Goal: Task Accomplishment & Management: Use online tool/utility

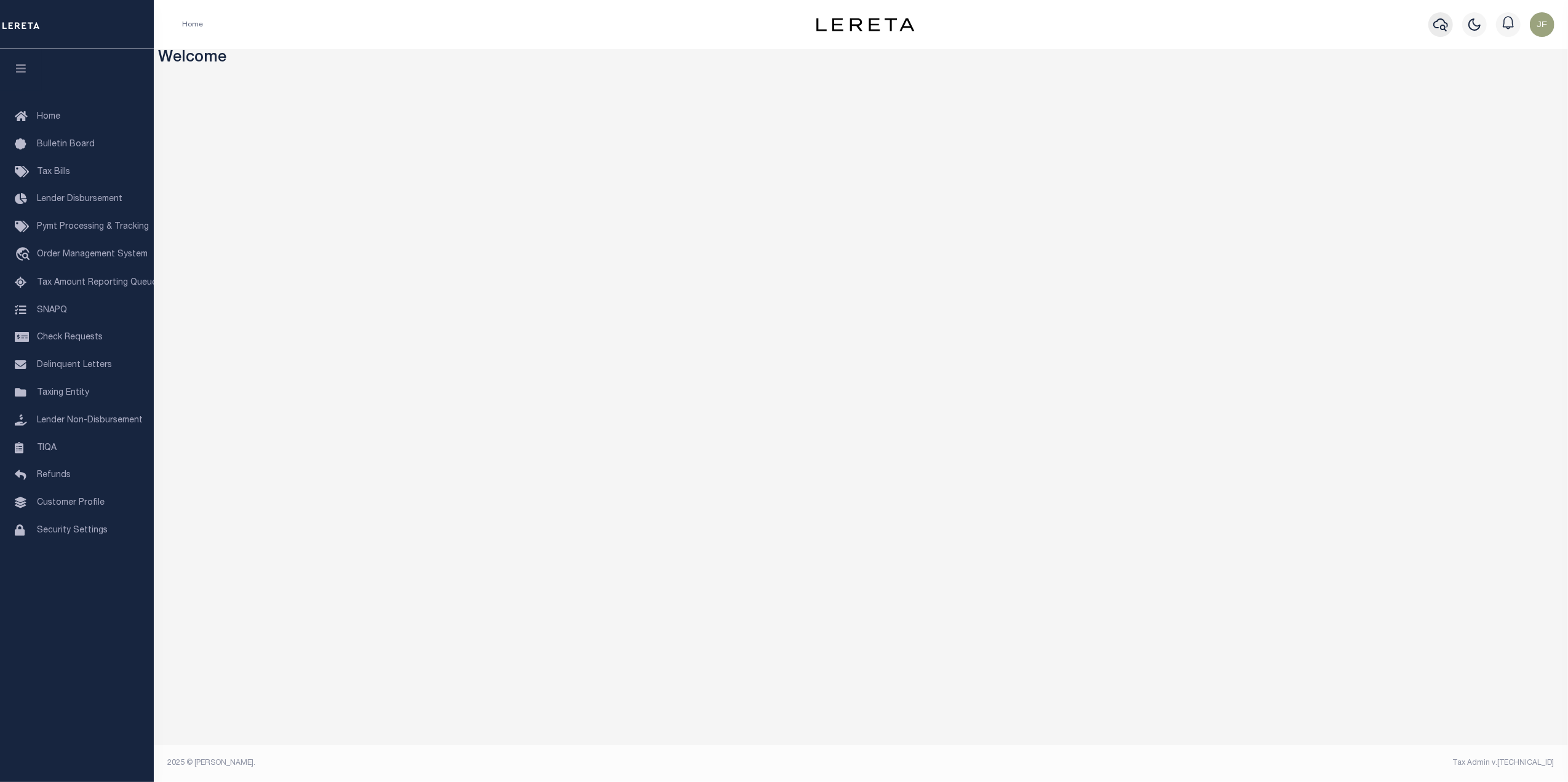
click at [1430, 23] on button "button" at bounding box center [1441, 25] width 25 height 25
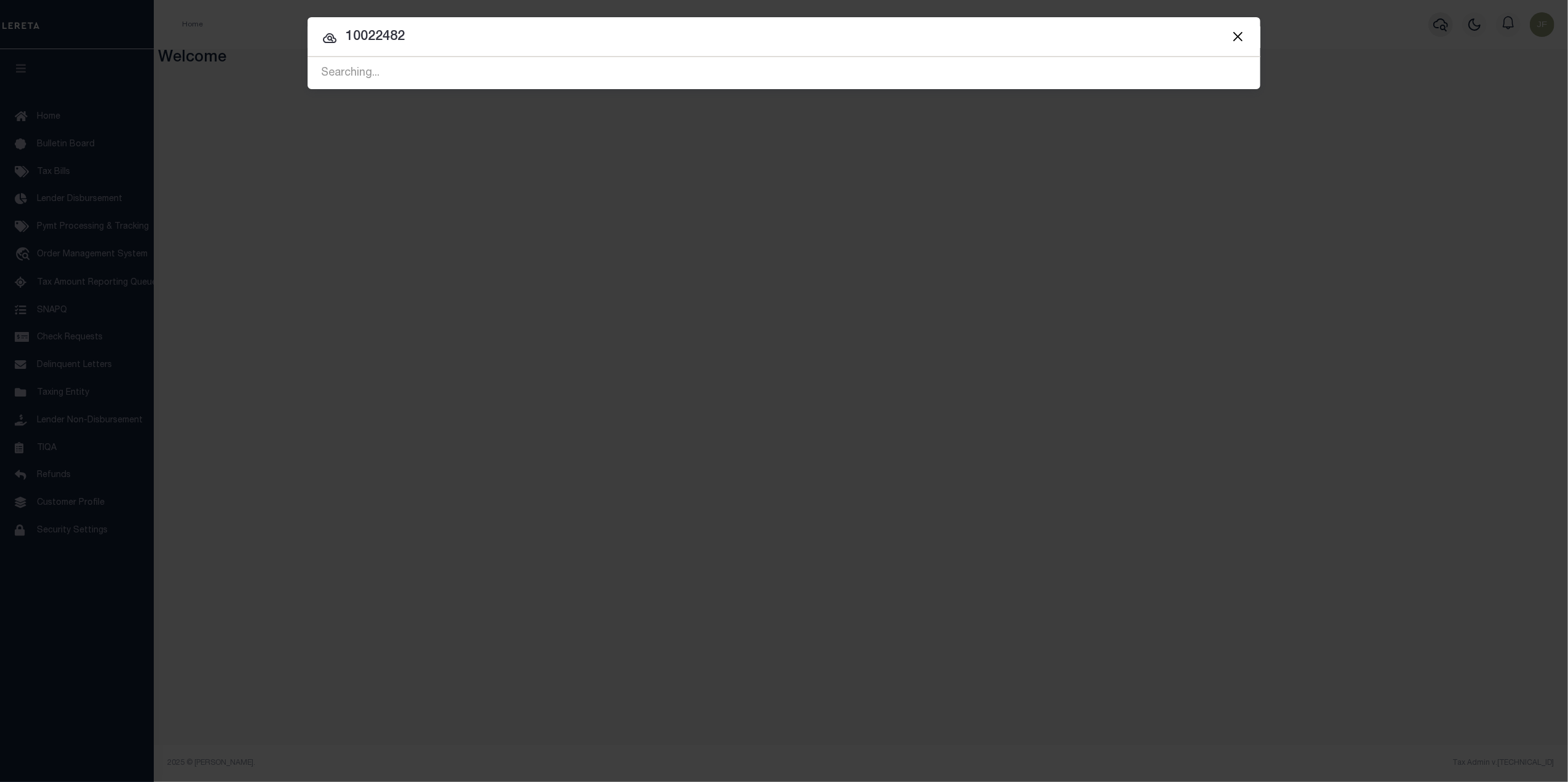
type input "10022482"
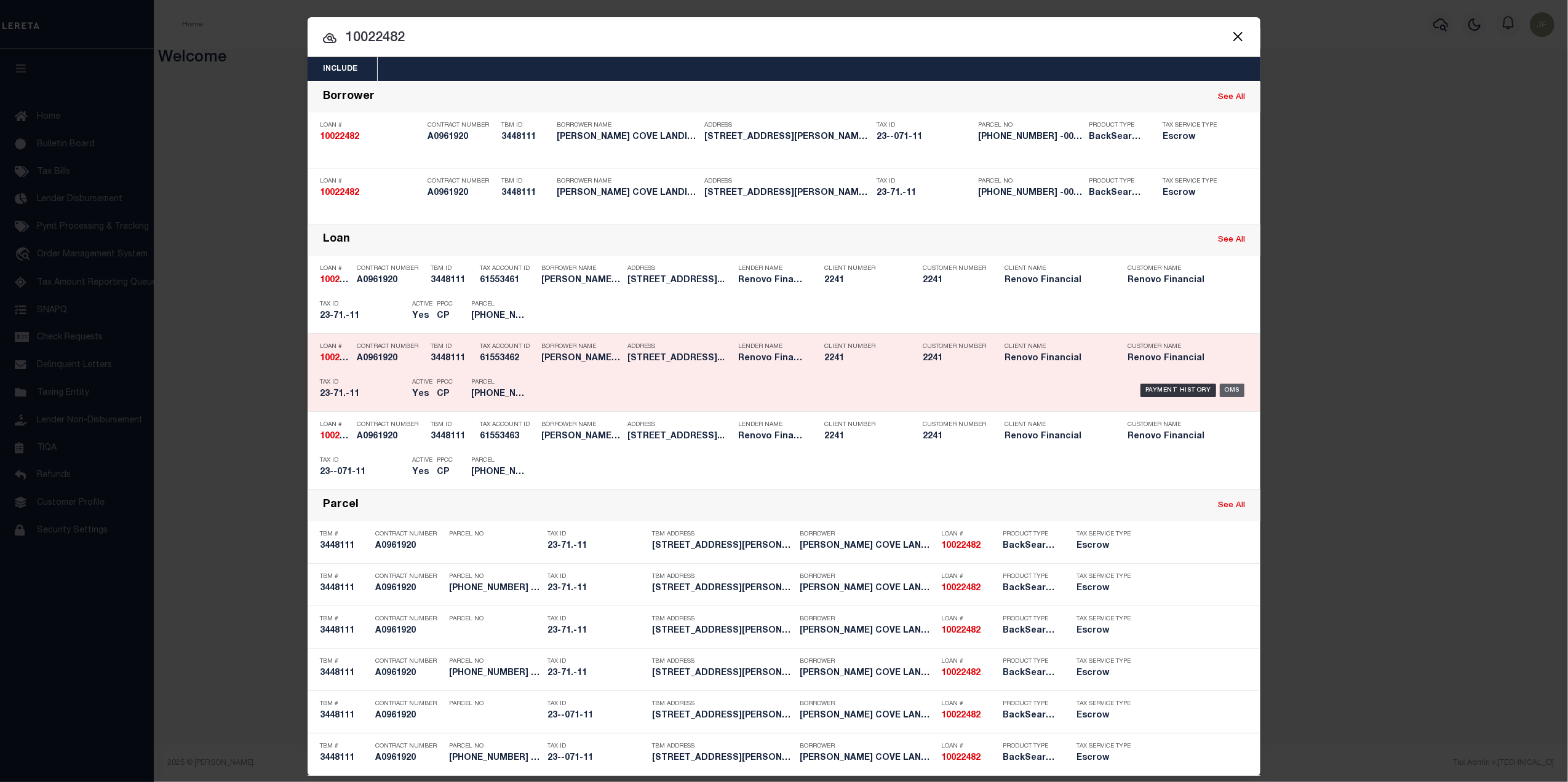
click at [1229, 391] on div "OMS" at bounding box center [1232, 391] width 25 height 14
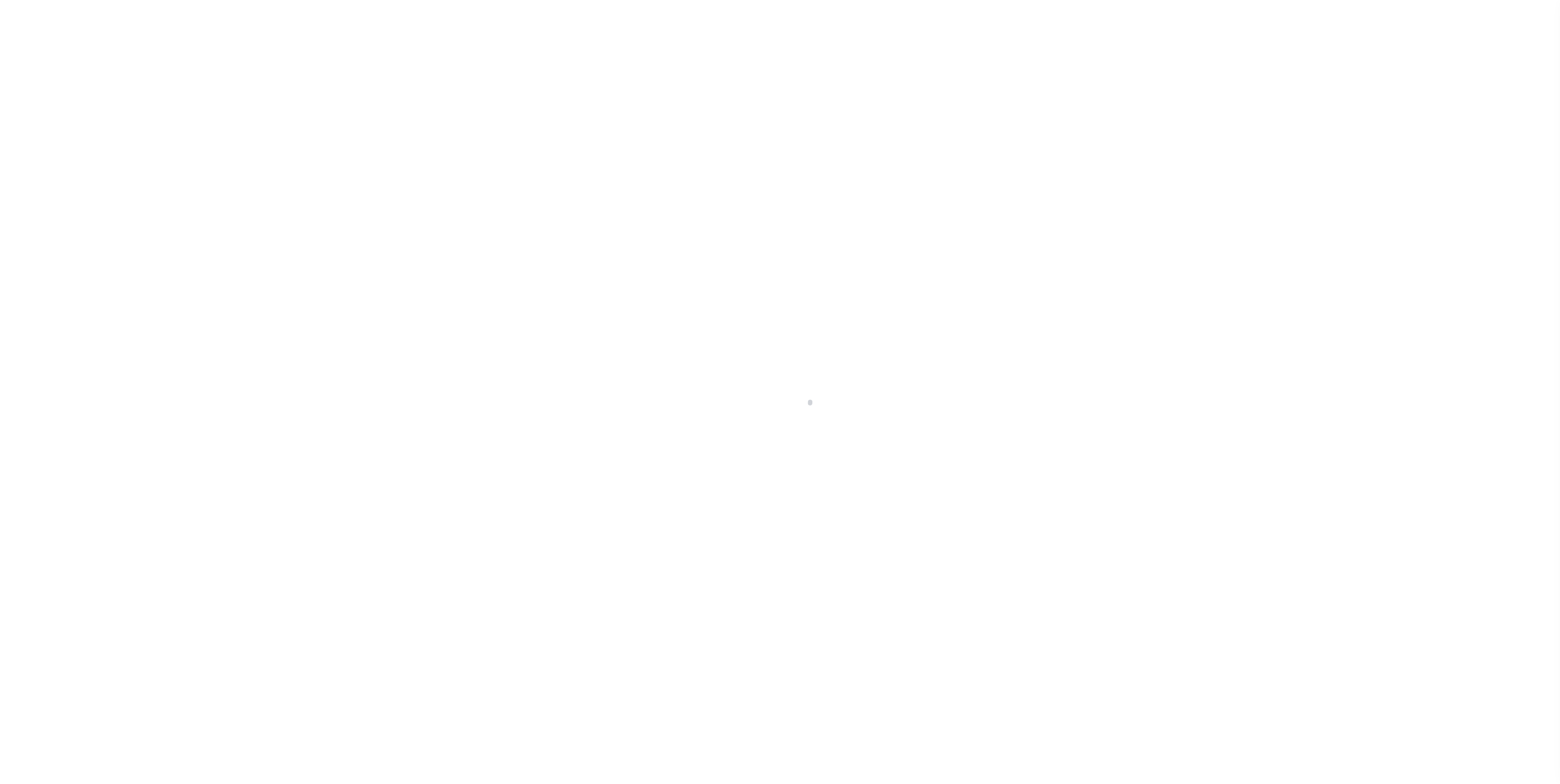
select select "400"
select select "Escrow"
select select "25067"
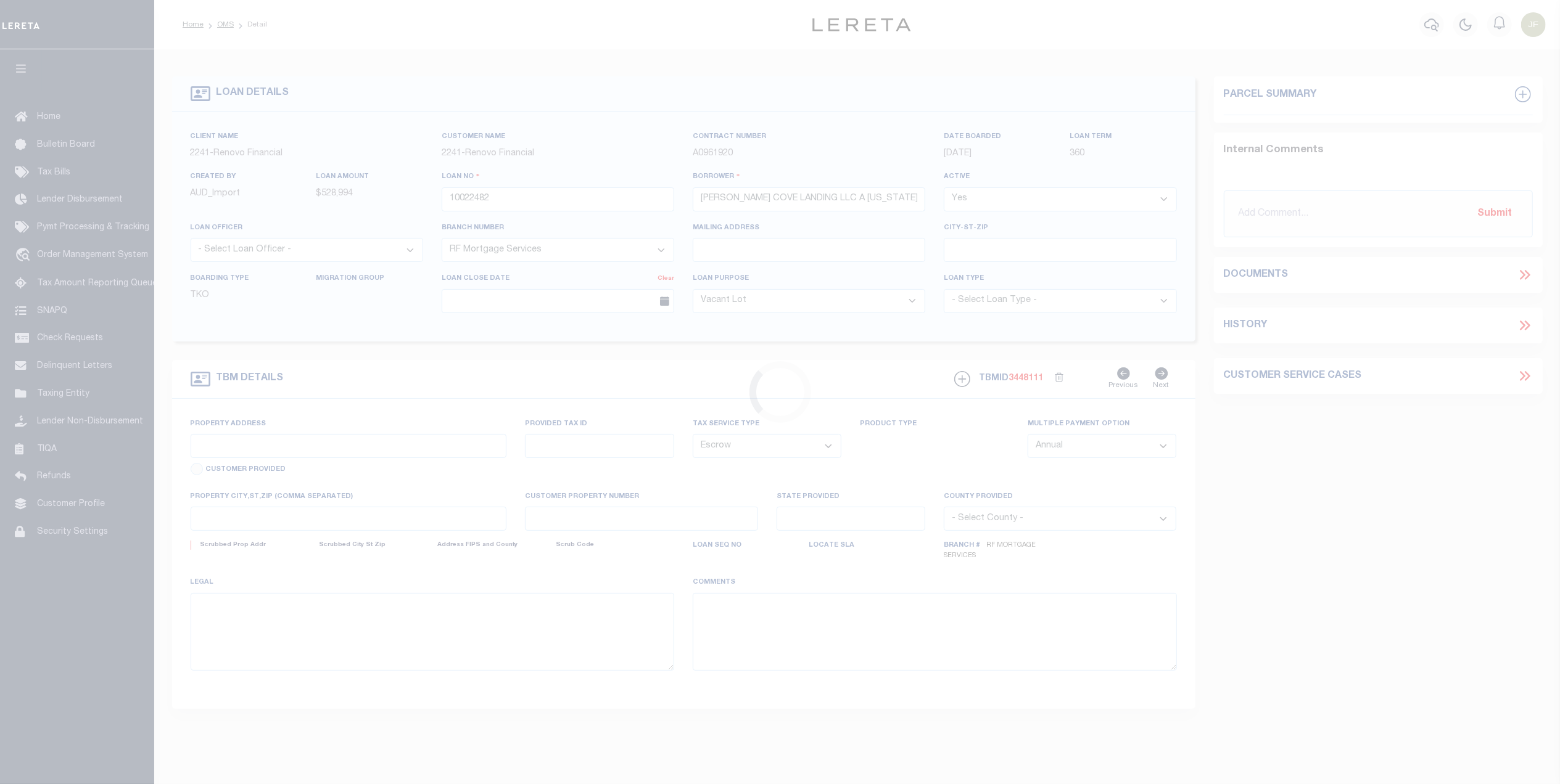
type input "14 Dalex Court 16"
type input "Glen Cove, NY 11542"
type input "a0kUS00000Boqza"
type input "NY"
select select
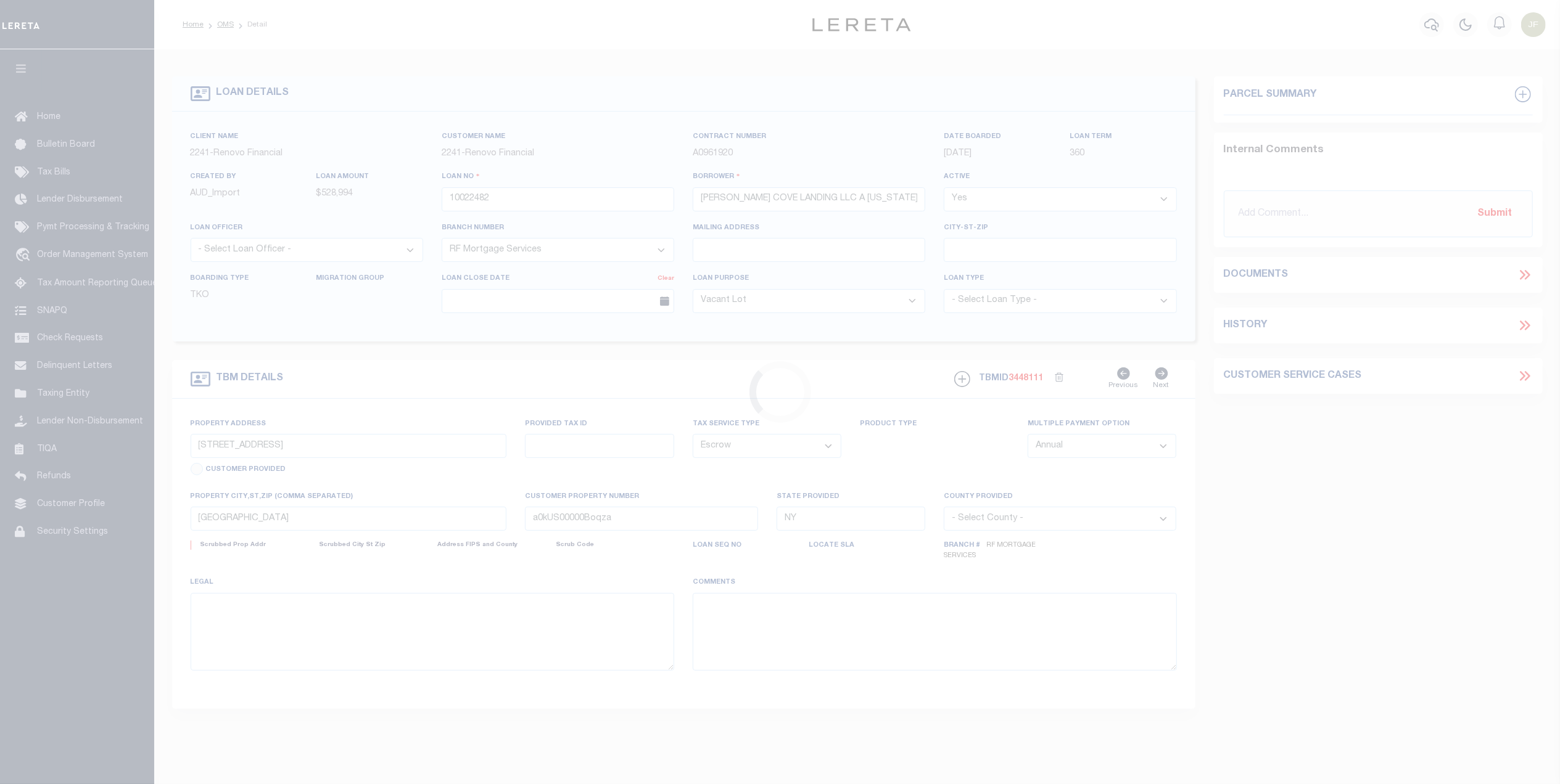
select select "4"
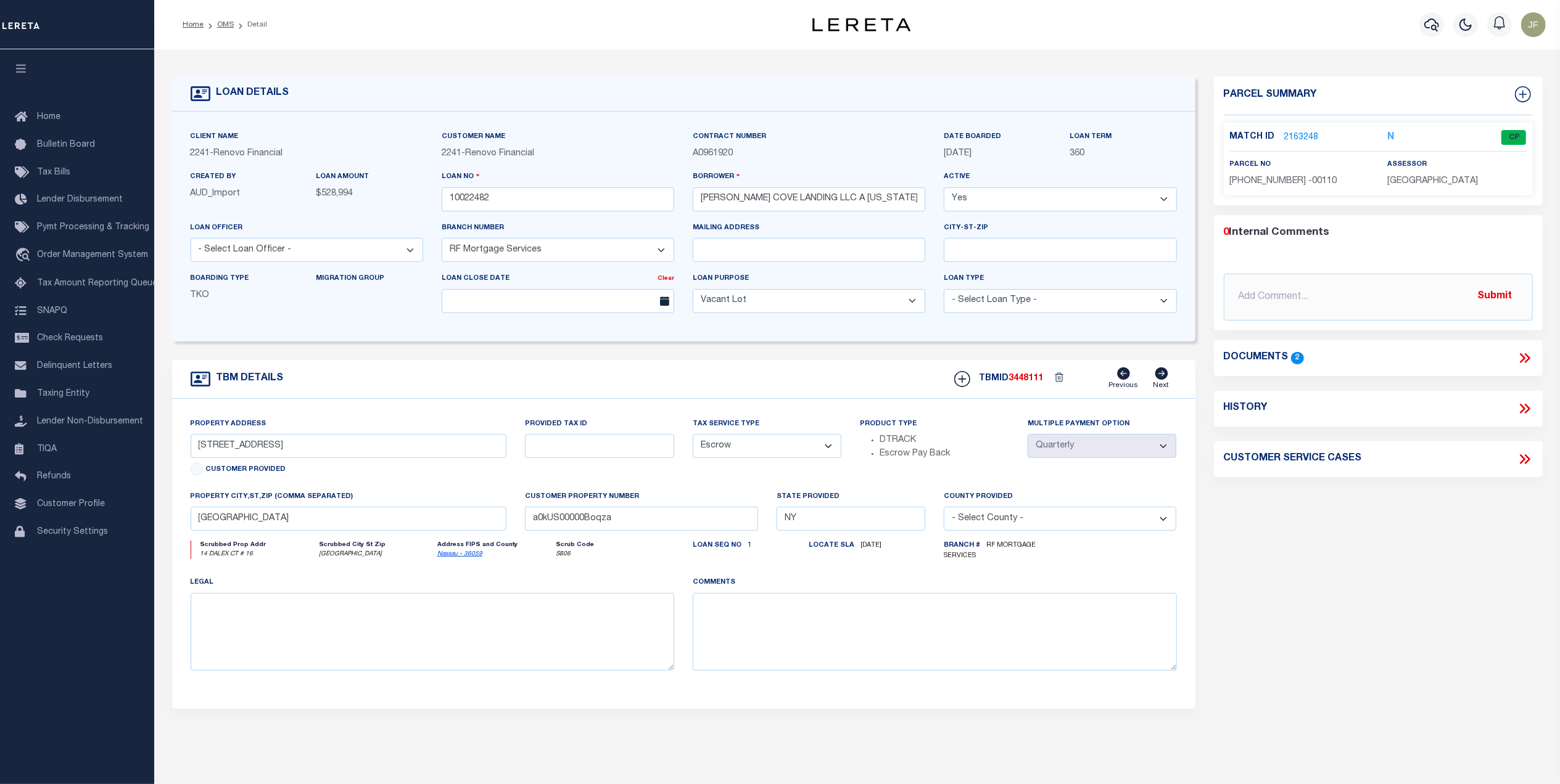
click at [1293, 134] on link "2163248" at bounding box center [1301, 138] width 34 height 13
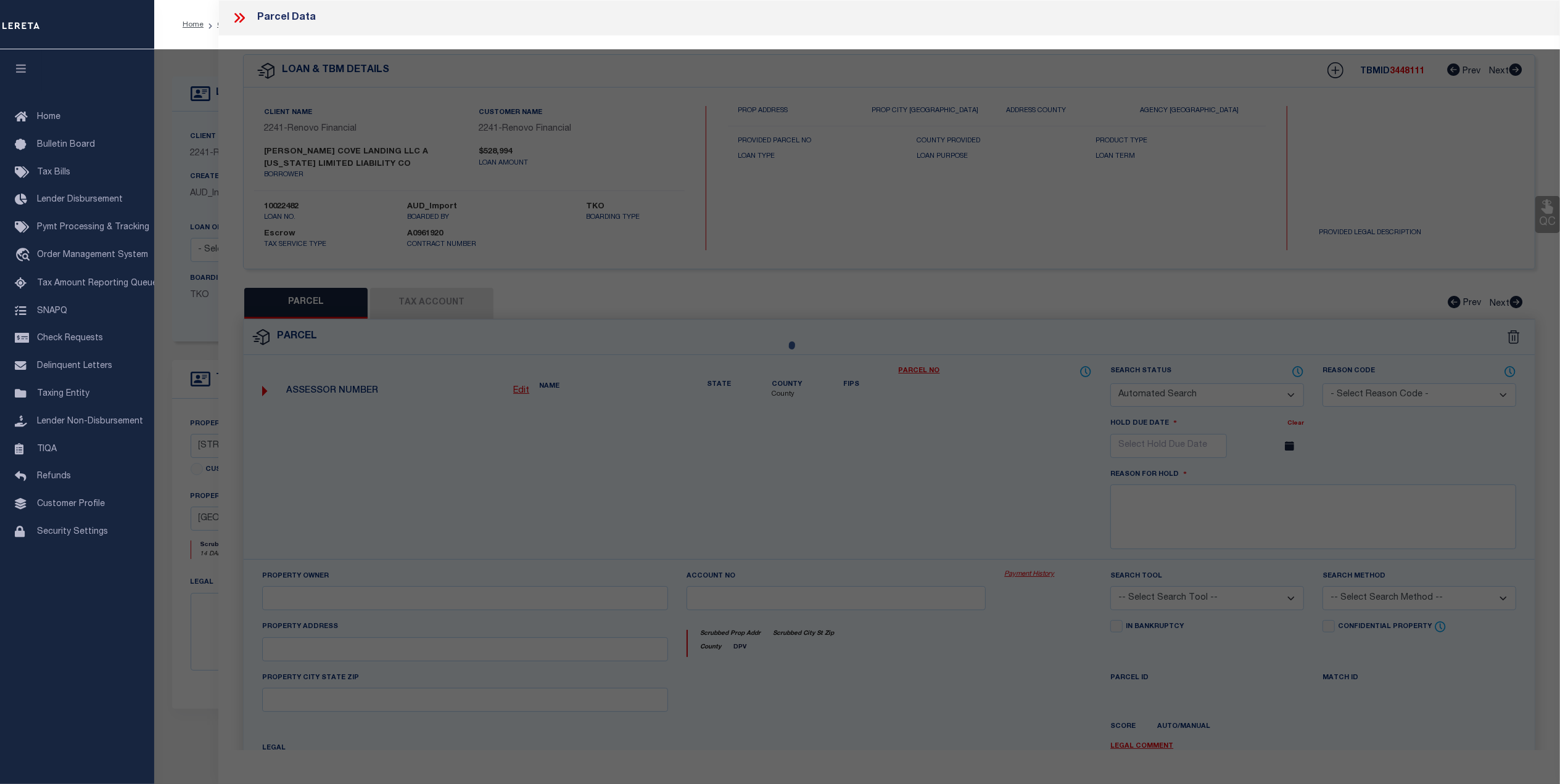
checkbox input "false"
select select "CP"
type input "[PERSON_NAME] & [PERSON_NAME]"
select select "ATL"
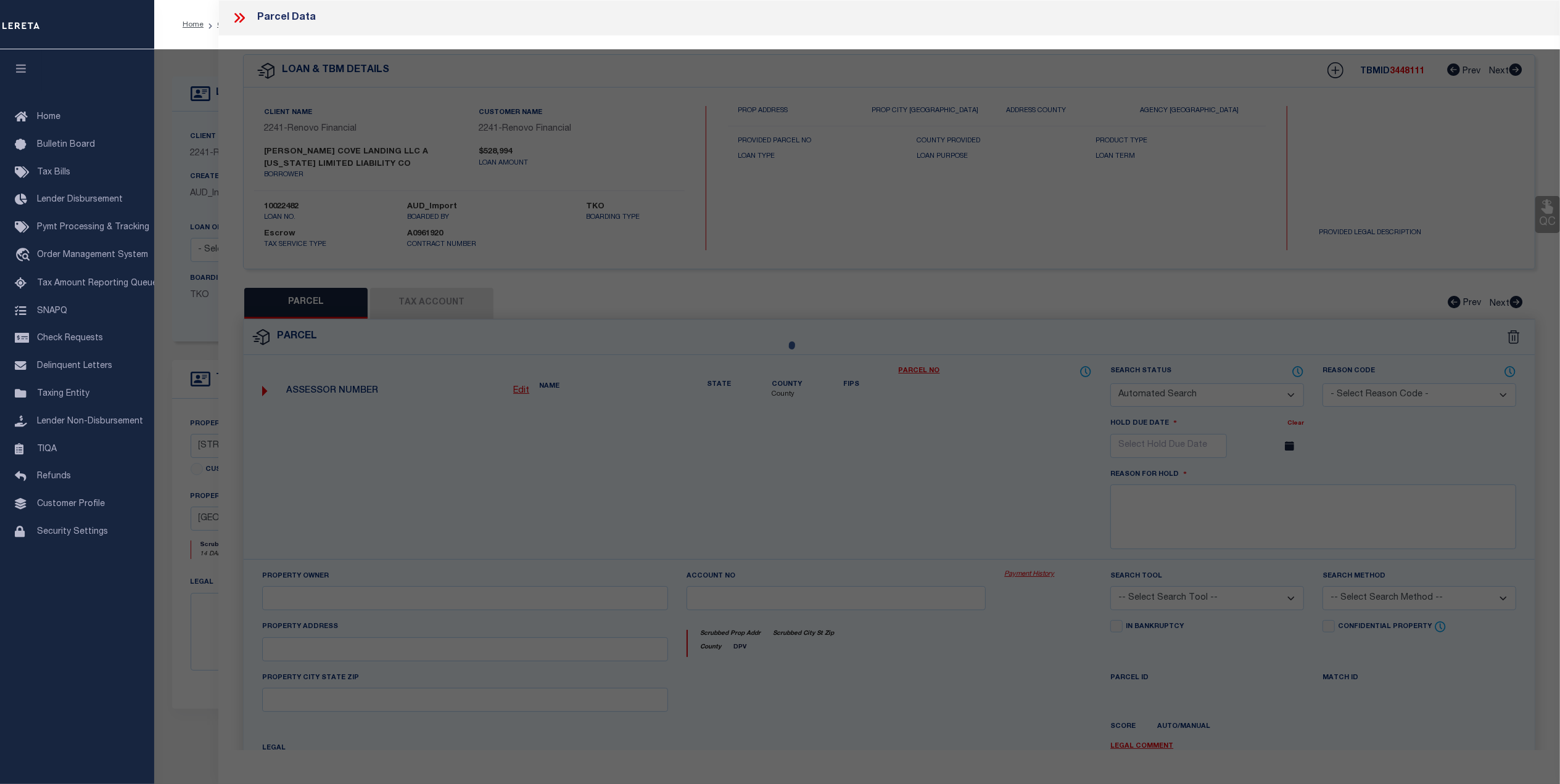
select select "ADD"
type input "14 DALEX CT , #16"
checkbox input "false"
type input "GLEN COVE, NY 11542"
type textarea "TOWN #4 SCH DIST 005"
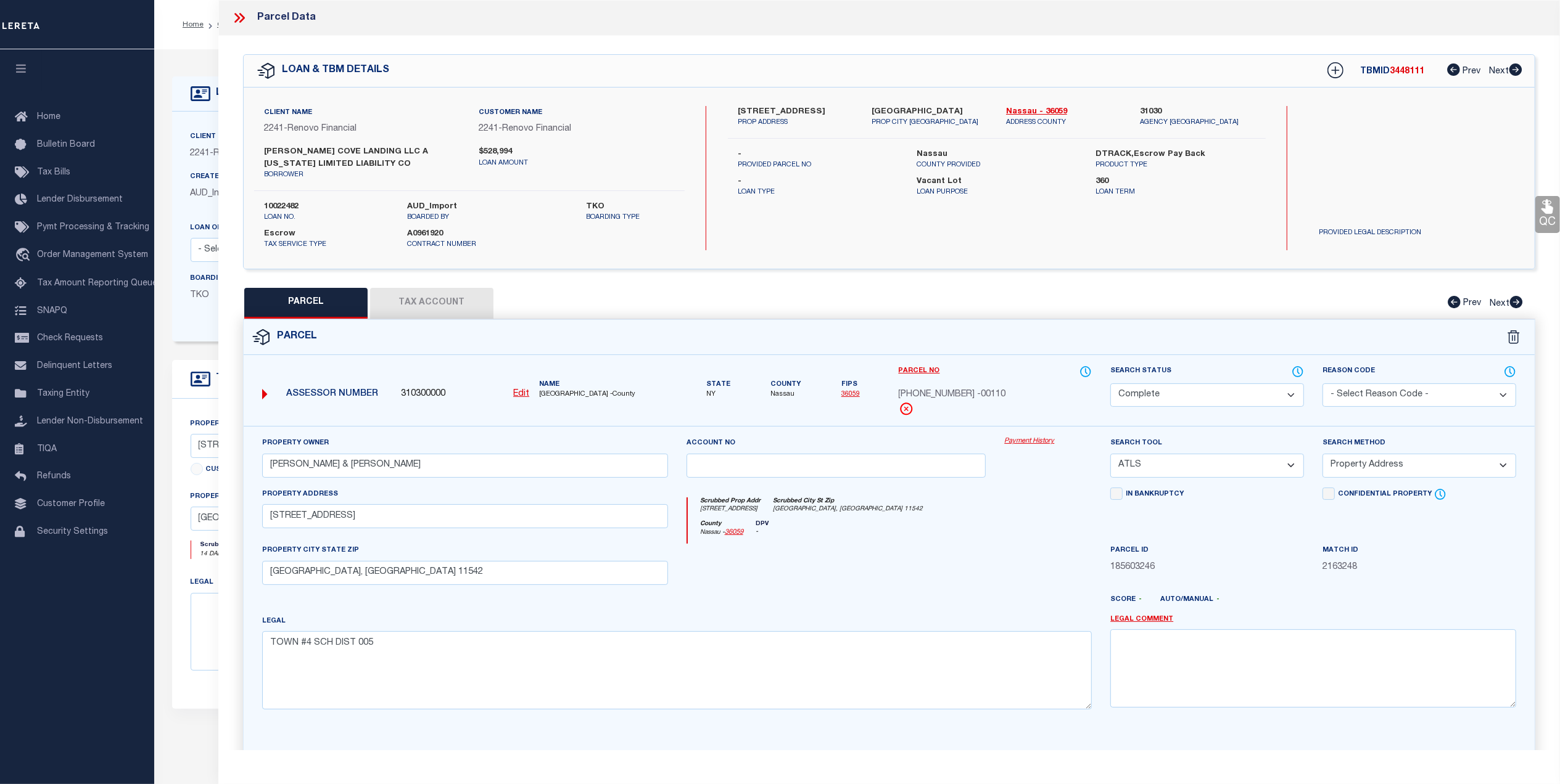
click at [1025, 442] on link "Payment History" at bounding box center [1048, 442] width 88 height 11
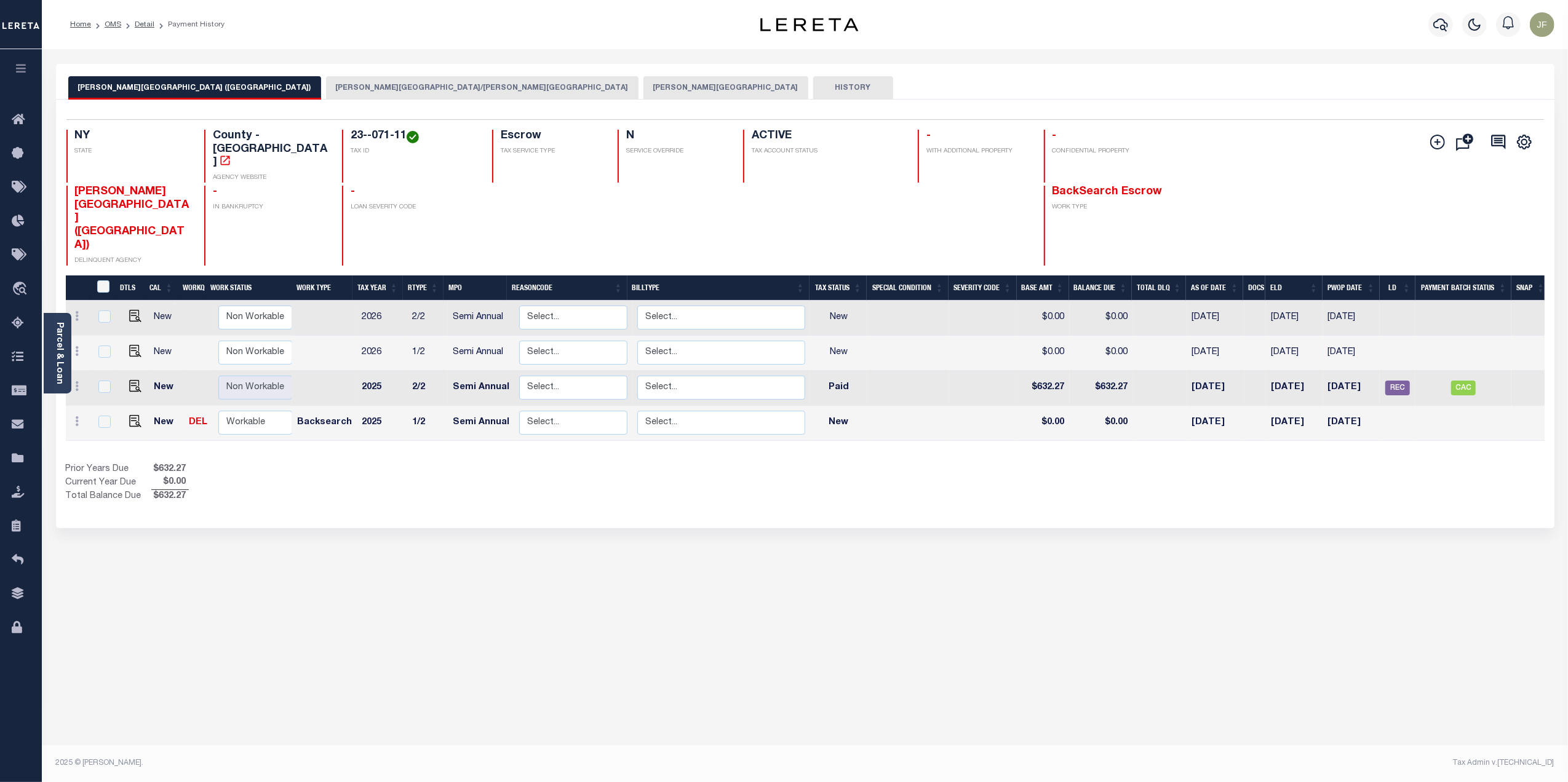
click at [326, 87] on button "GLEN COVE CSD/GLEN COVE CITY" at bounding box center [482, 88] width 312 height 24
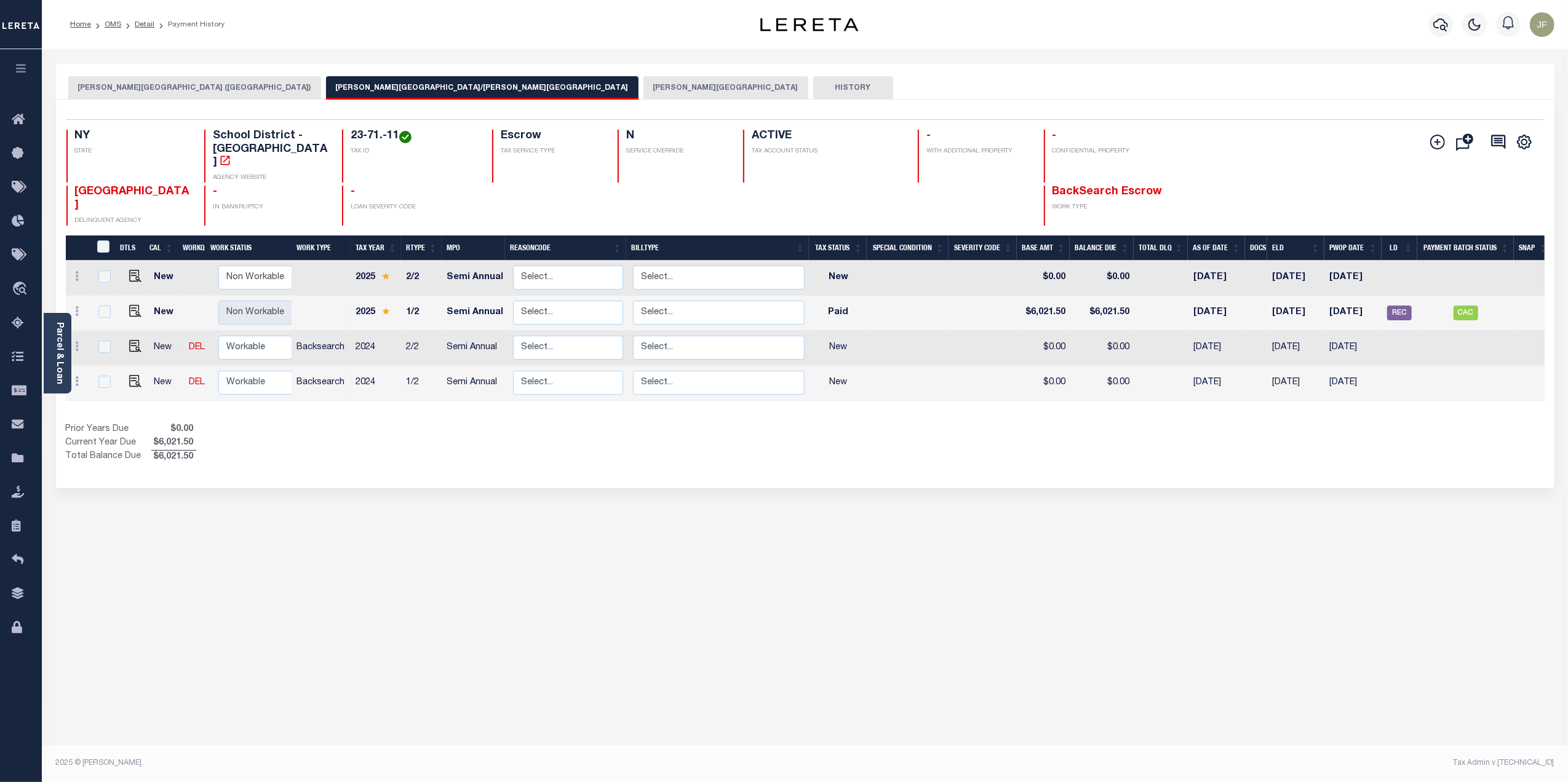
click at [644, 93] on button "[PERSON_NAME][GEOGRAPHIC_DATA]" at bounding box center [726, 88] width 165 height 24
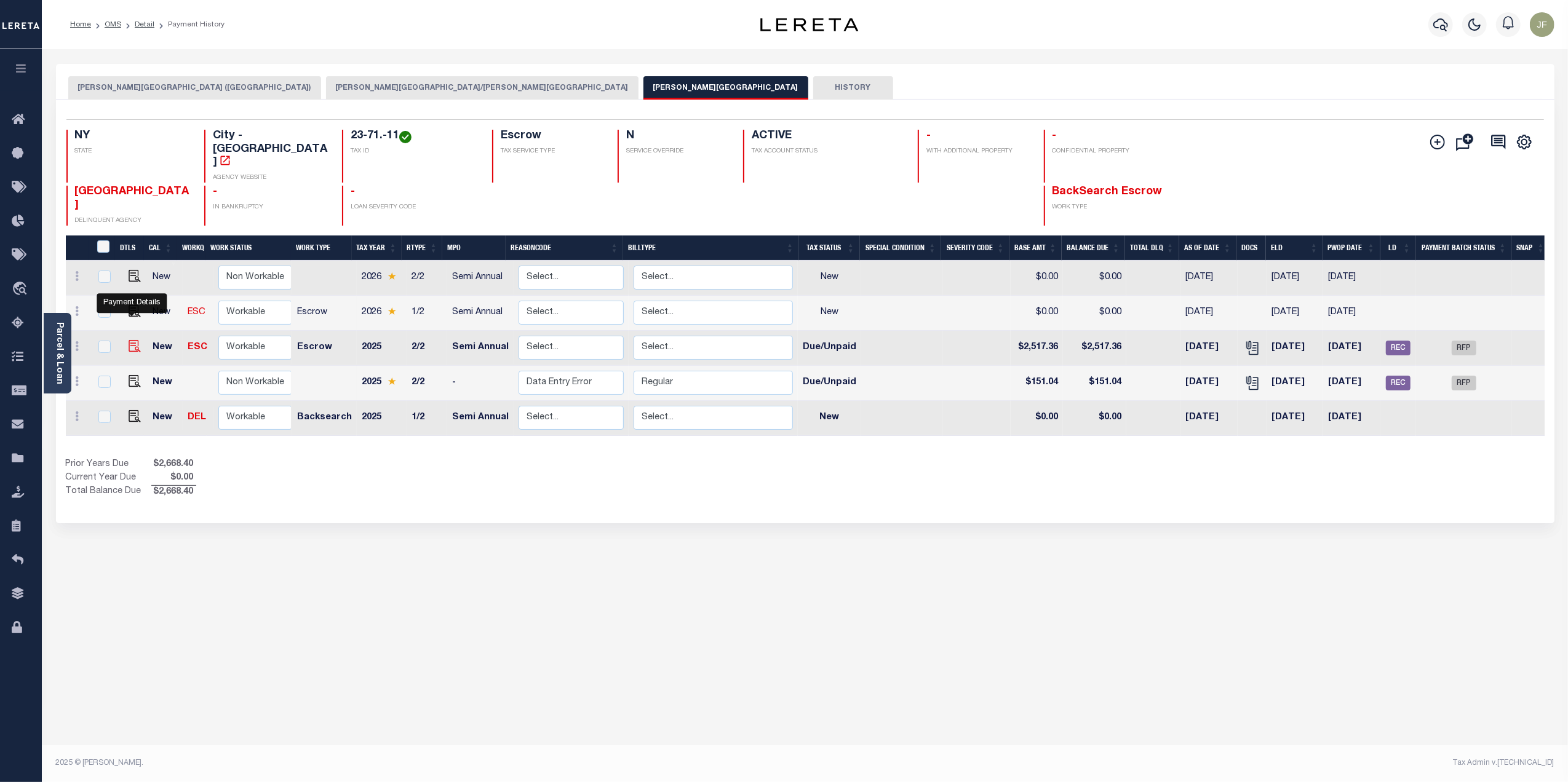
click at [132, 340] on img "" at bounding box center [135, 347] width 12 height 12
checkbox input "true"
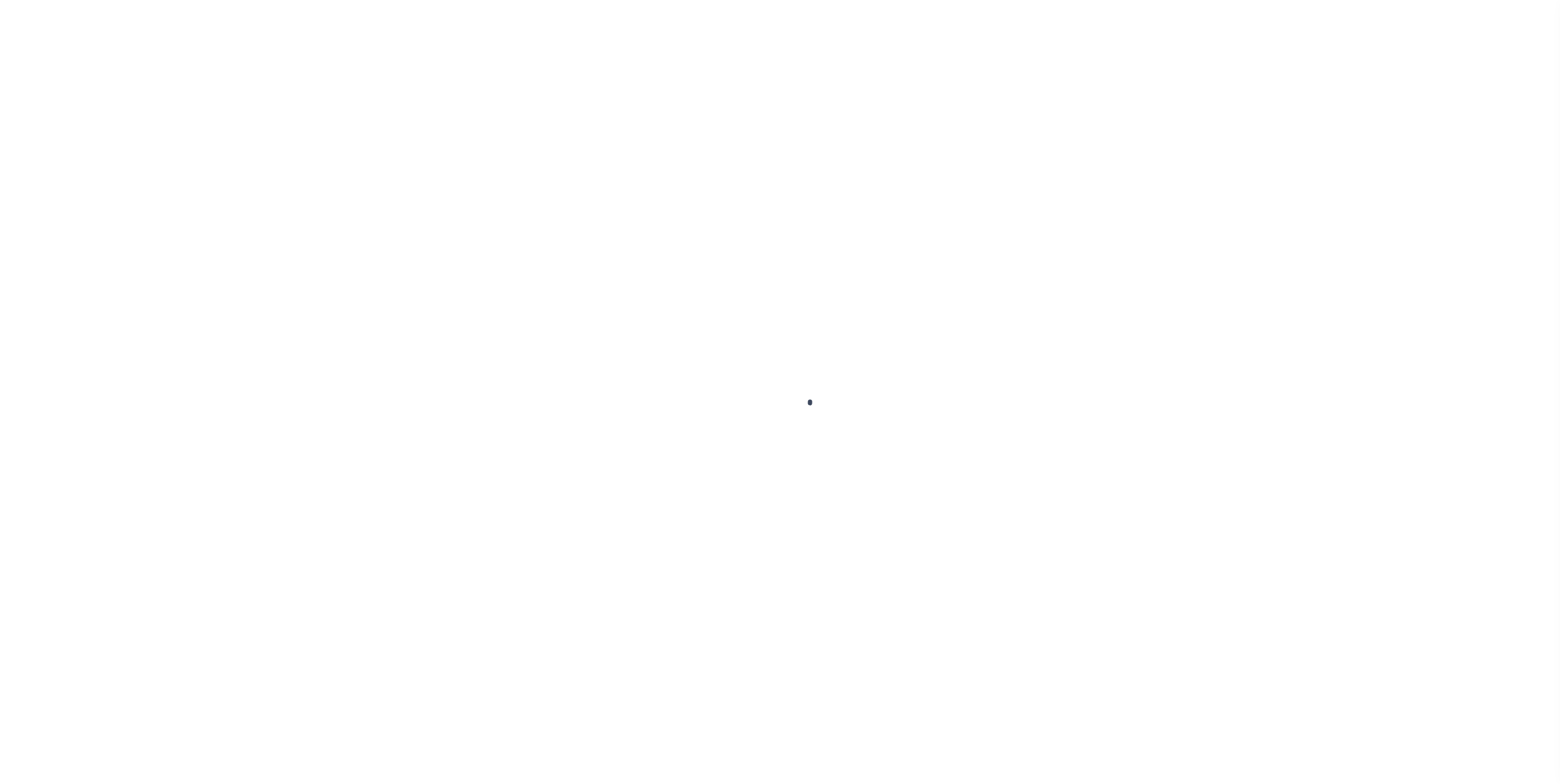
checkbox input "false"
type textarea "2025/2nd dlq Base $2,517.36 P/I $188.80-Lereta Responsibility Total $2, 706.16 …"
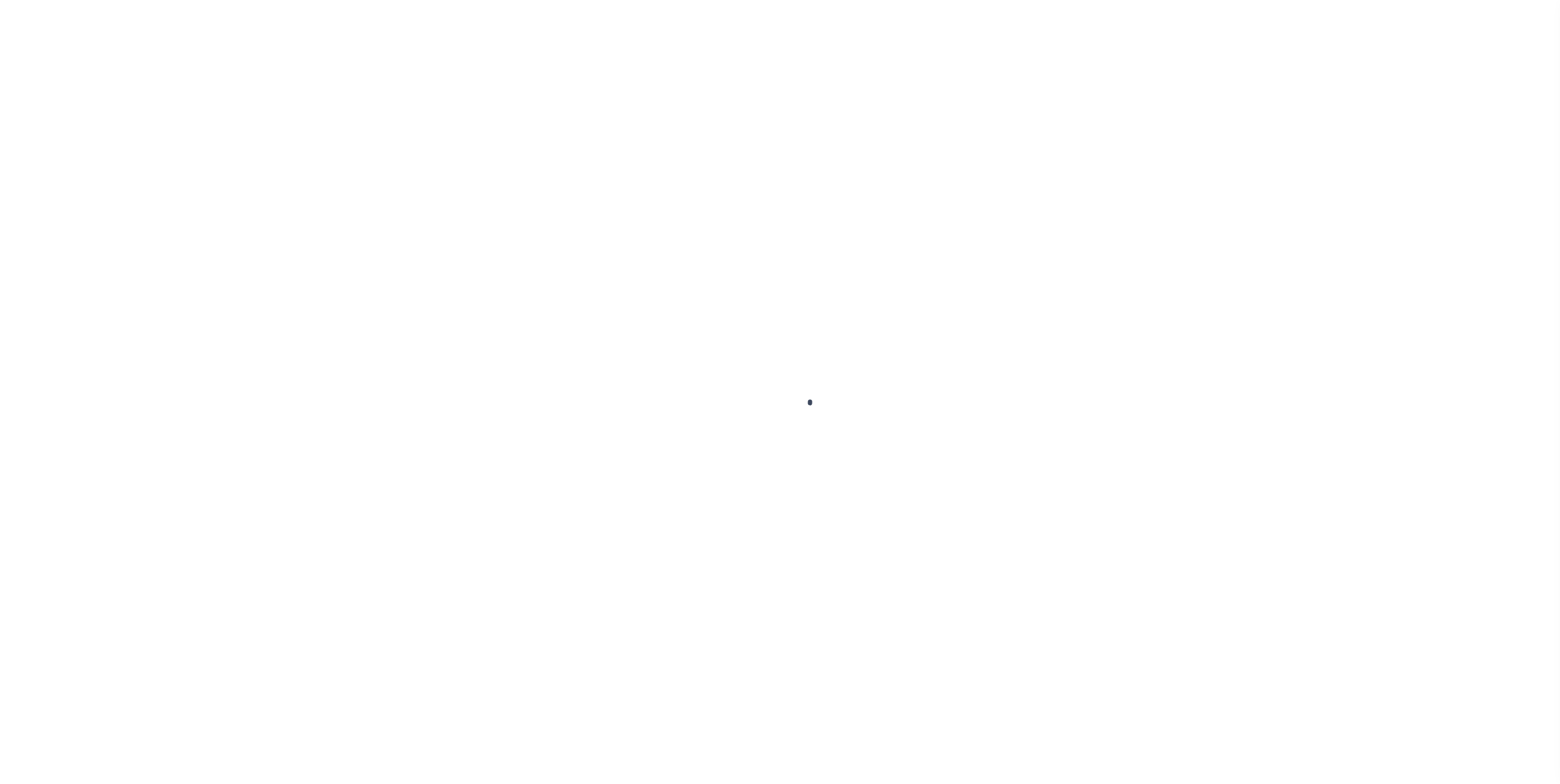
type input "003848"
type input "10/31/2025"
type input "10/06/2025"
select select "DUE"
type input "$2,517.36"
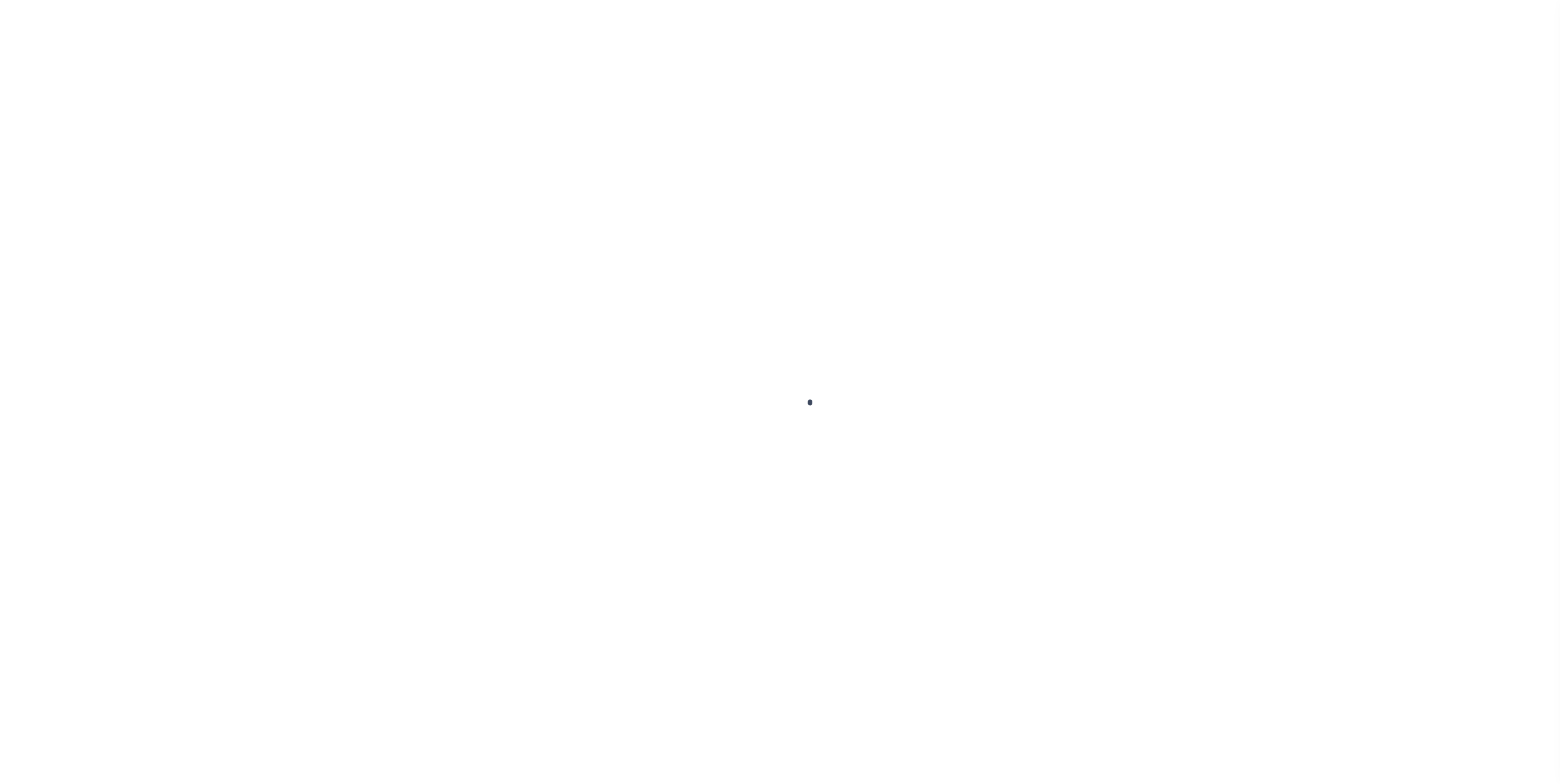
type input "$2,517.36"
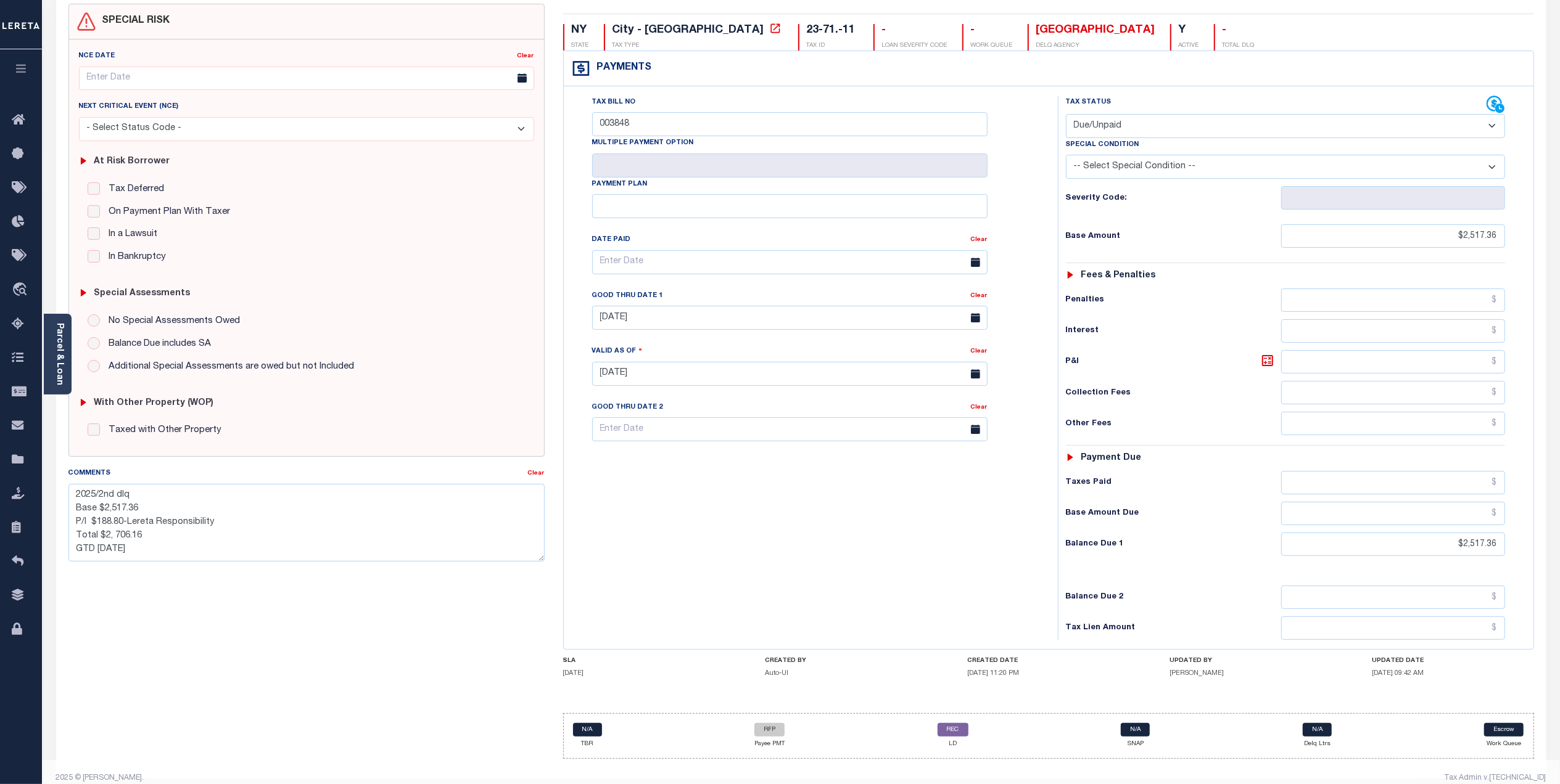
scroll to position [131, 0]
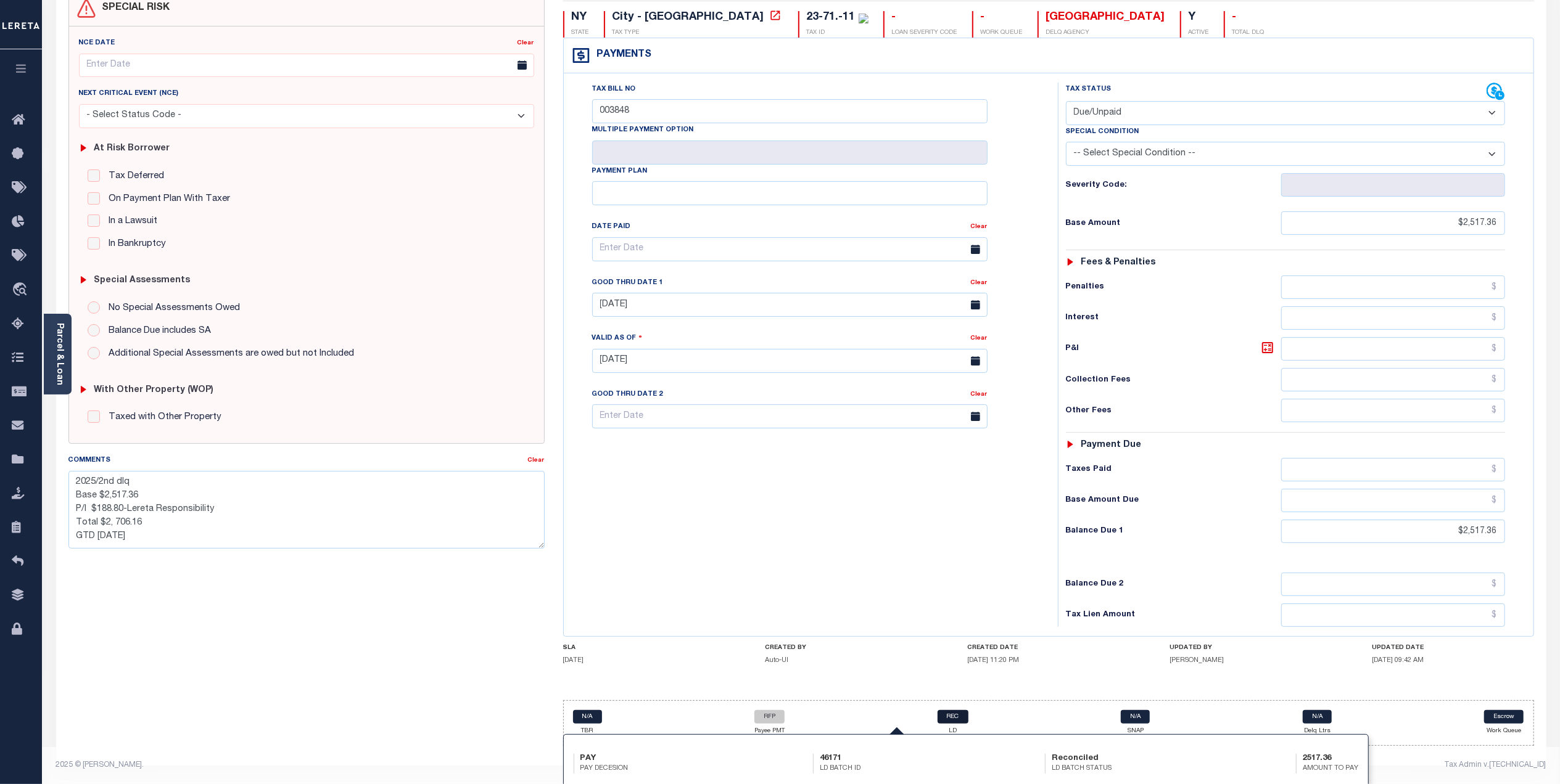
click at [951, 717] on link "REC" at bounding box center [953, 717] width 31 height 14
click at [763, 716] on link "RFP" at bounding box center [769, 717] width 31 height 14
click at [1494, 85] on icon at bounding box center [1494, 91] width 16 height 16
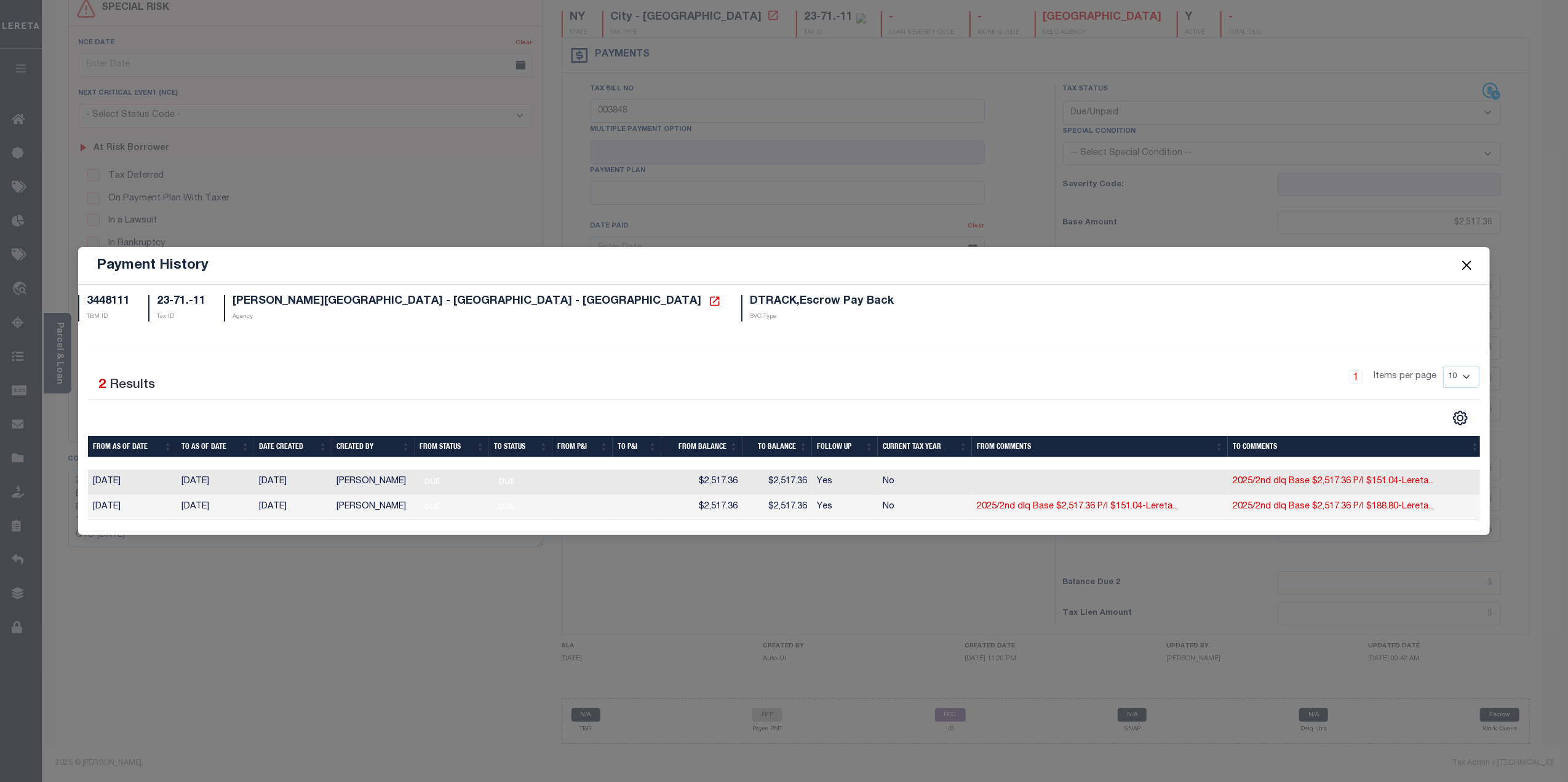
click at [1467, 260] on button "Close" at bounding box center [1466, 266] width 16 height 16
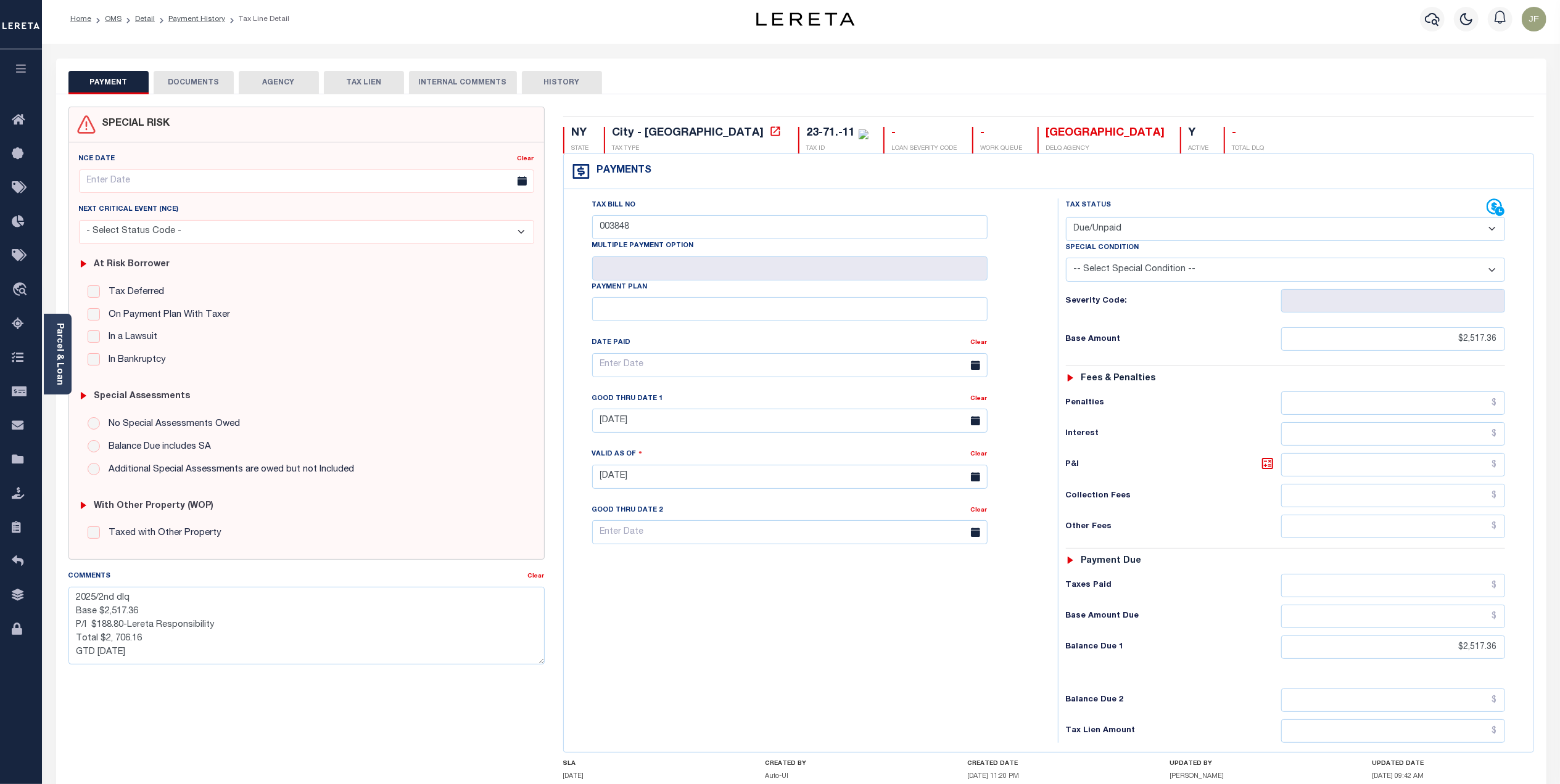
scroll to position [0, 0]
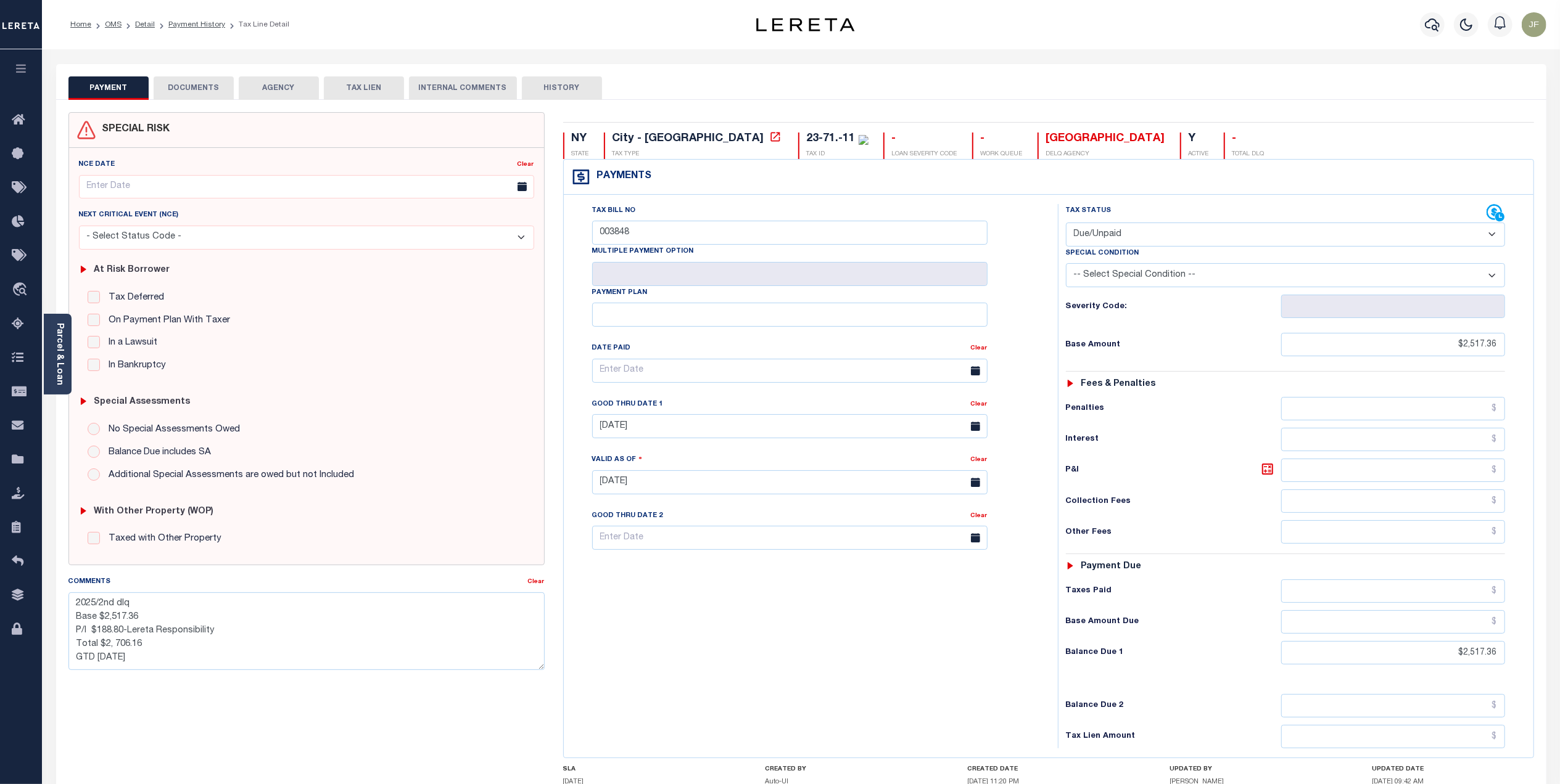
click at [200, 87] on button "DOCUMENTS" at bounding box center [194, 88] width 80 height 24
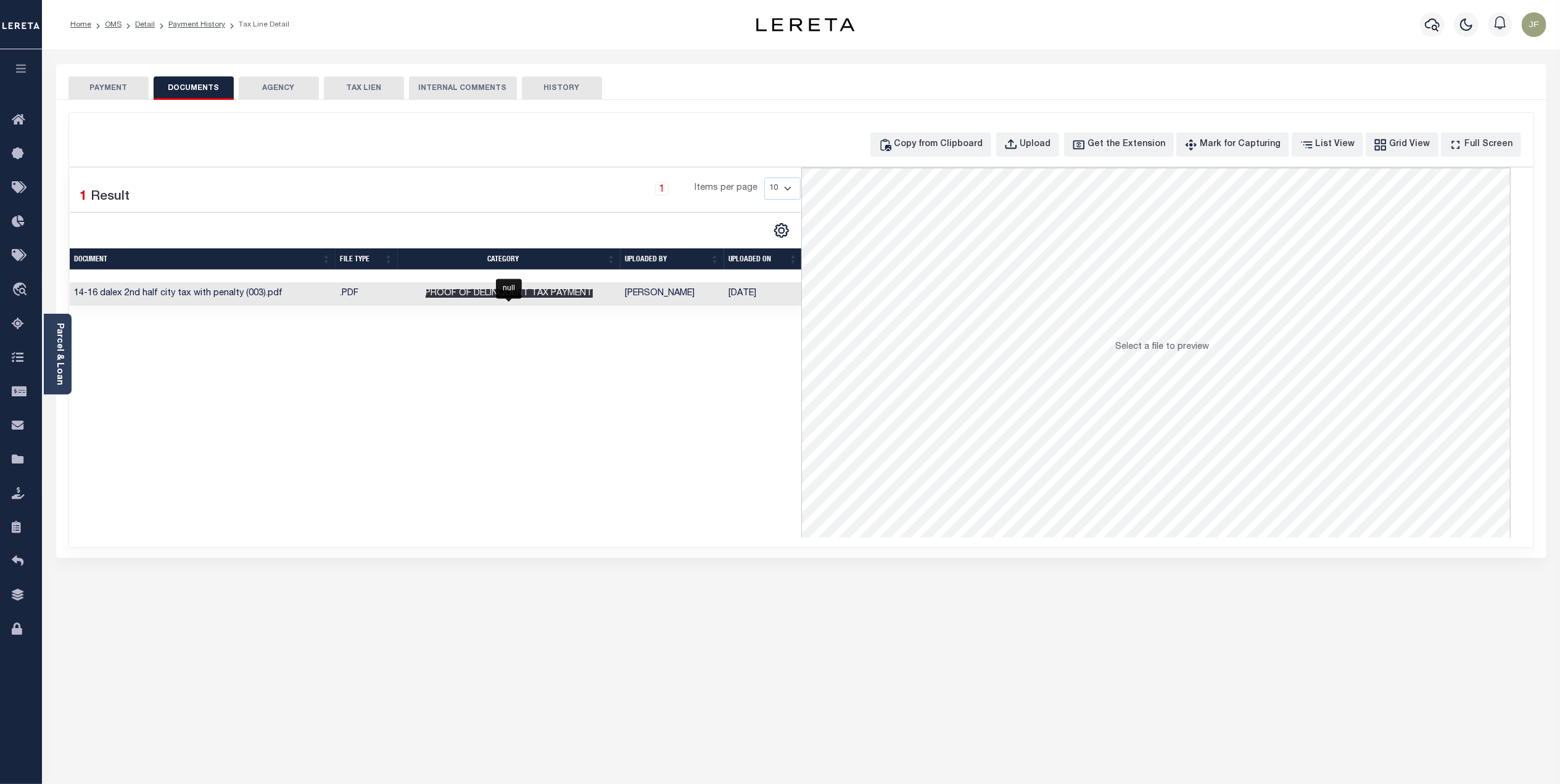
click at [488, 295] on span "Proof of Delinquent Tax Payment" at bounding box center [509, 293] width 167 height 9
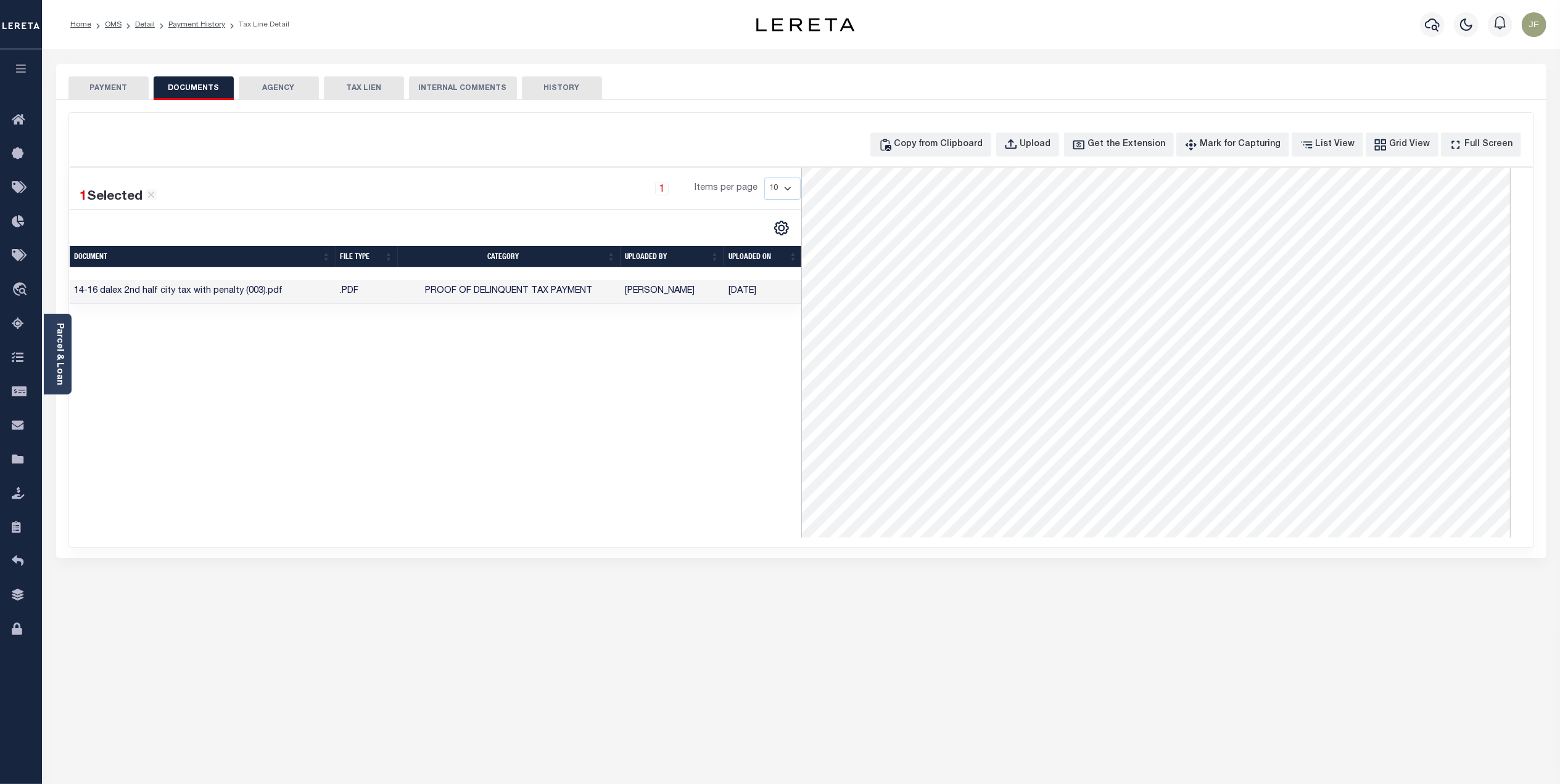
scroll to position [386, 0]
click at [120, 84] on button "PAYMENT" at bounding box center [108, 88] width 80 height 24
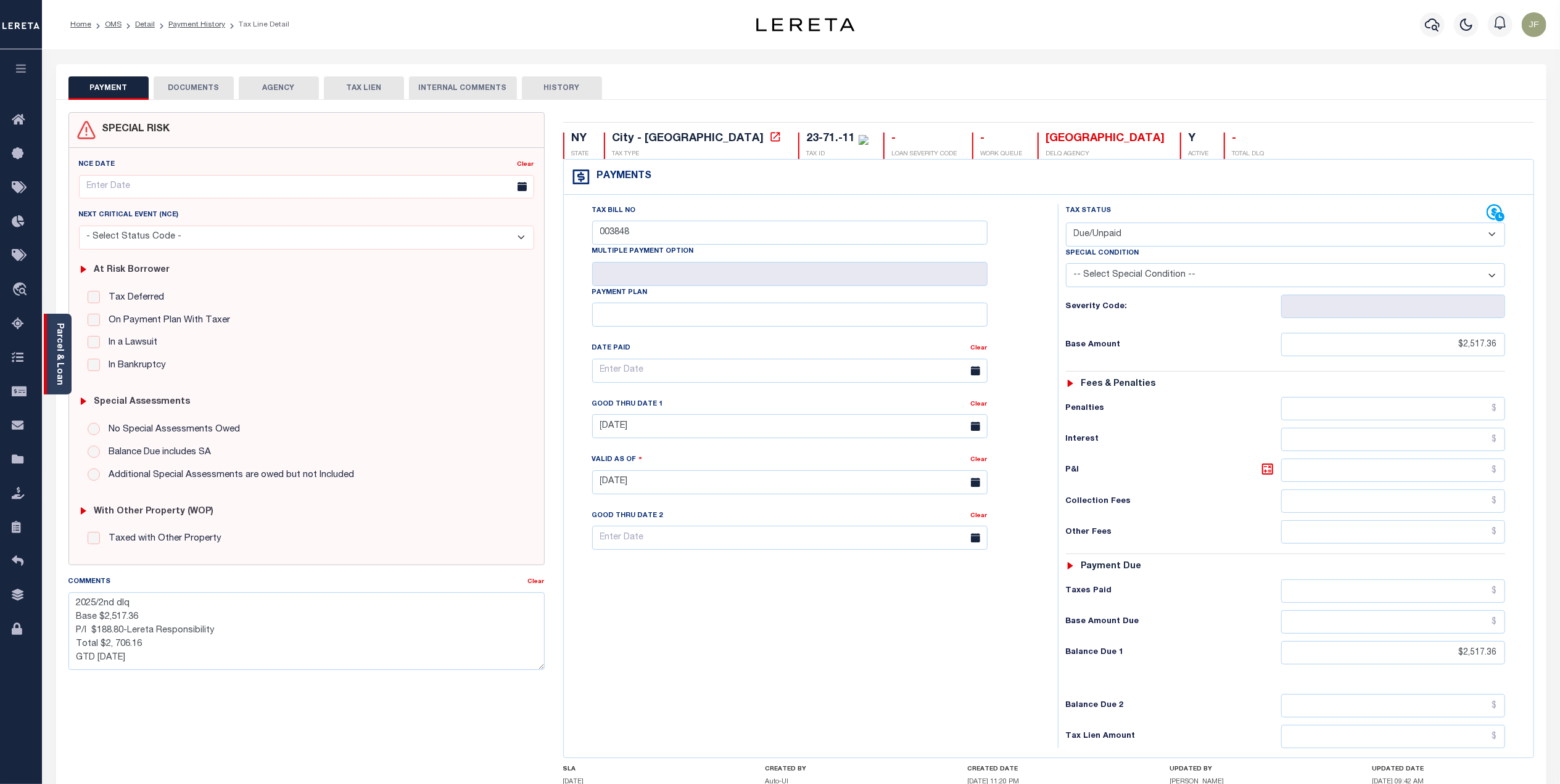
click at [67, 349] on div "Parcel & Loan" at bounding box center [57, 354] width 28 height 81
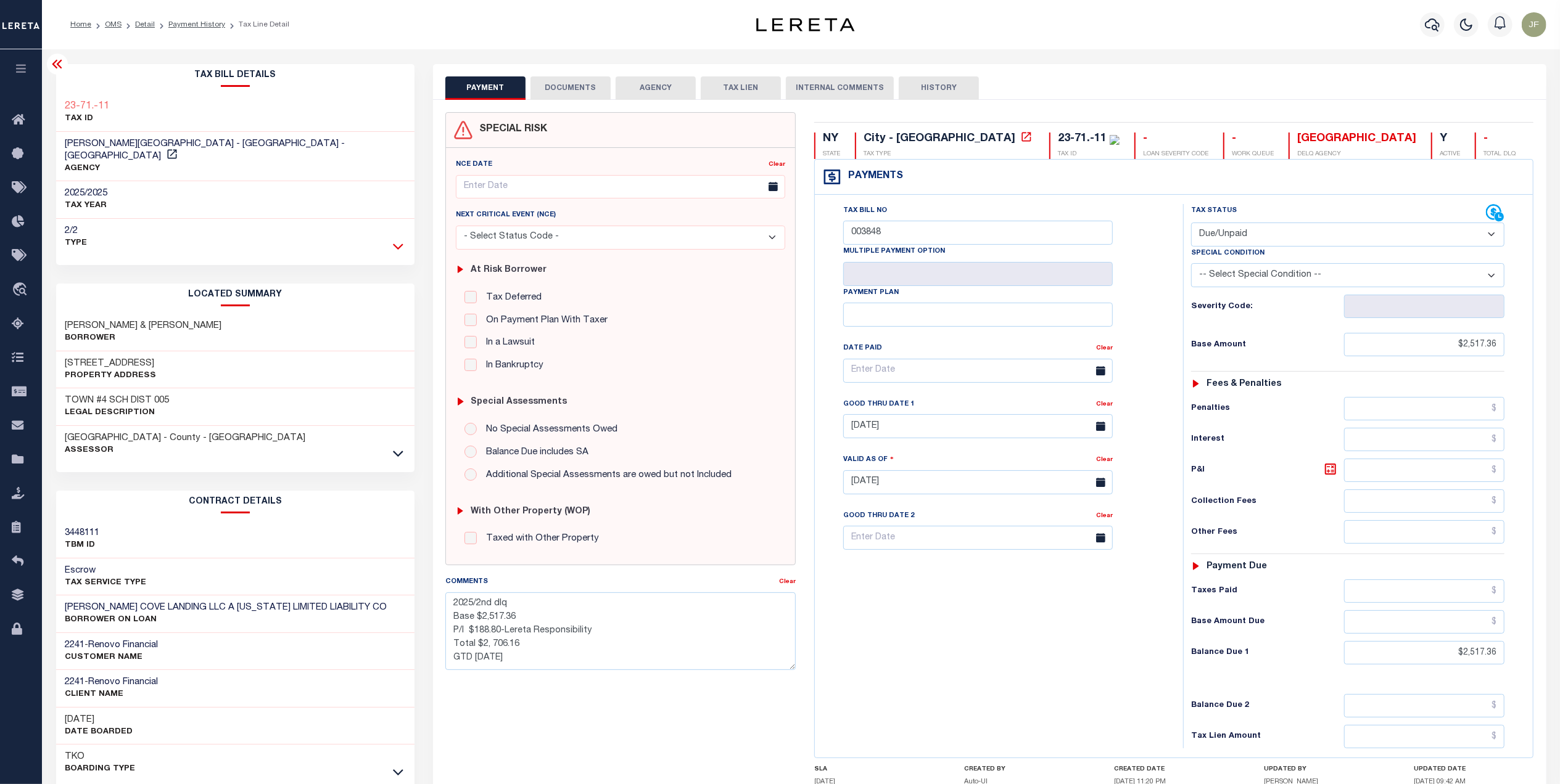
click at [393, 240] on icon at bounding box center [398, 246] width 11 height 13
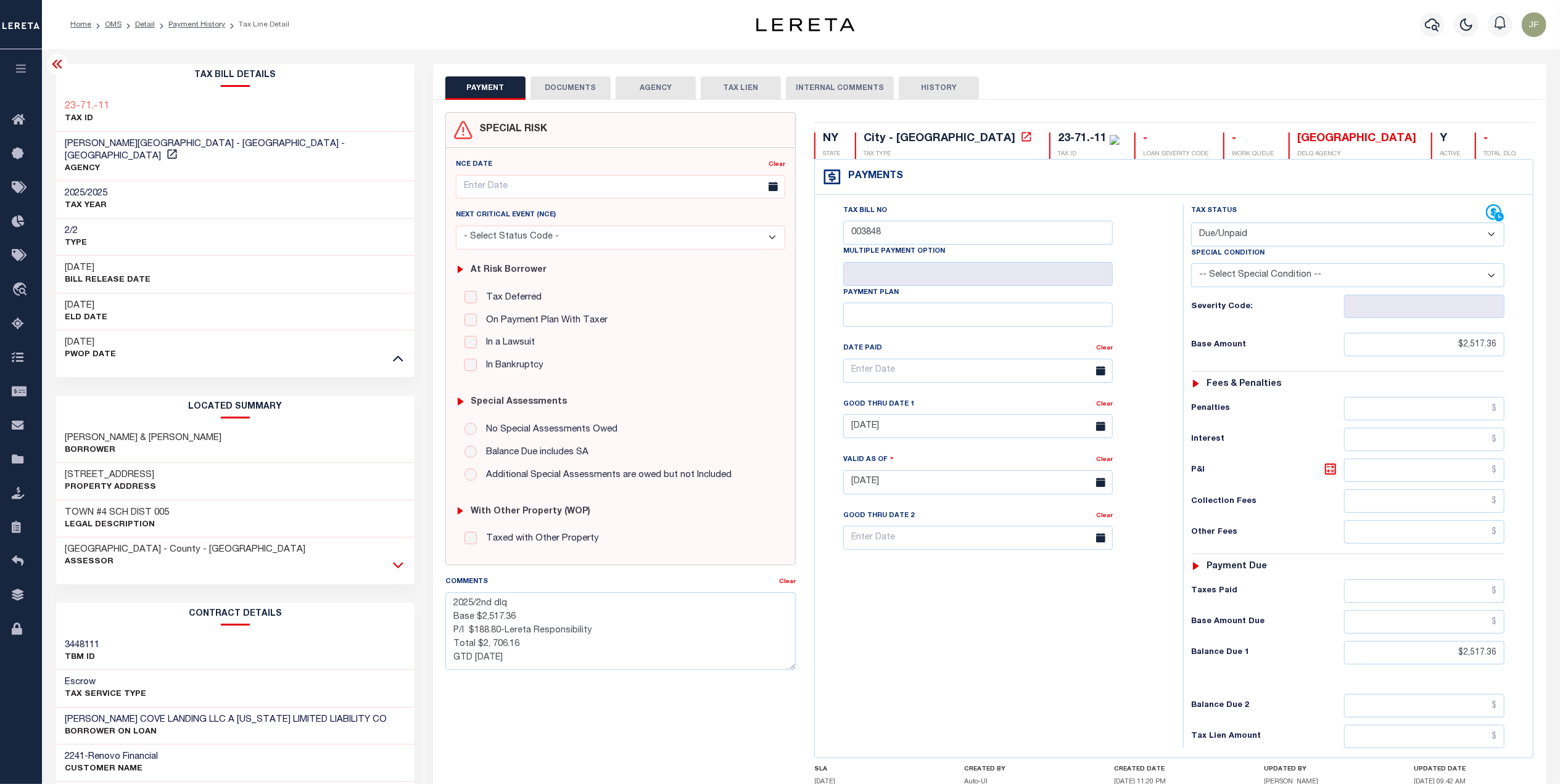
click at [395, 559] on icon at bounding box center [398, 565] width 11 height 13
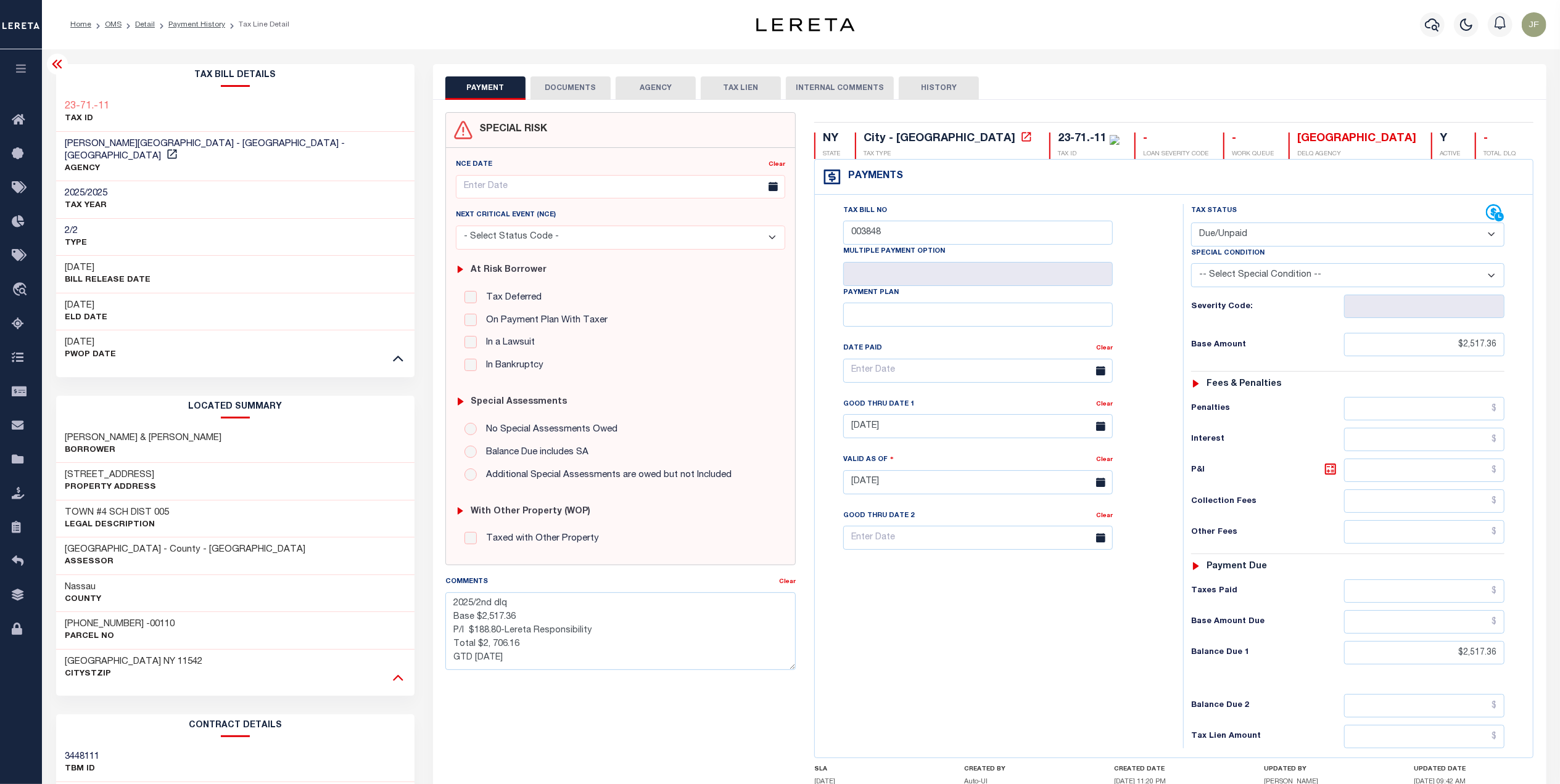
click at [396, 671] on icon at bounding box center [398, 677] width 11 height 13
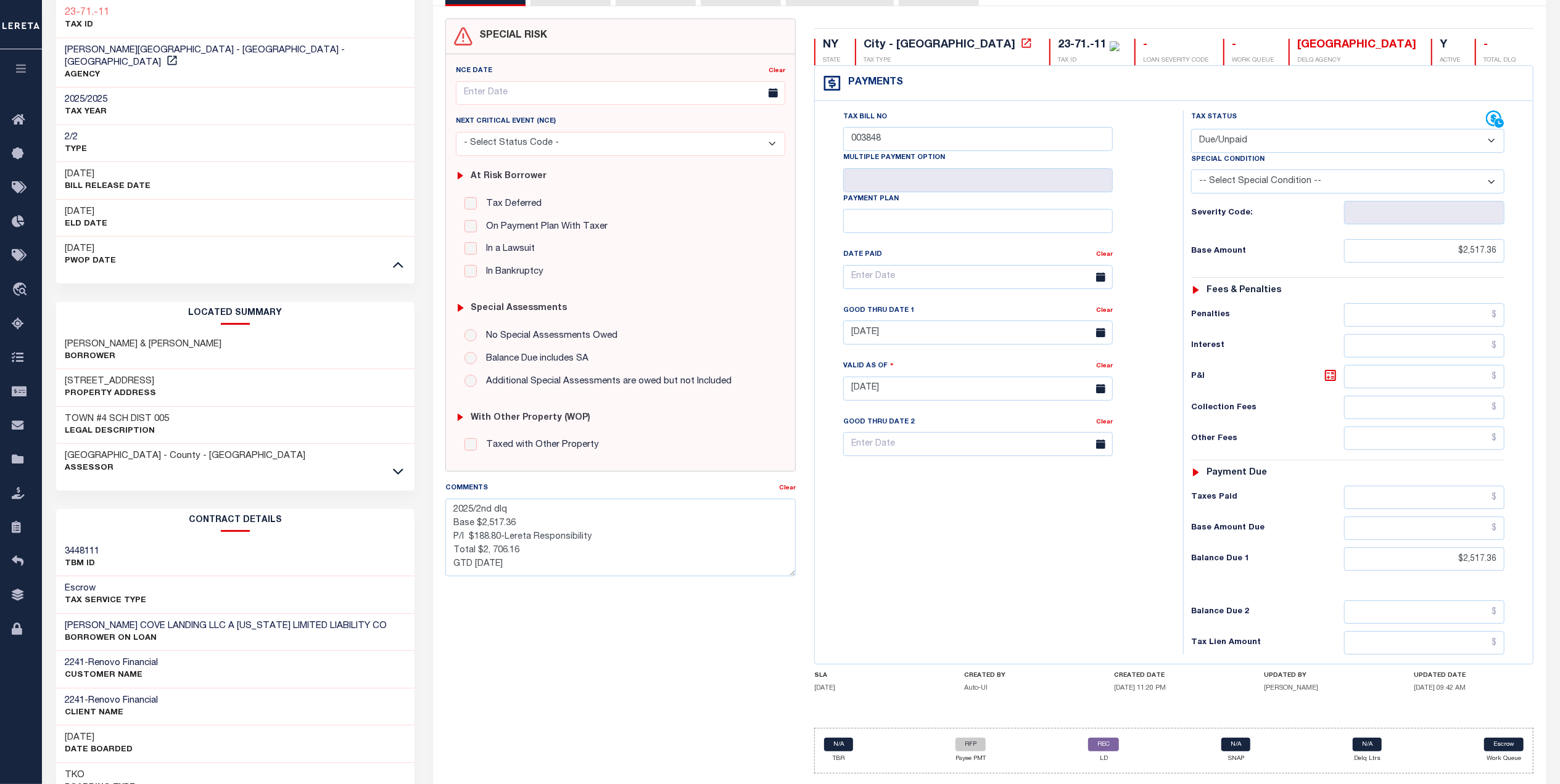
scroll to position [0, 0]
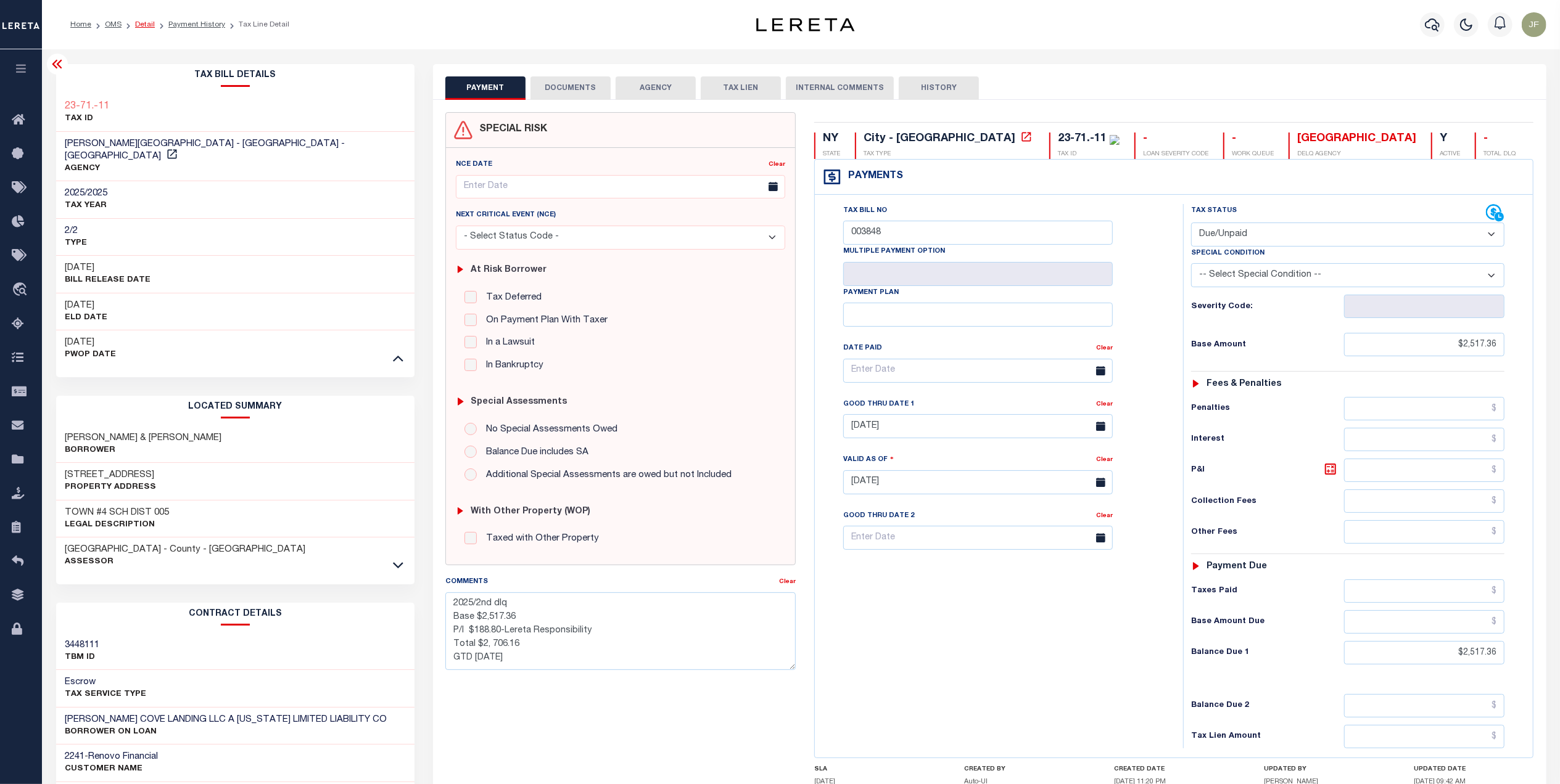
click at [144, 28] on link "Detail" at bounding box center [145, 25] width 20 height 7
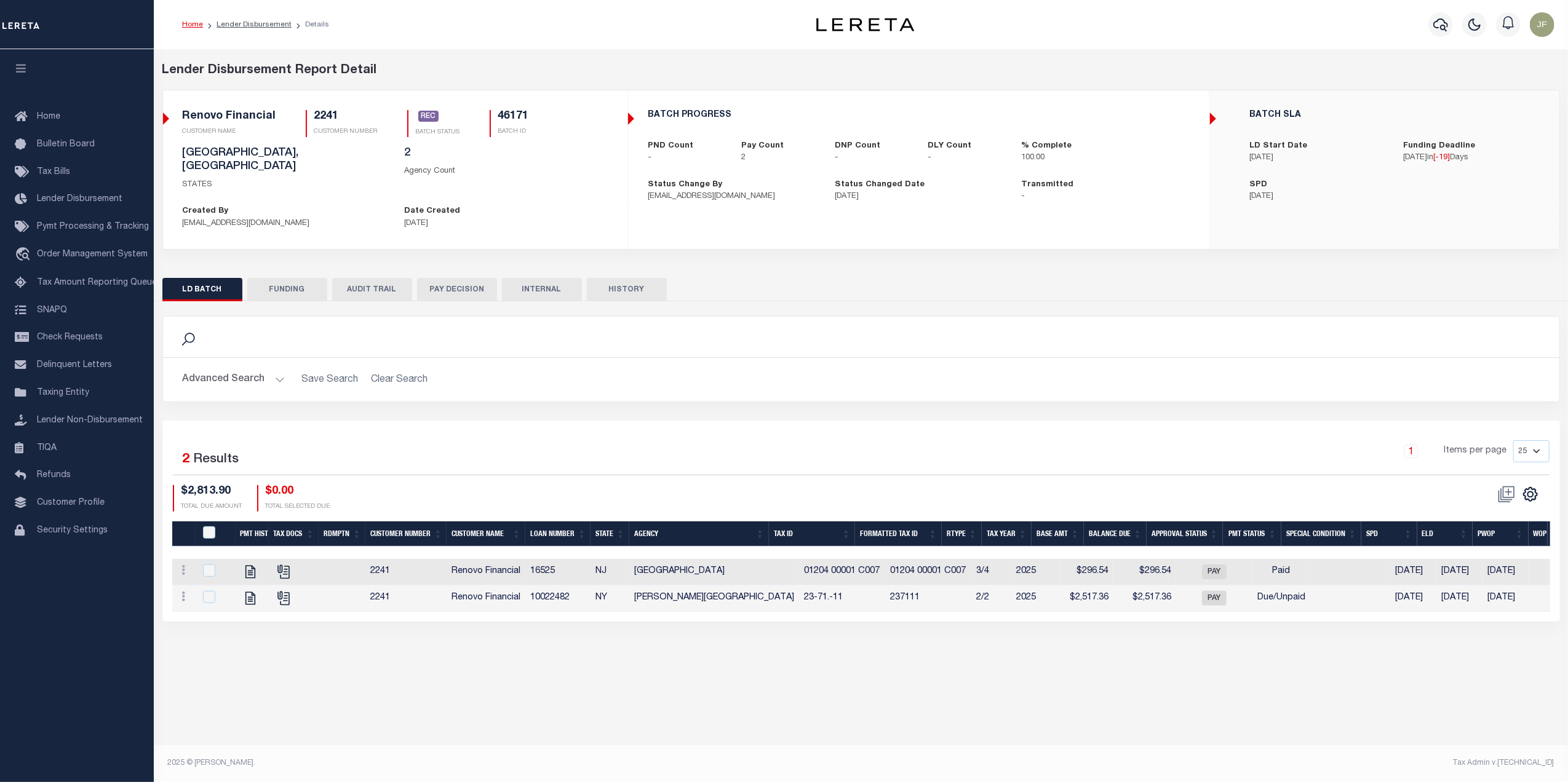
click at [283, 278] on button "FUNDING" at bounding box center [287, 290] width 80 height 24
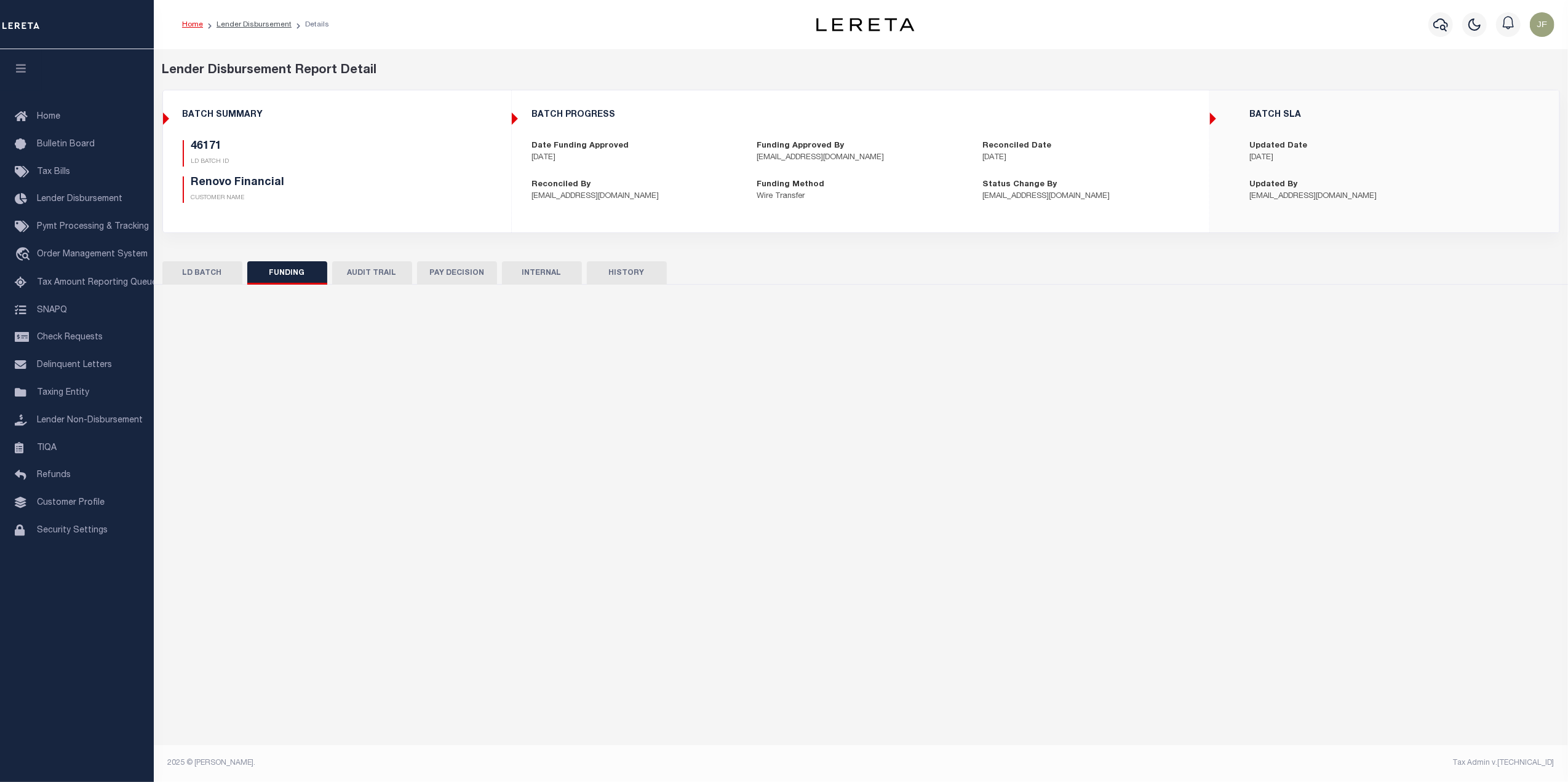
type input "$2,813.9"
type input "$0"
type input "[DATE]"
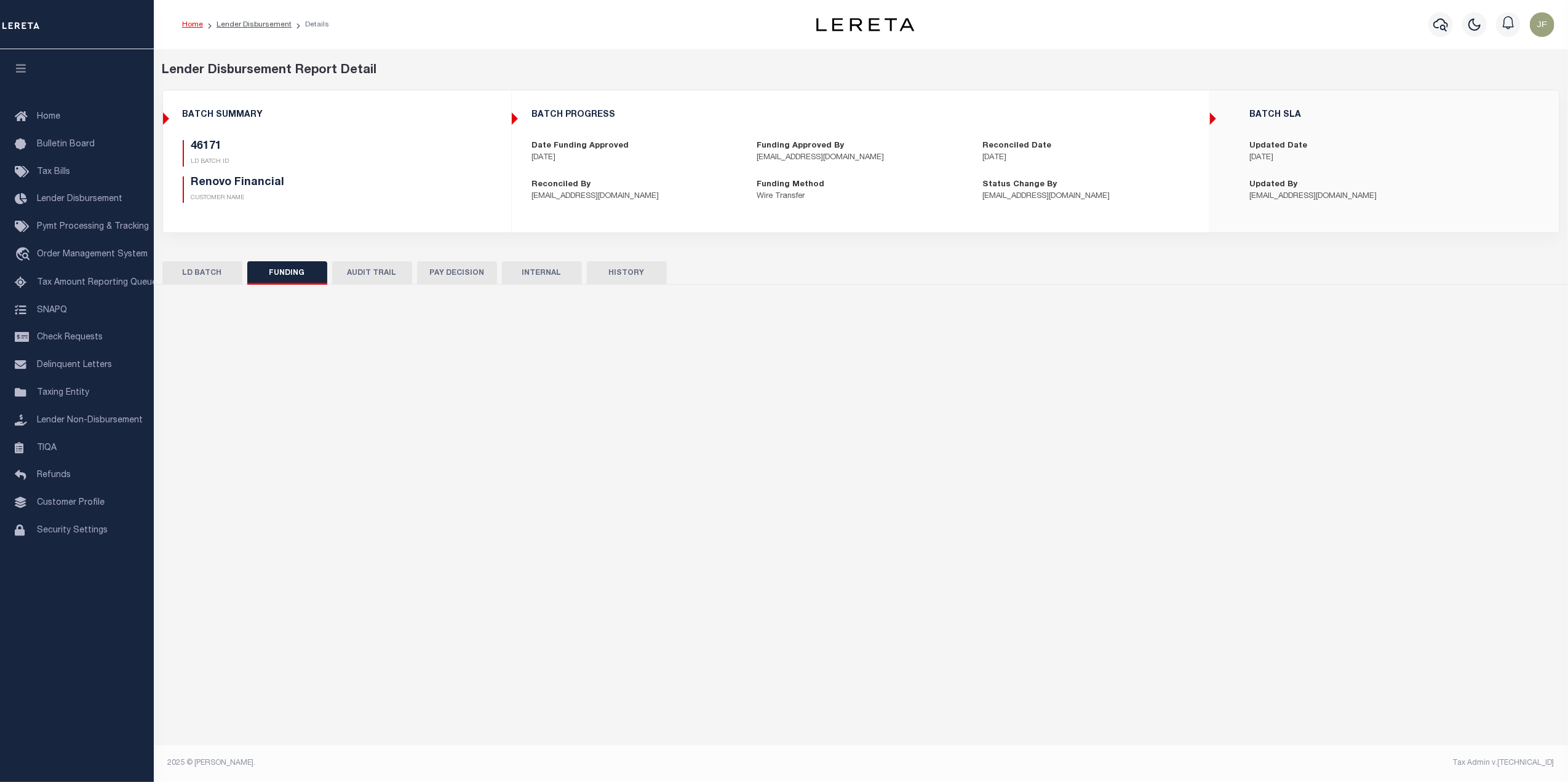
type input "20250923MMQFMP2700297109231642FT03"
type input "[DATE]"
select select "100"
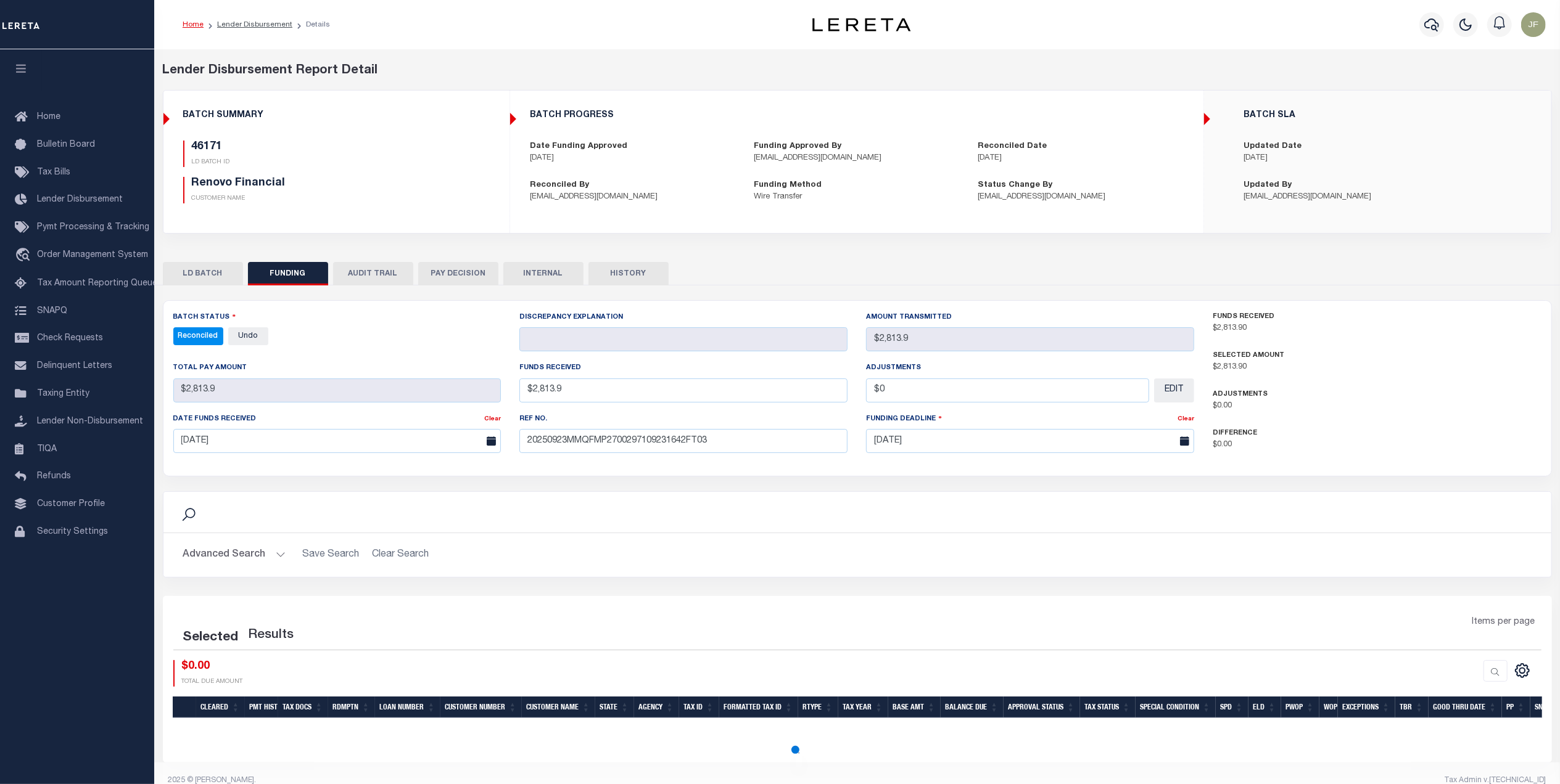
select select "100"
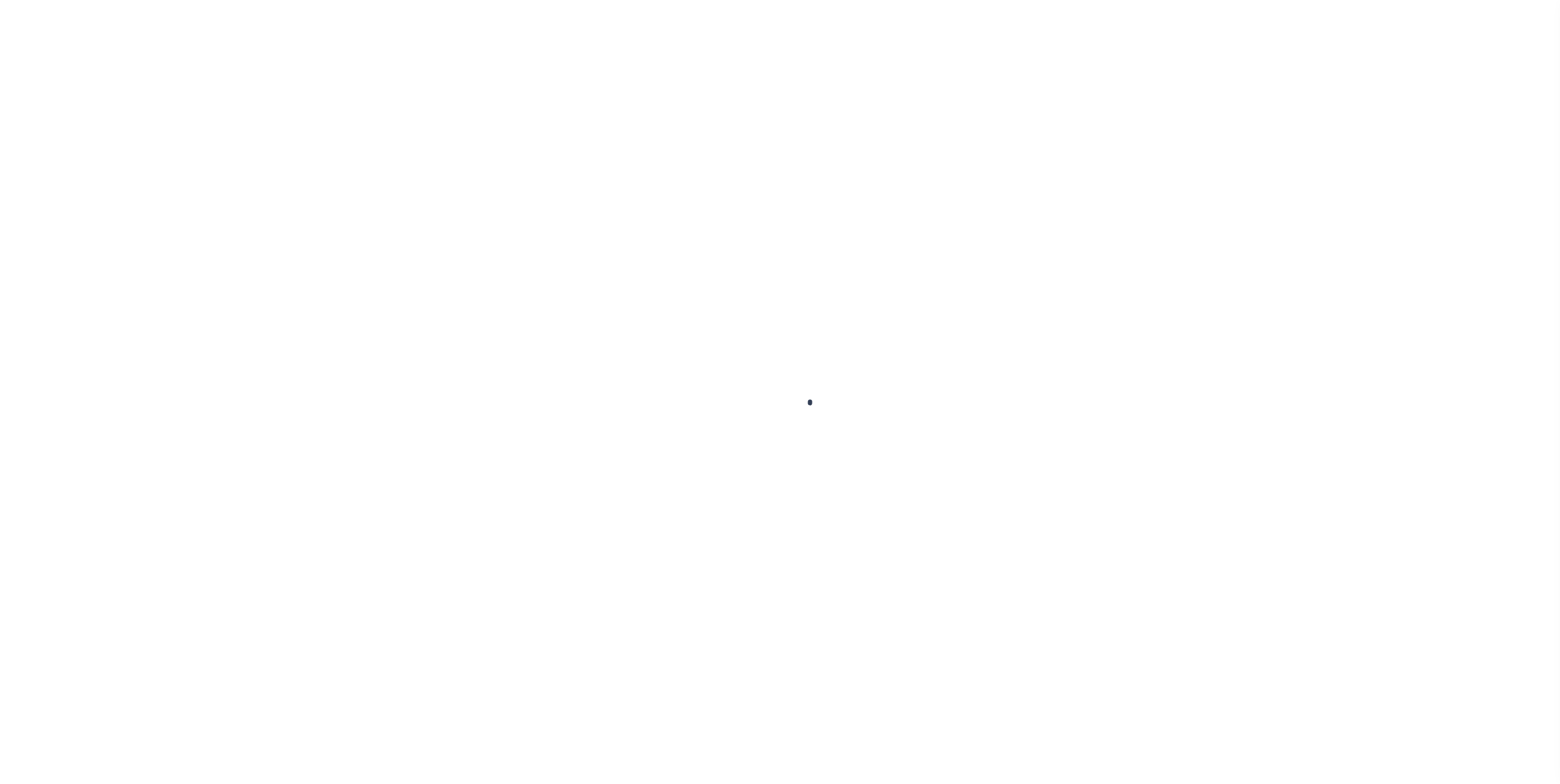
select select "RFP"
type input "[DATE]"
type input "$2,668.4"
select select "CHK"
type input "54338"
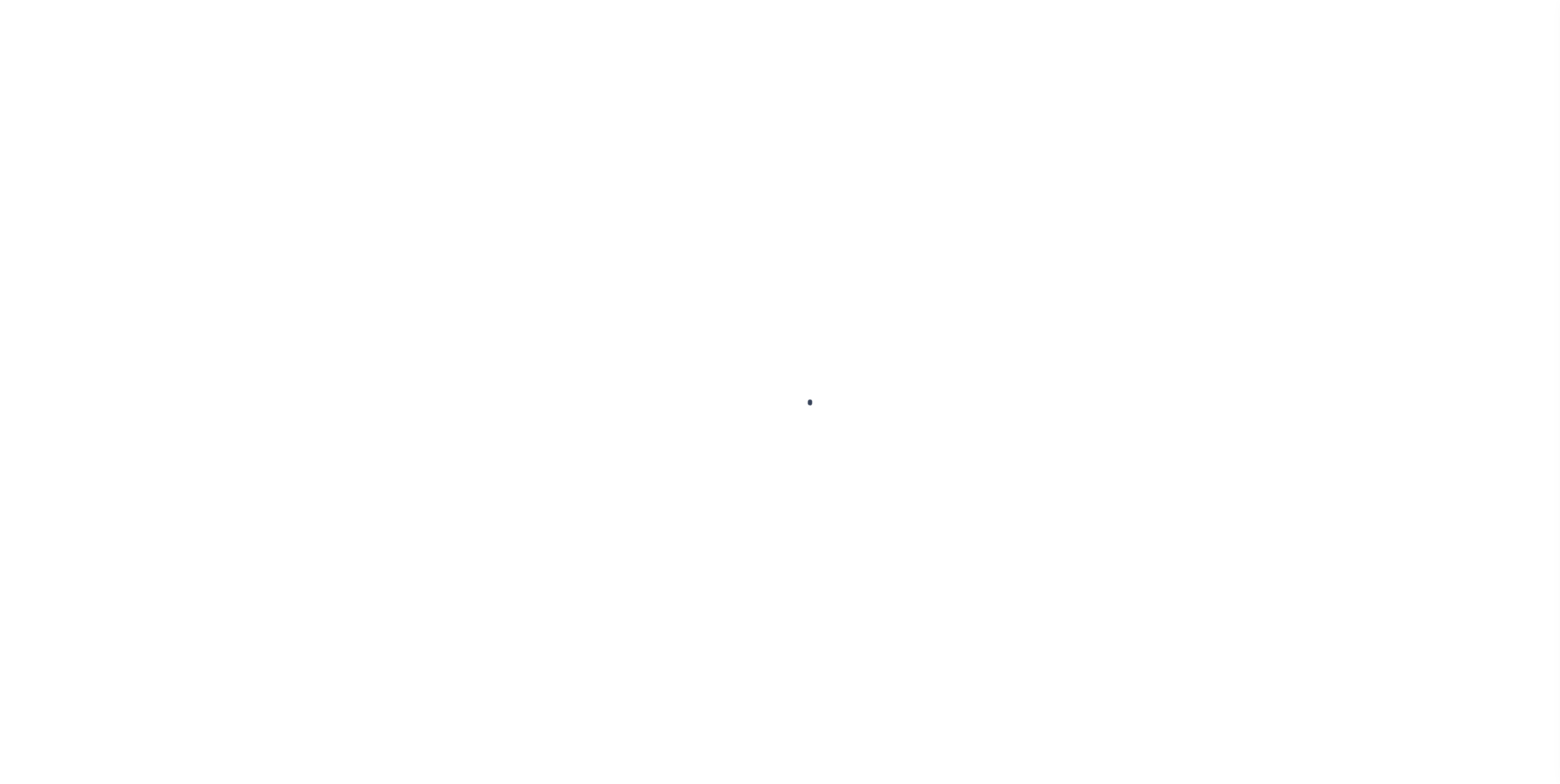
select select "Villatoro-Benitez, Andres"
type input "$10"
checkbox input "true"
type input "N"
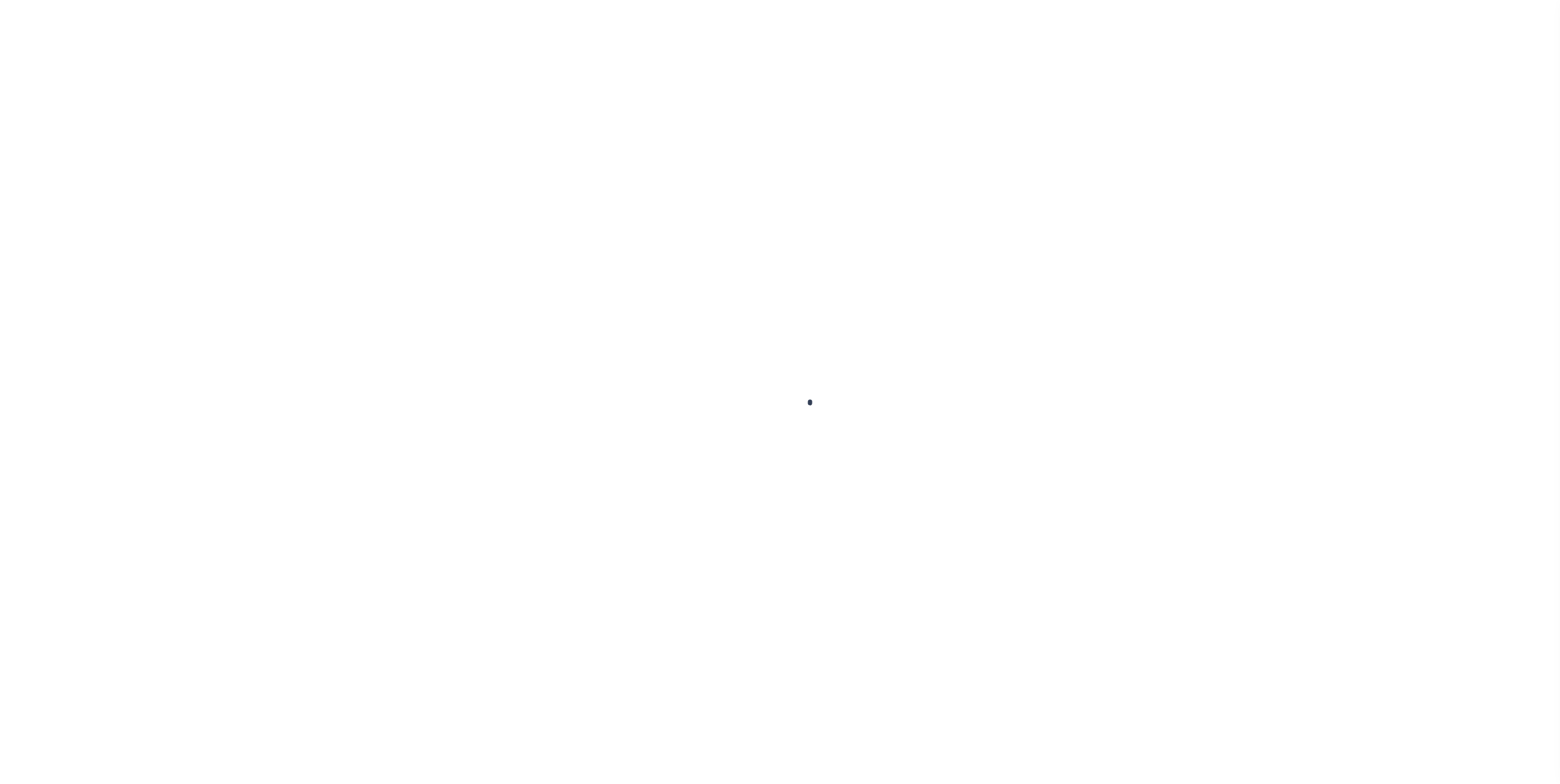
select select "37"
radio input "true"
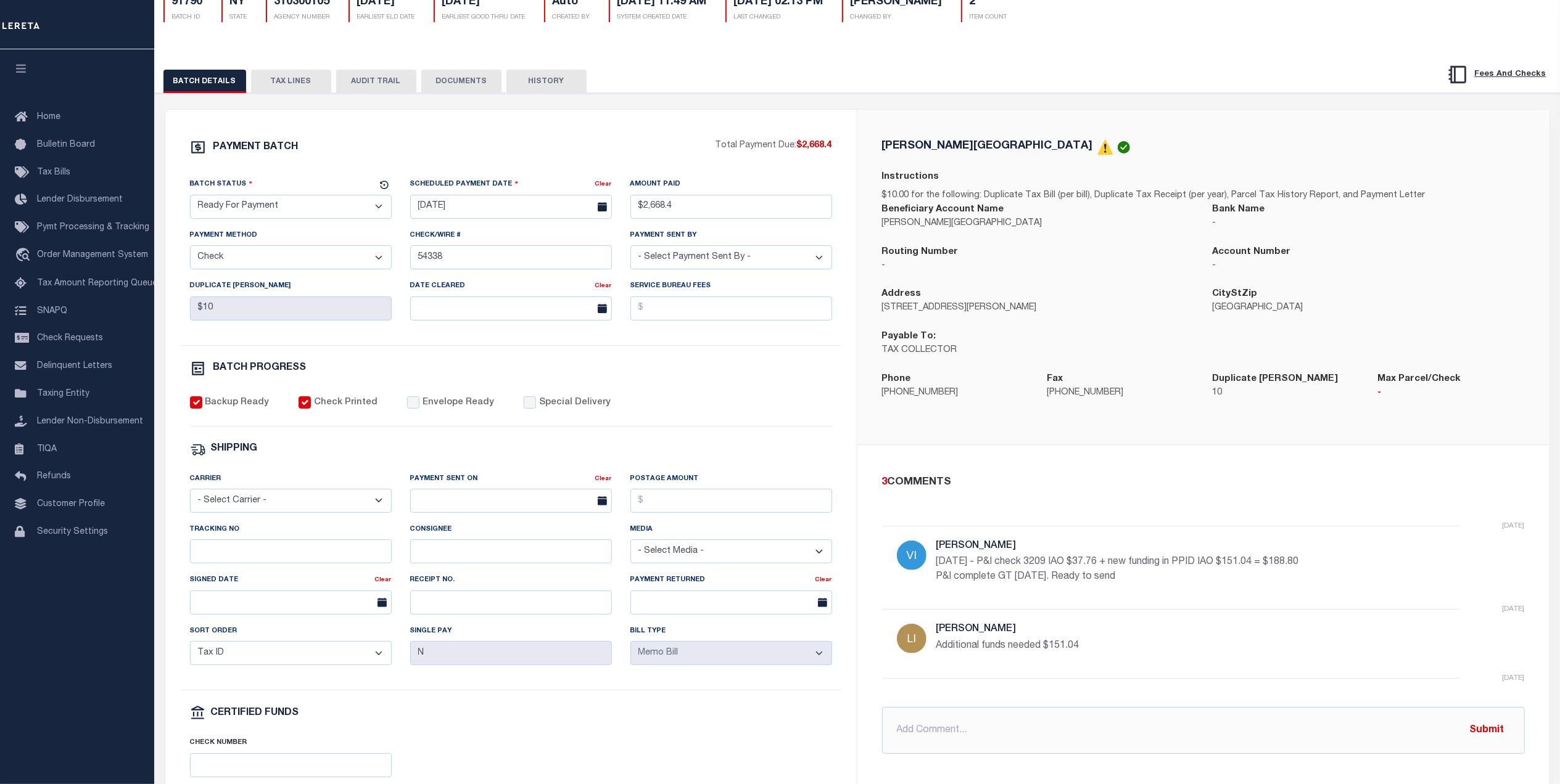
scroll to position [82, 0]
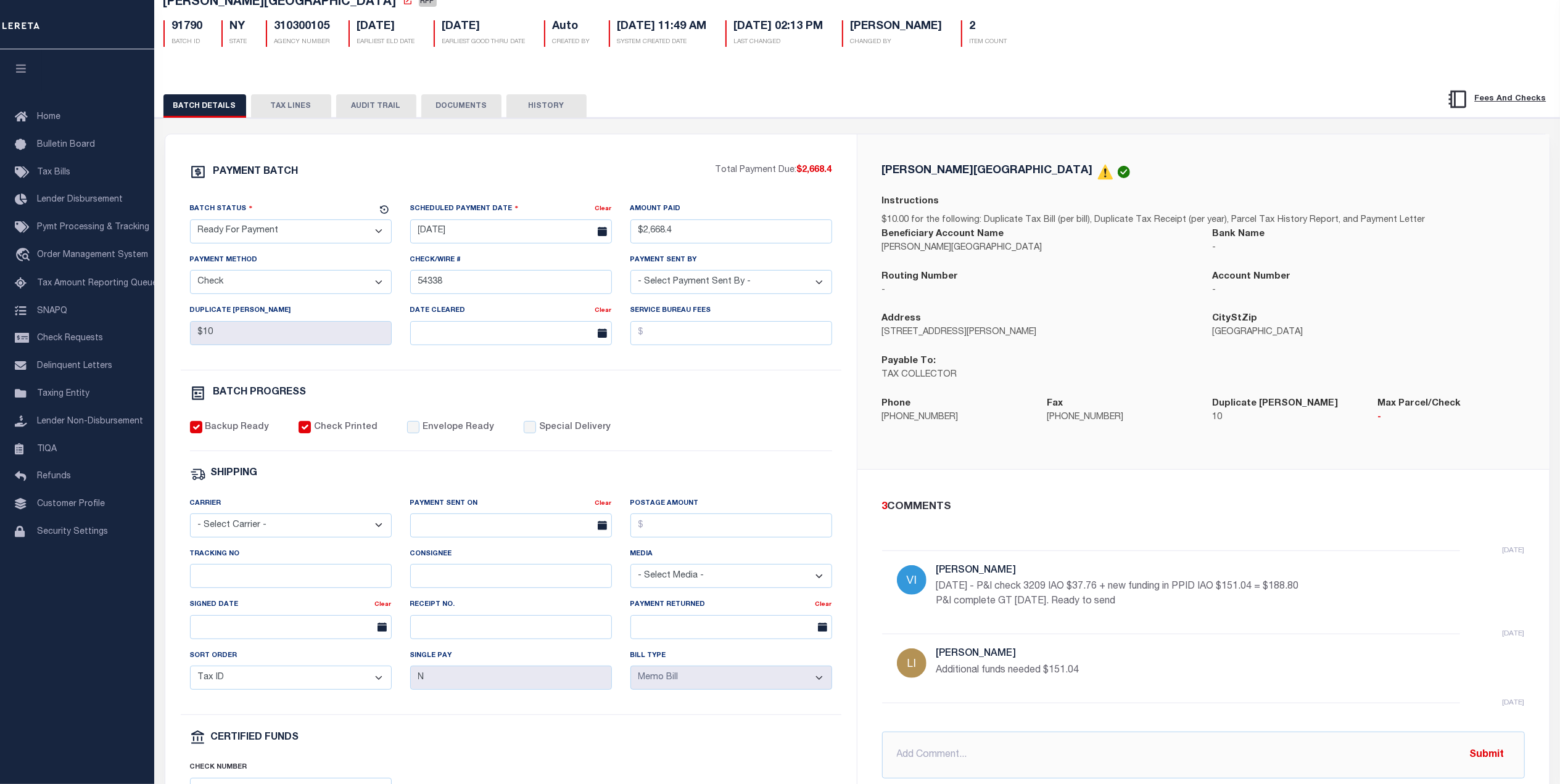
click at [294, 104] on button "TAX LINES" at bounding box center [291, 106] width 80 height 24
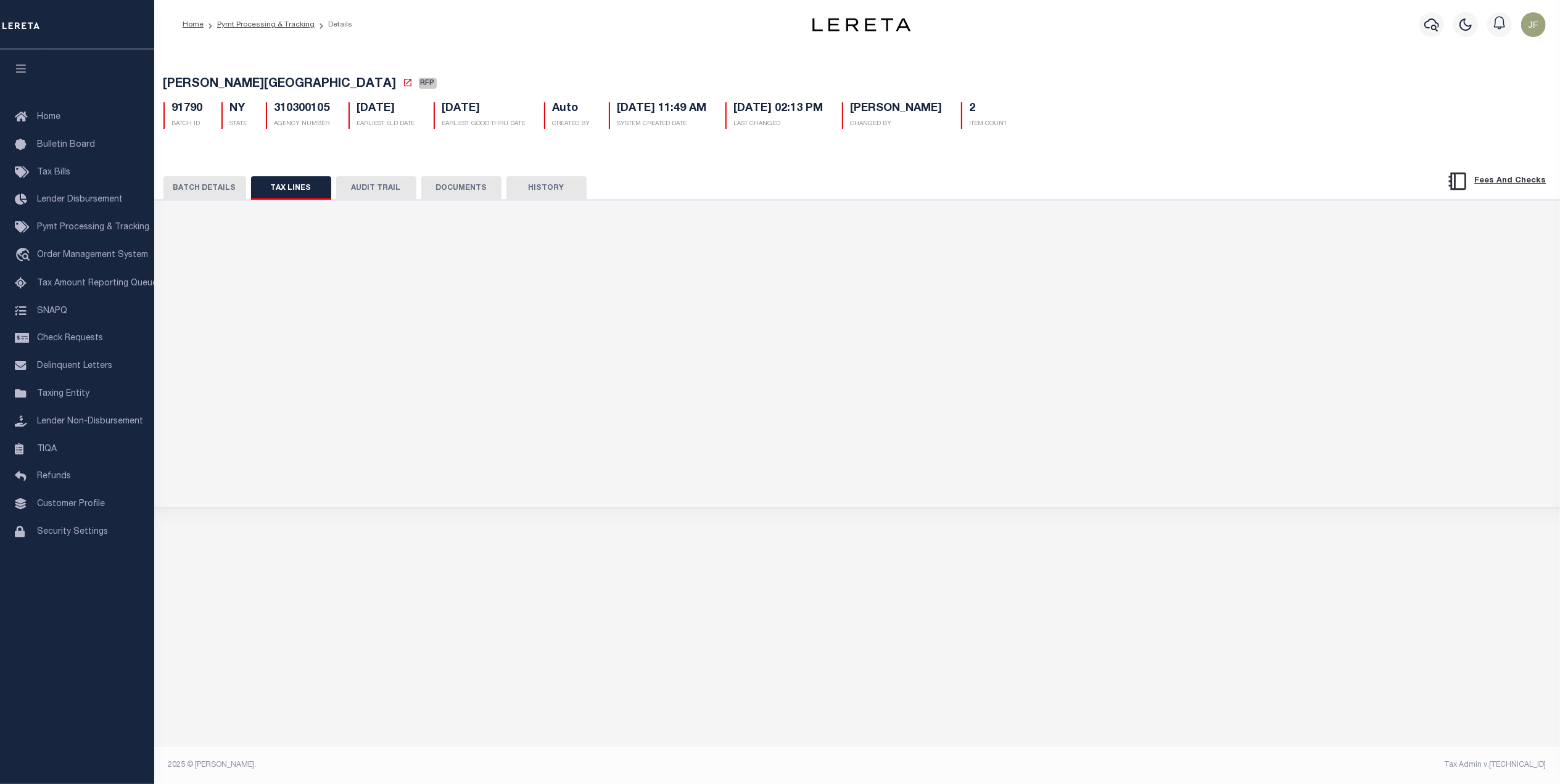
scroll to position [0, 0]
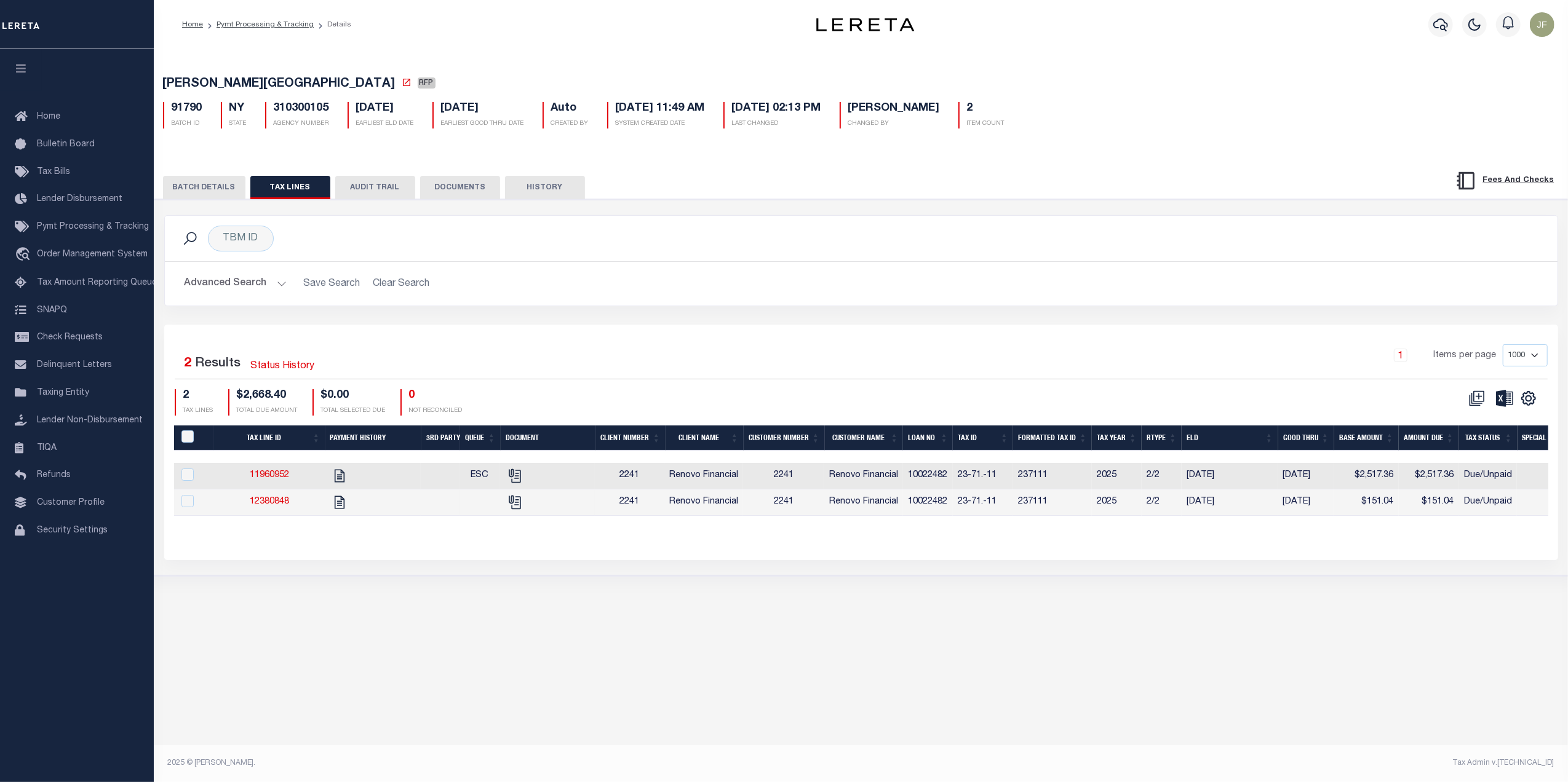
click at [201, 191] on button "BATCH DETAILS" at bounding box center [204, 188] width 83 height 24
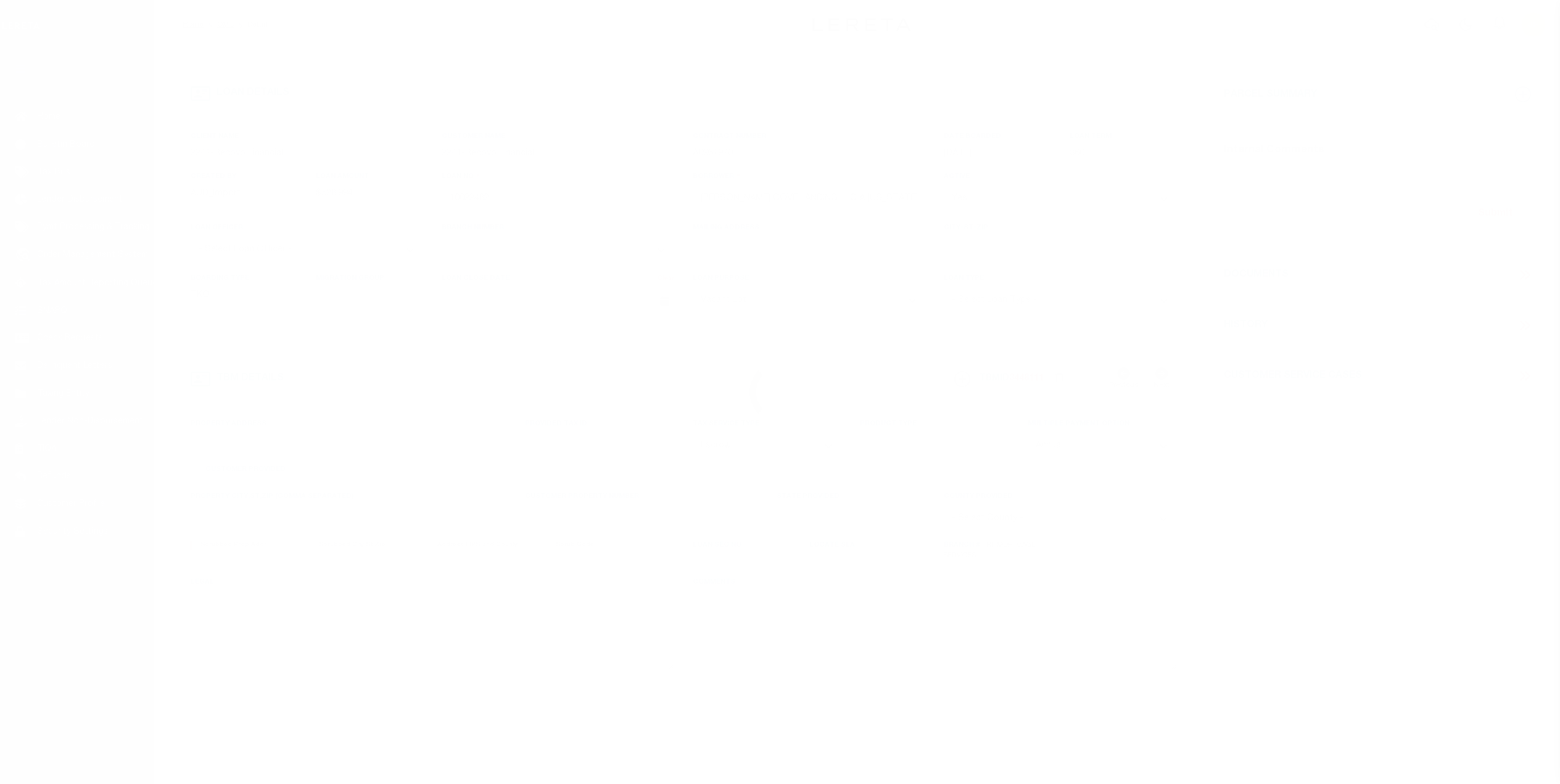
select select "400"
select select "Escrow"
type input "[STREET_ADDRESS]"
type input "[GEOGRAPHIC_DATA]"
type input "a0kUS00000Boqza"
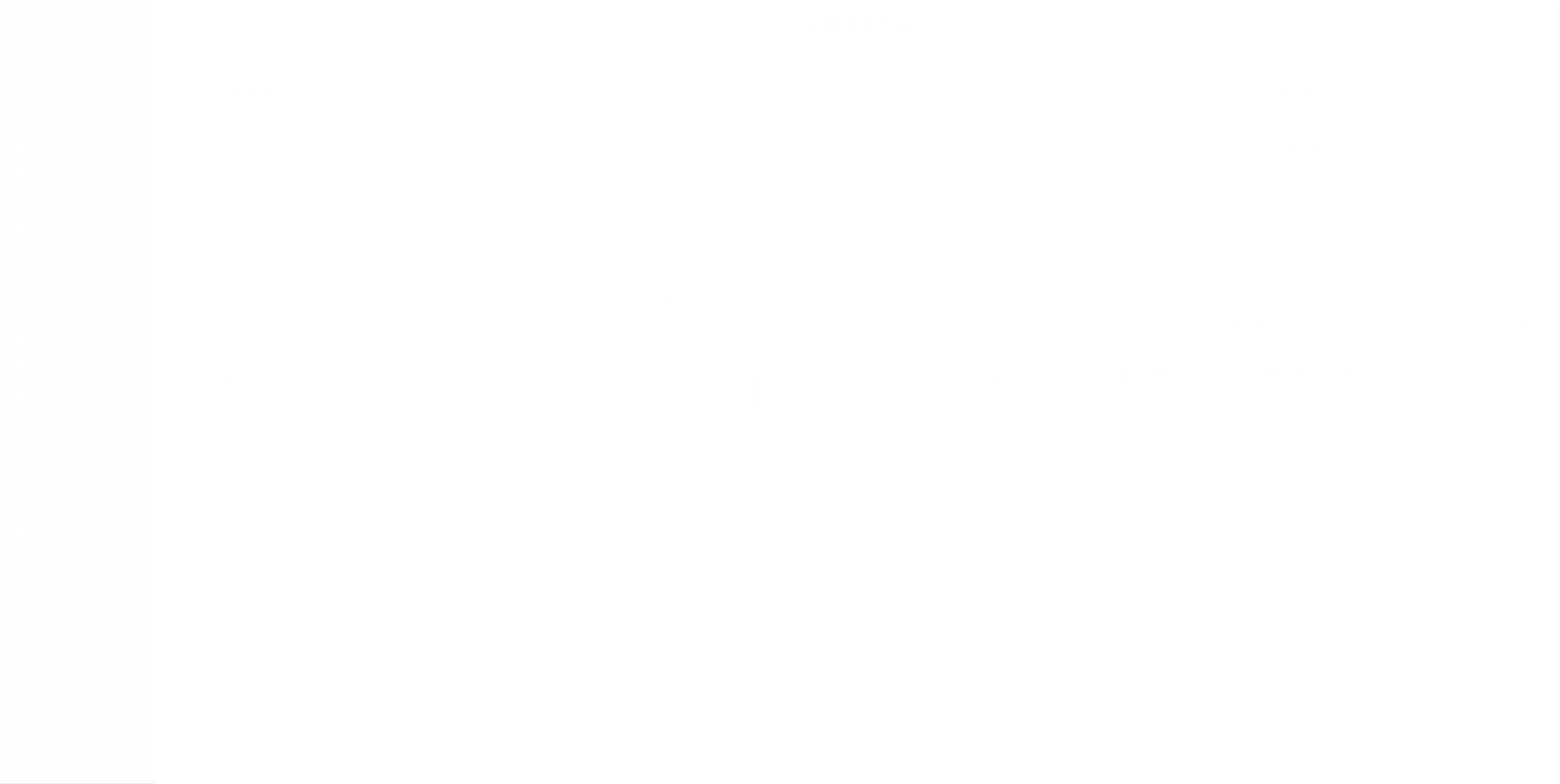
type input "NY"
select select
select select "25067"
select select "4"
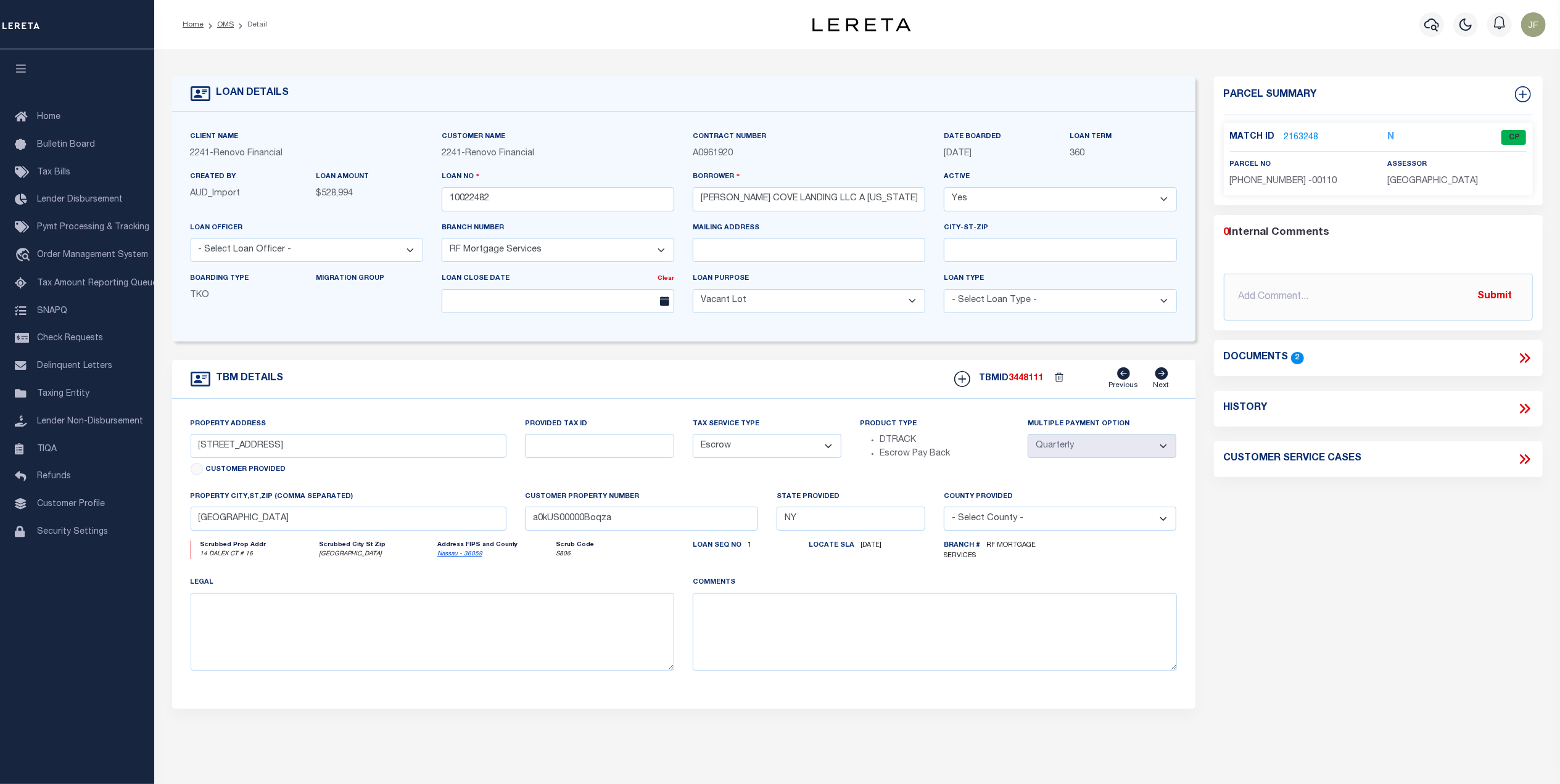
click at [1303, 138] on link "2163248" at bounding box center [1301, 138] width 34 height 13
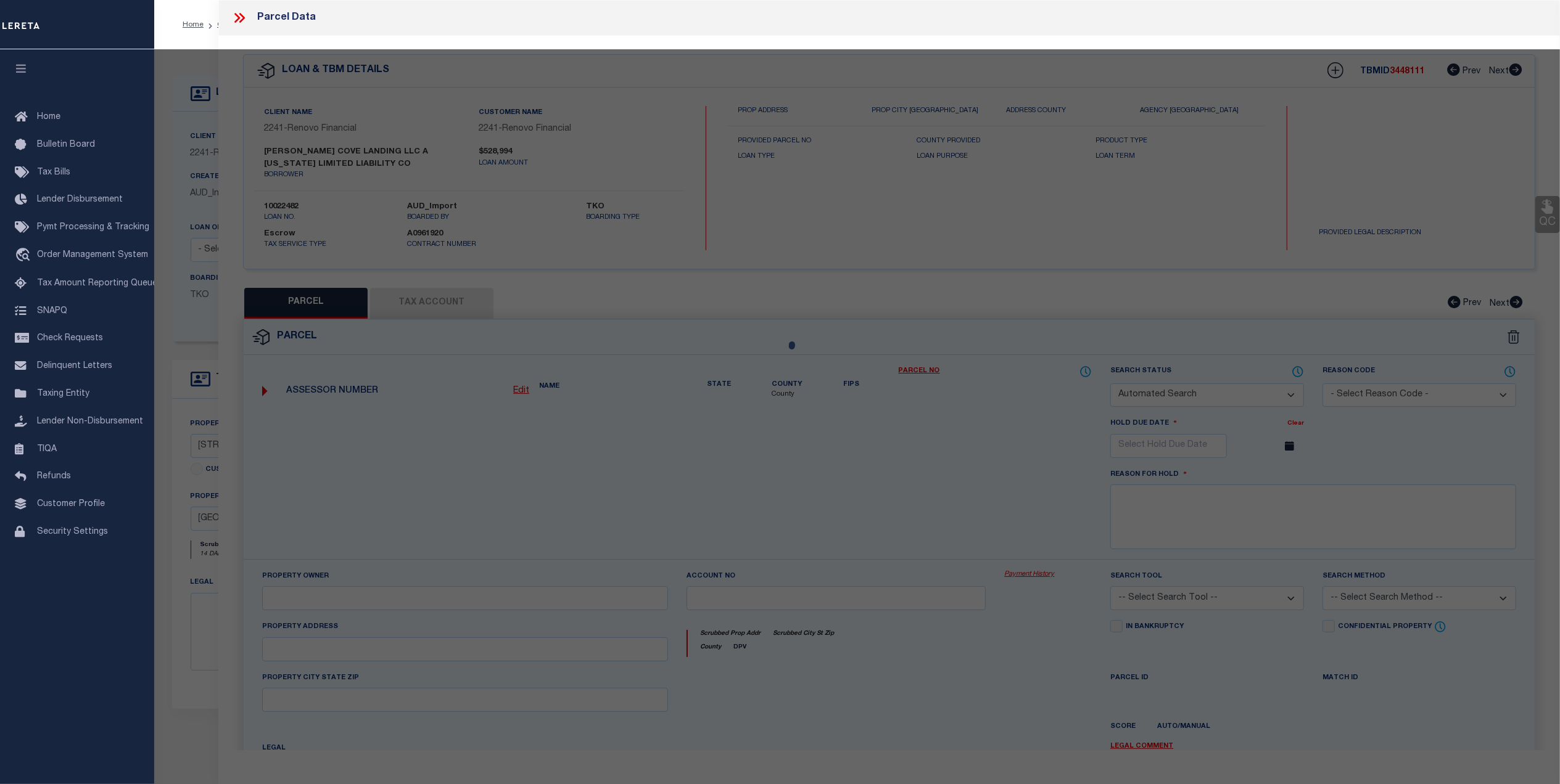
checkbox input "false"
select select "CP"
type input "PIRONI,ANGELO & SILVANA"
select select "ATL"
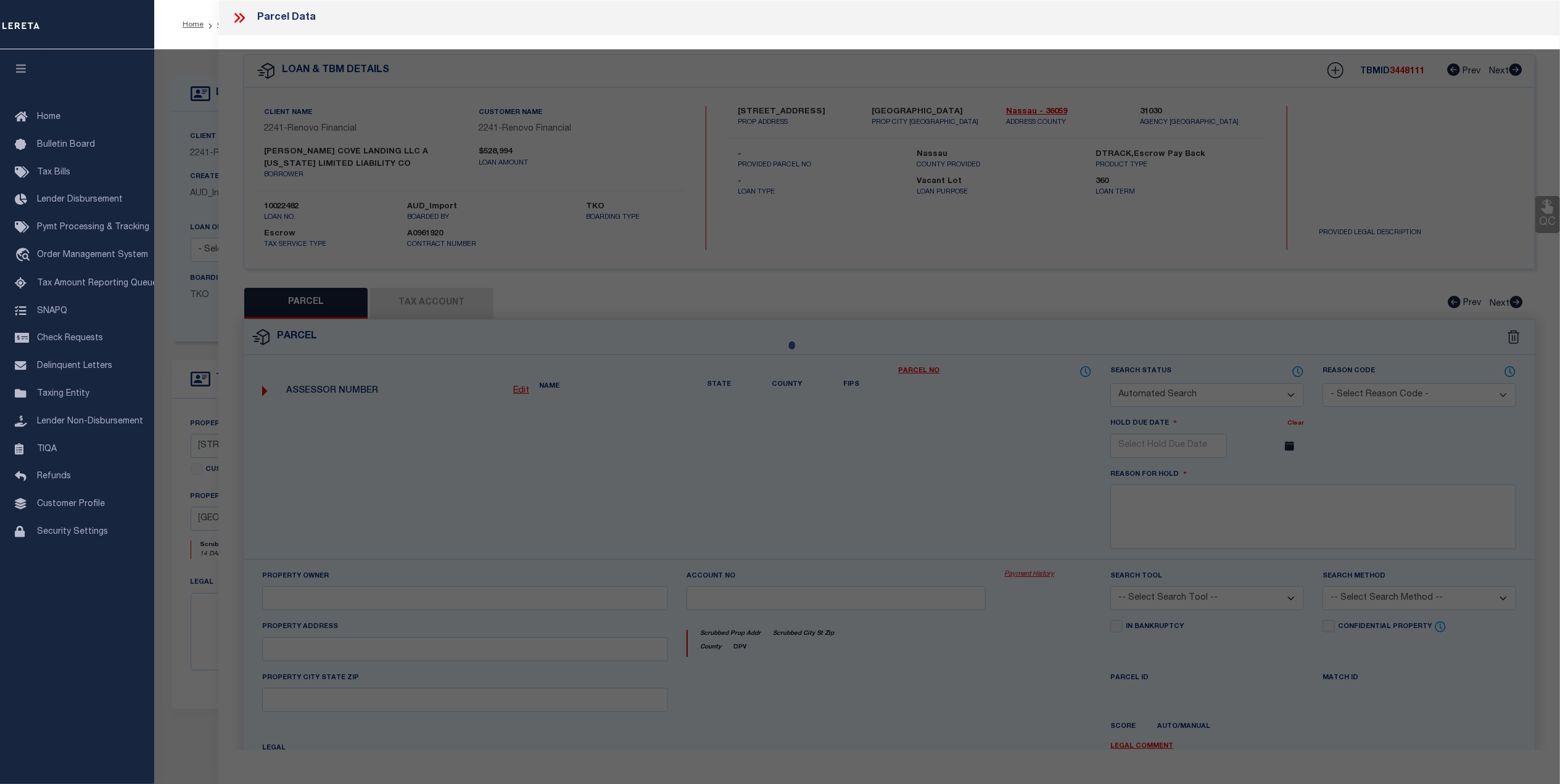
select select "ADD"
type input "[STREET_ADDRESS]"
checkbox input "false"
type input "GLEN COVE, NY 11542"
type textarea "TOWN #4 SCH DIST 005"
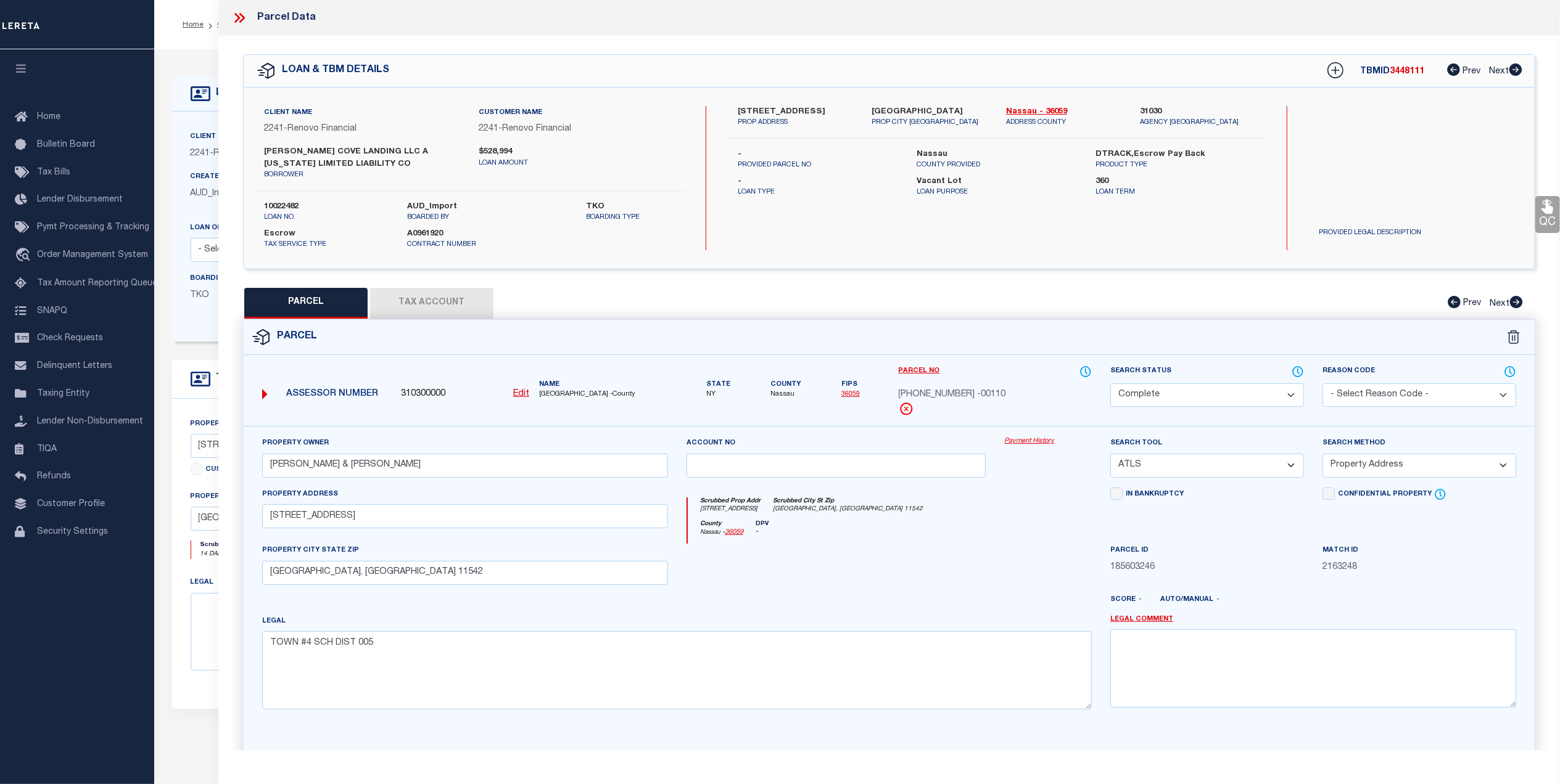
click at [1019, 447] on link "Payment History" at bounding box center [1048, 442] width 88 height 11
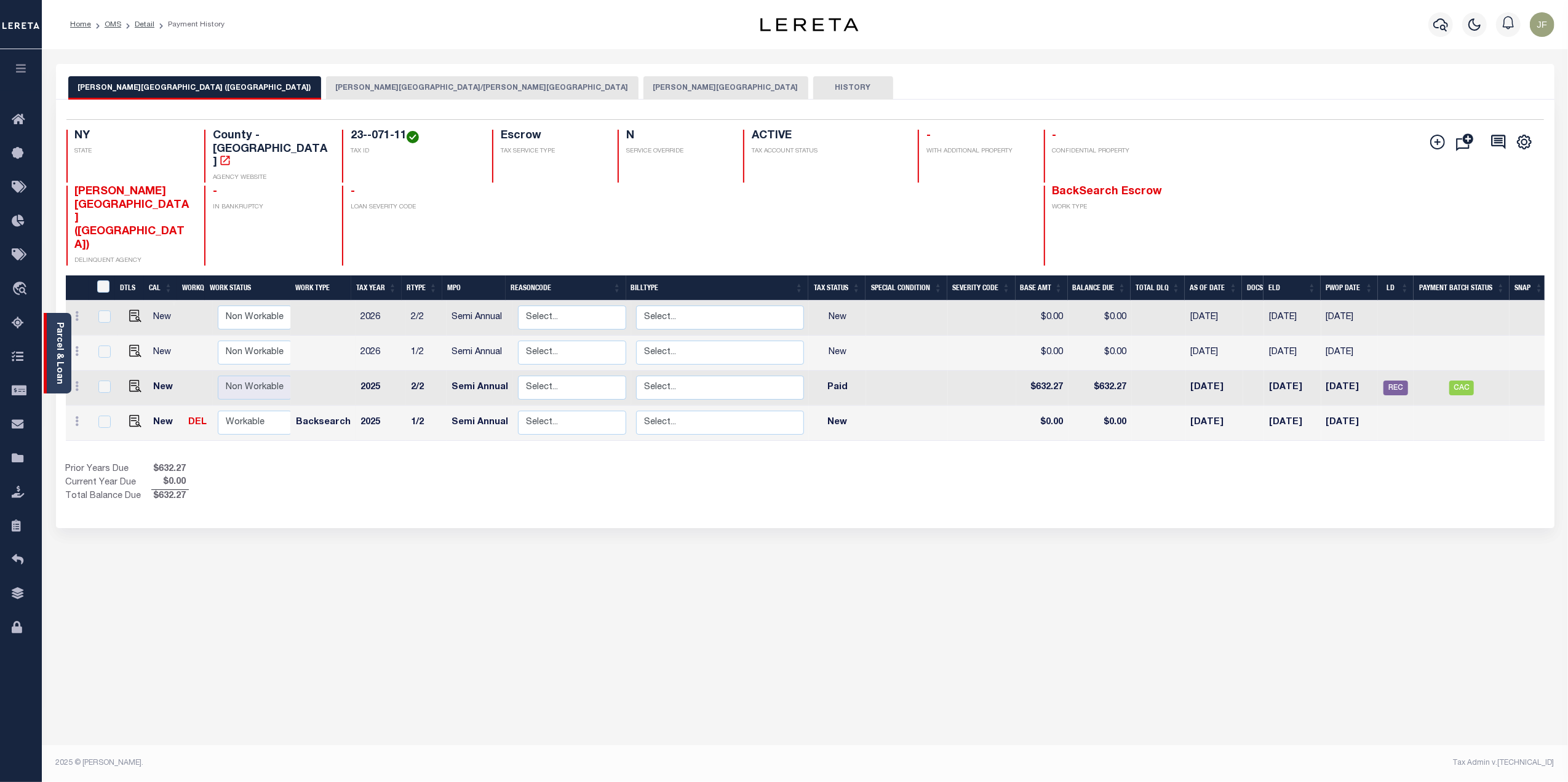
click at [57, 350] on link "Parcel & Loan" at bounding box center [59, 353] width 9 height 62
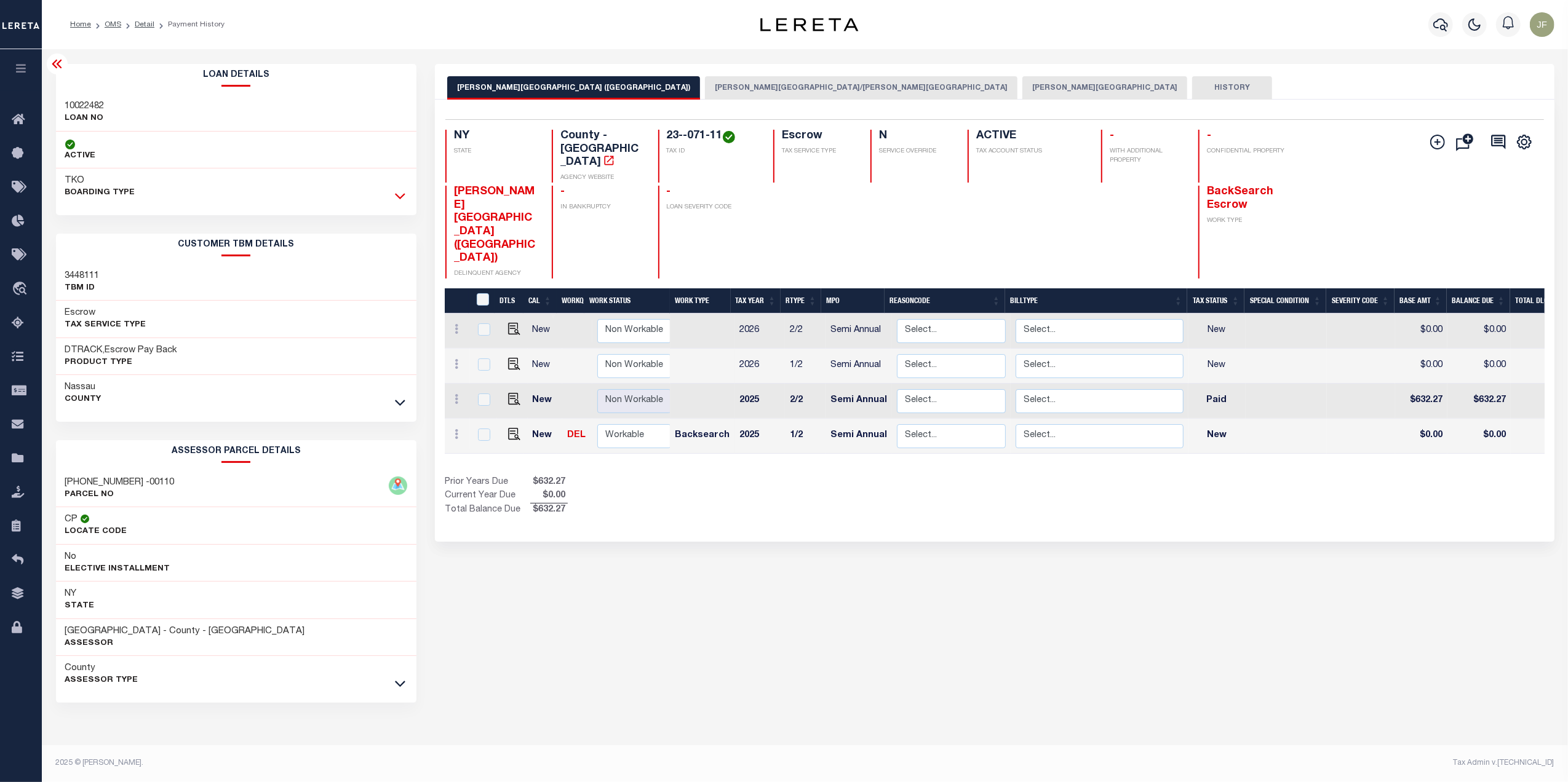
click at [396, 201] on icon at bounding box center [400, 196] width 11 height 13
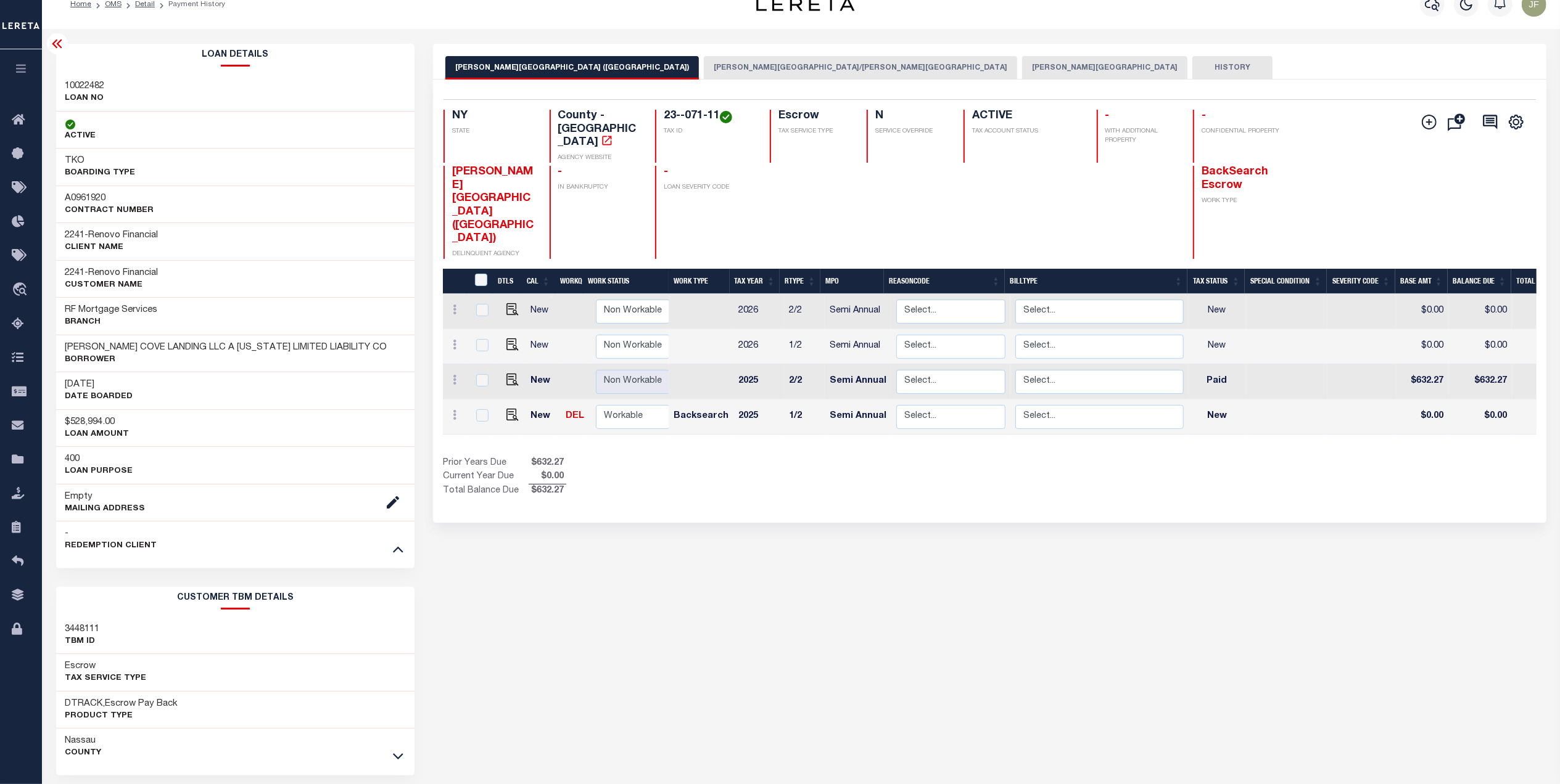
scroll to position [82, 0]
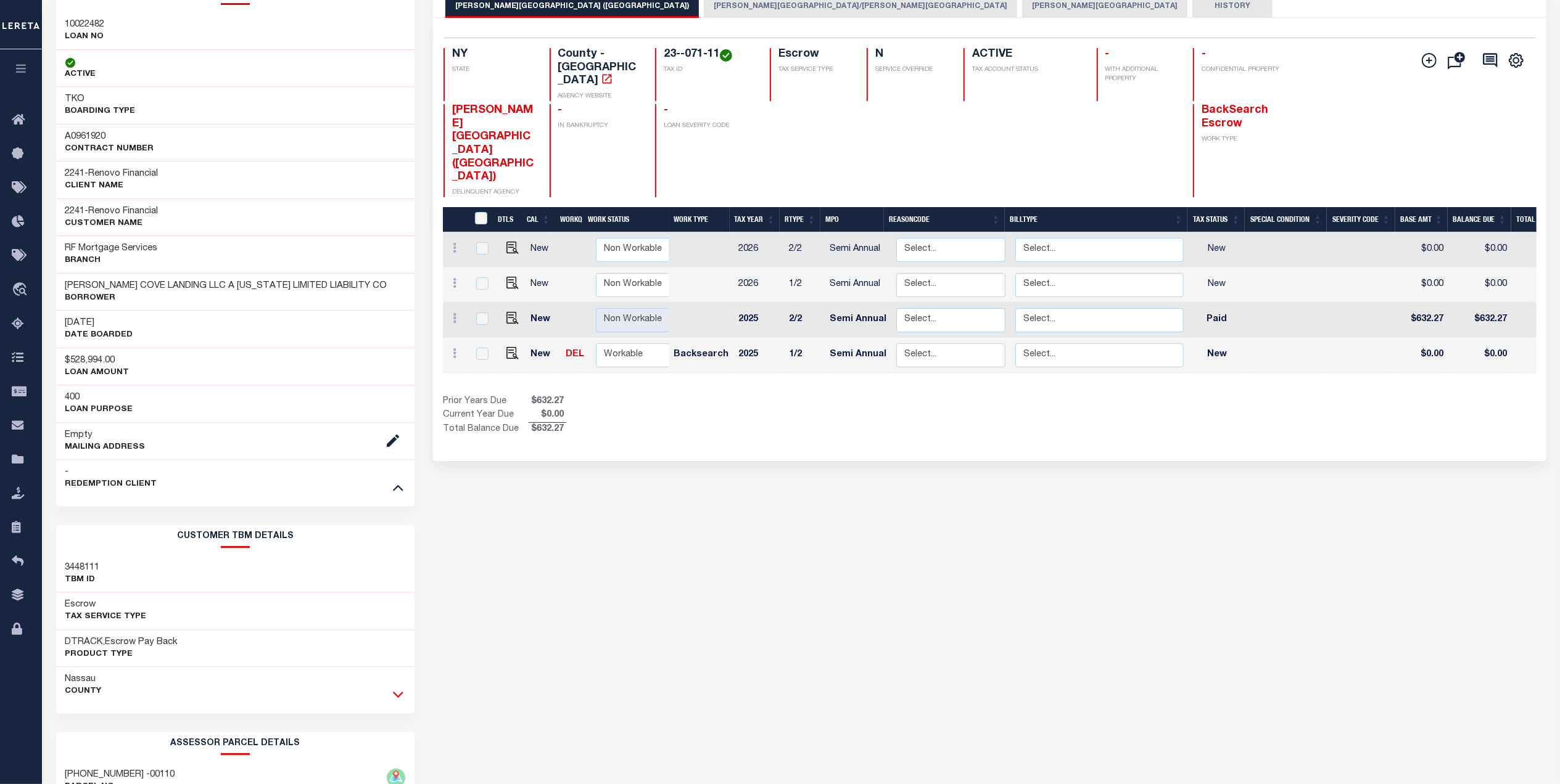
click at [400, 698] on icon at bounding box center [398, 694] width 11 height 13
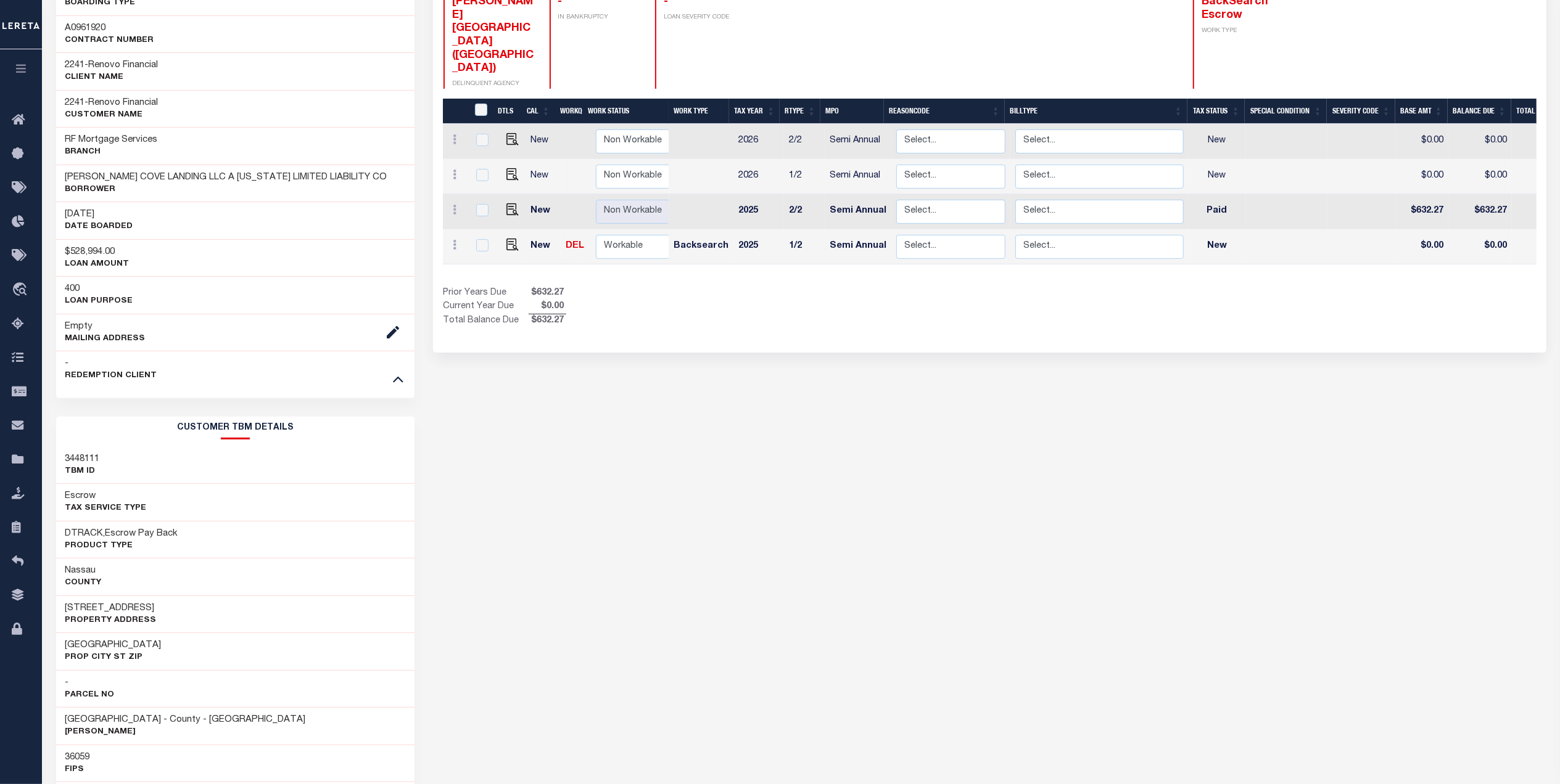
scroll to position [0, 0]
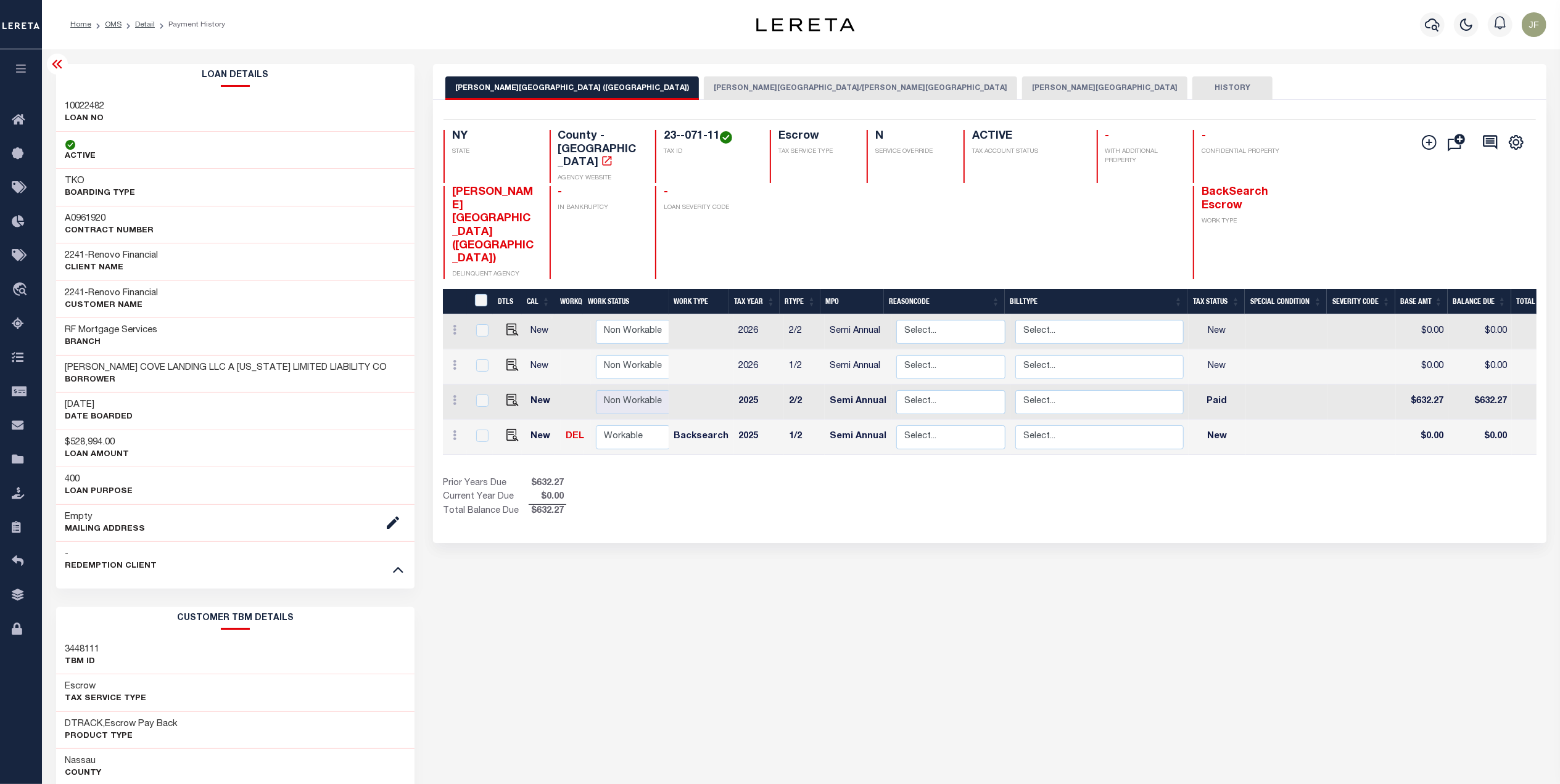
click at [1022, 89] on button "[PERSON_NAME][GEOGRAPHIC_DATA]" at bounding box center [1105, 88] width 165 height 24
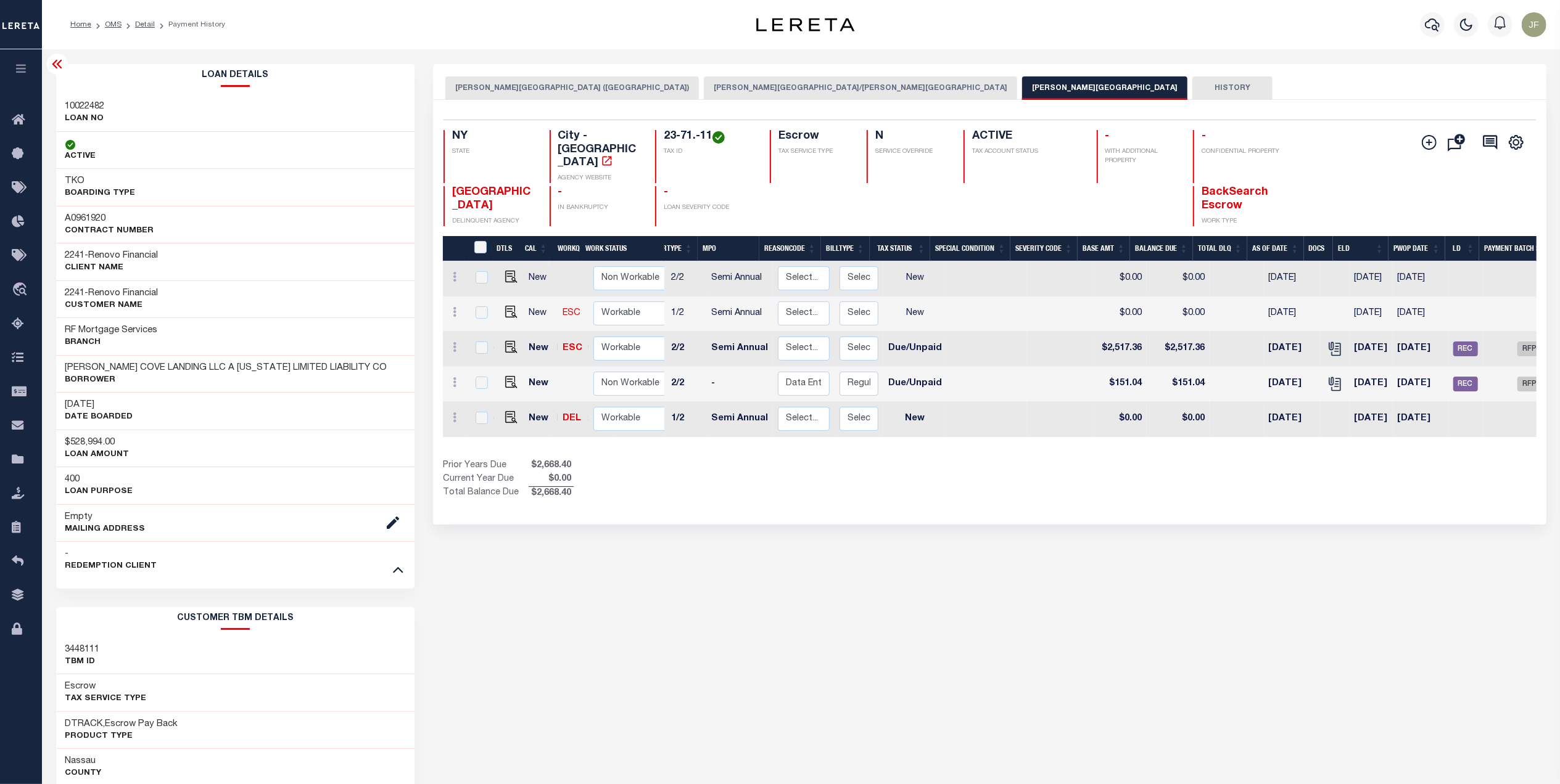
scroll to position [0, 125]
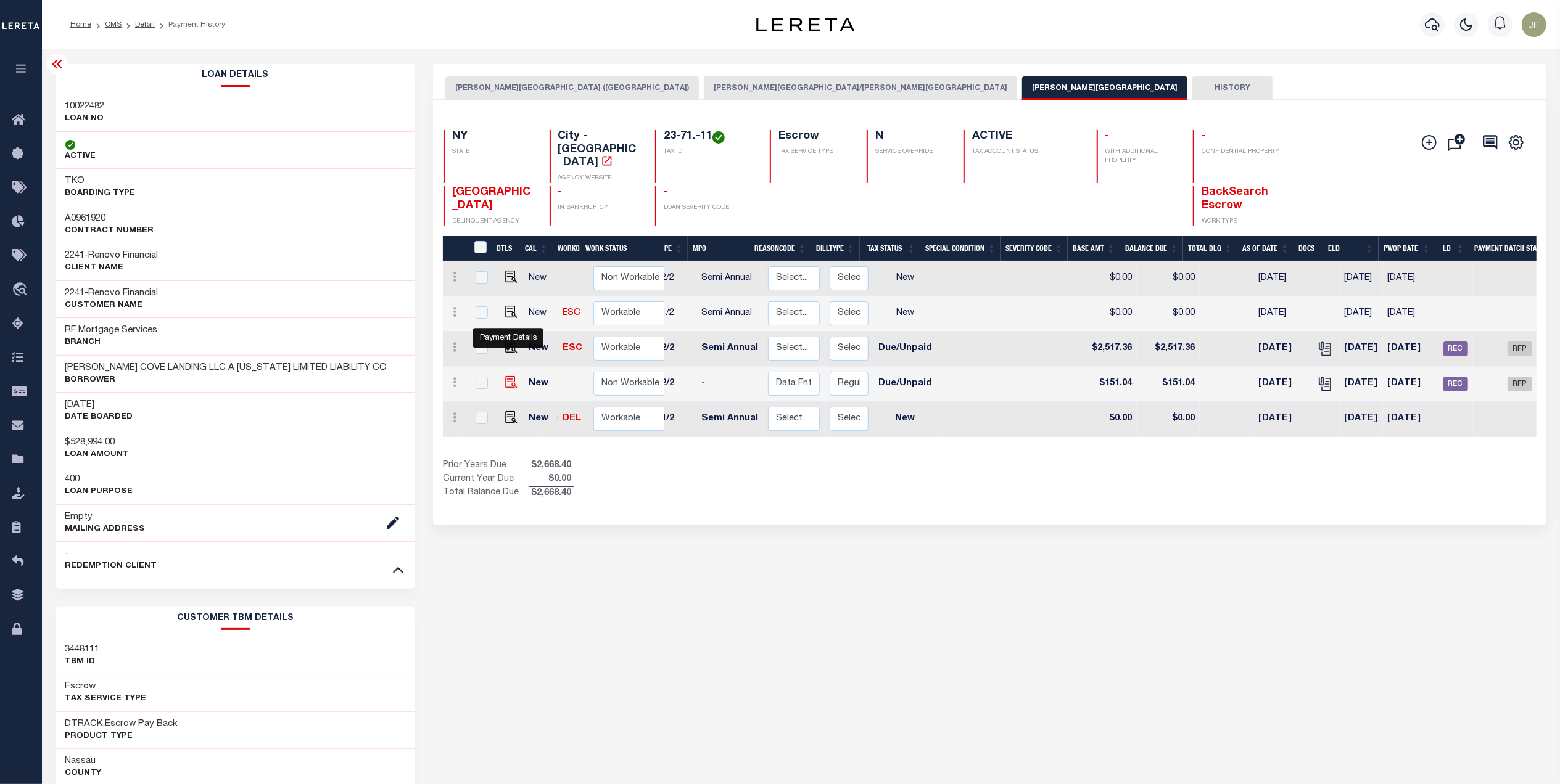
click at [506, 376] on img "" at bounding box center [511, 382] width 12 height 12
checkbox input "true"
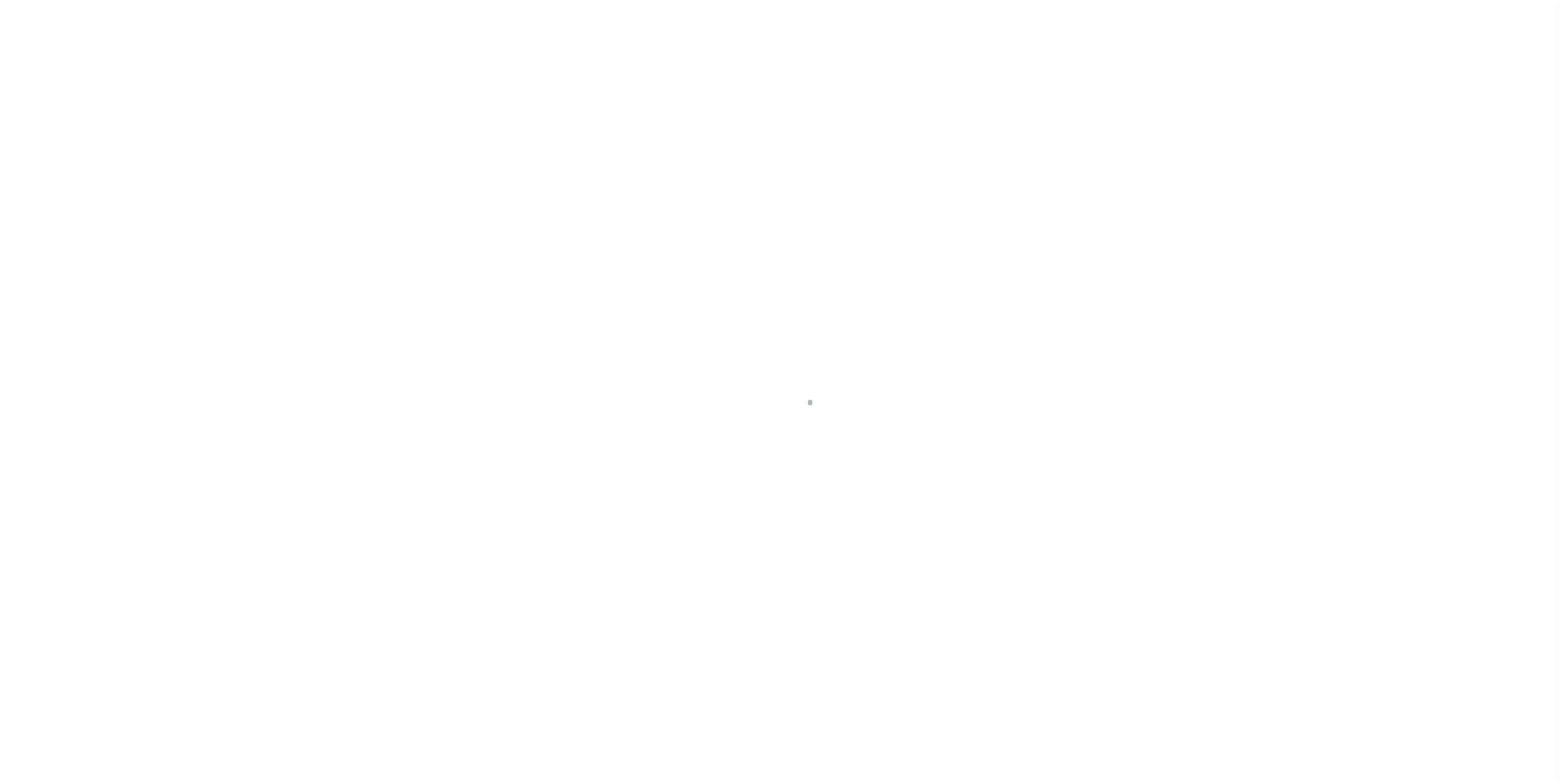
select select "DUE"
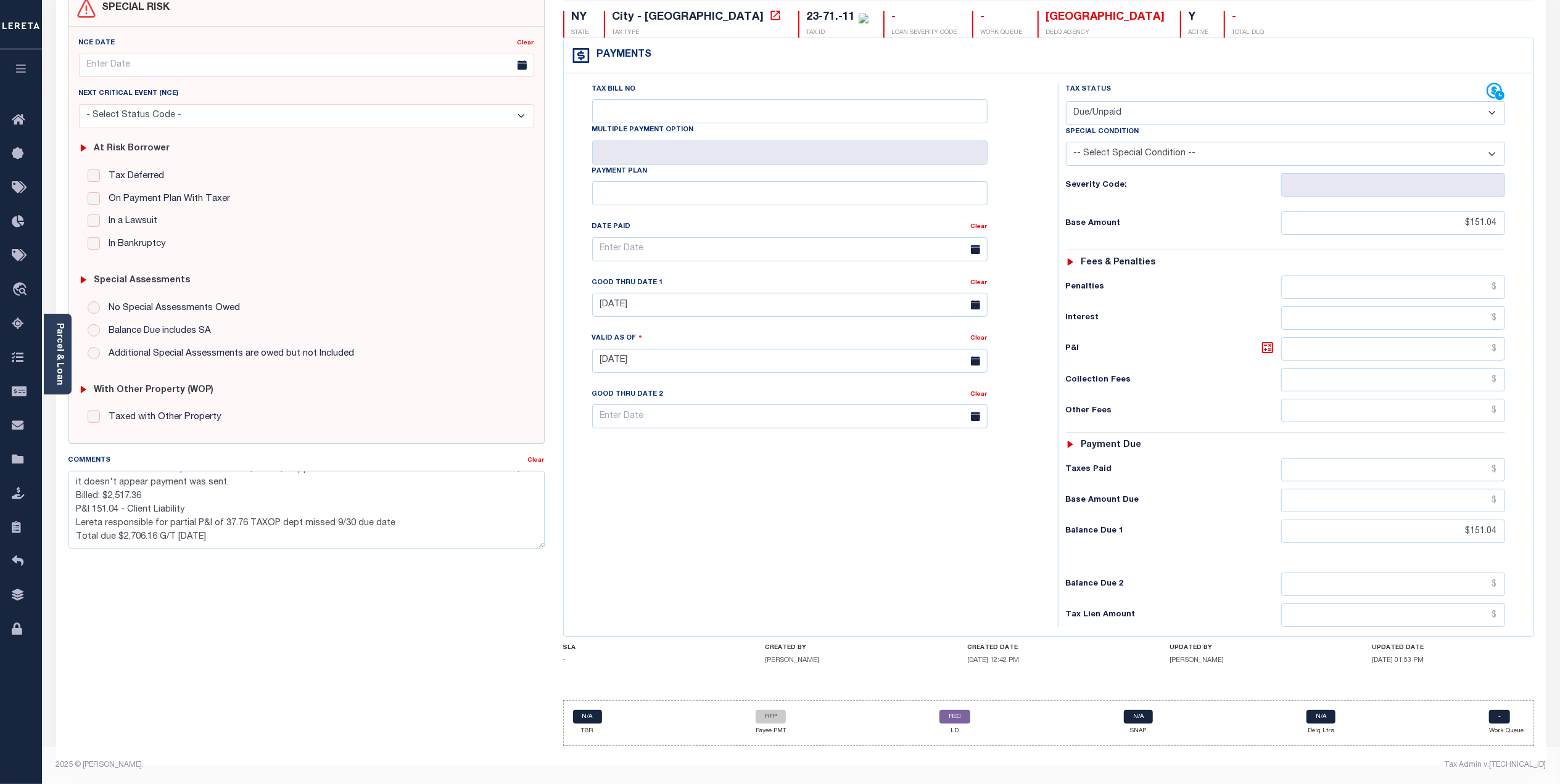
scroll to position [131, 0]
click at [958, 720] on link "REC" at bounding box center [955, 717] width 31 height 14
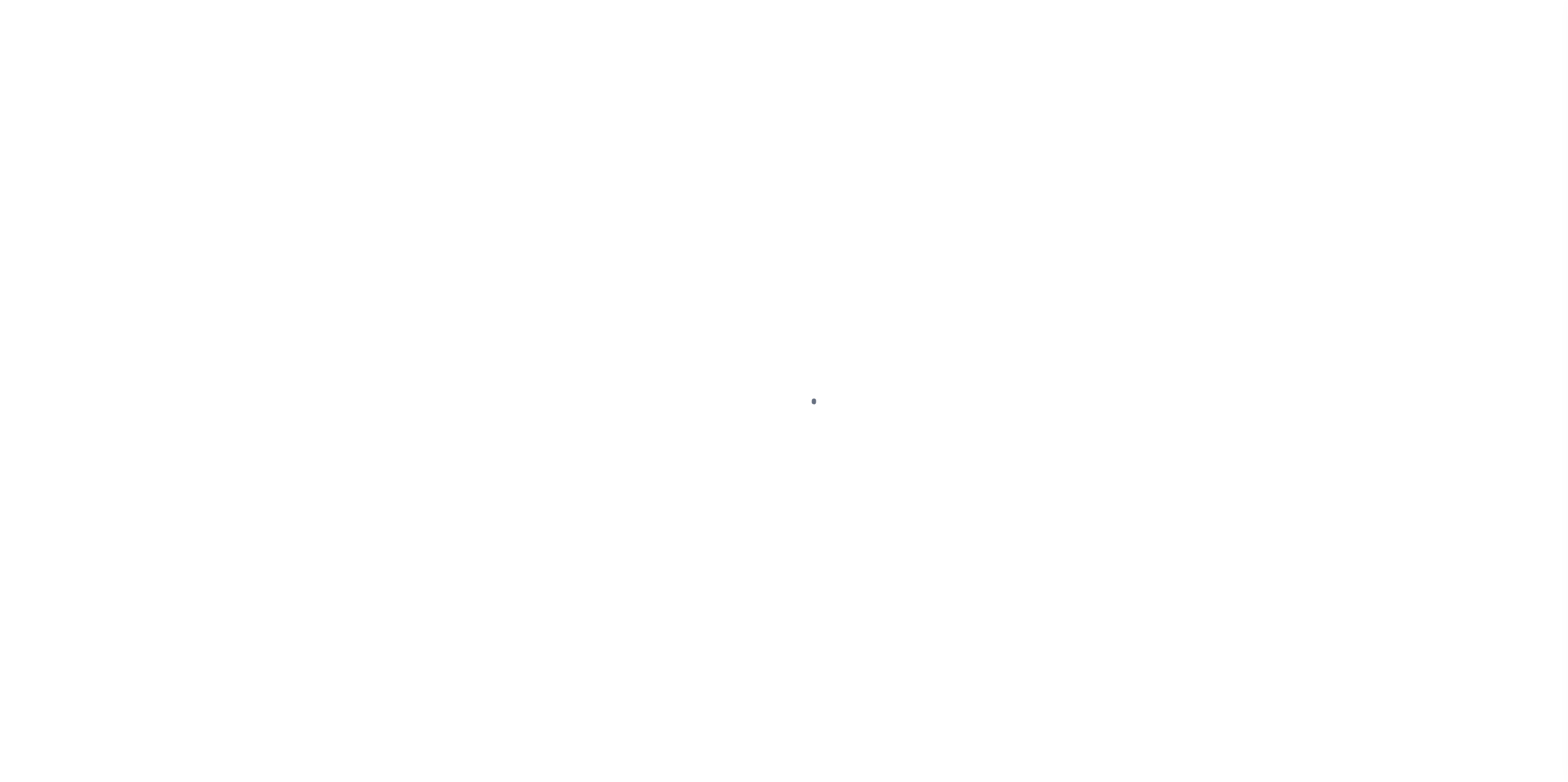
type input "$0.00"
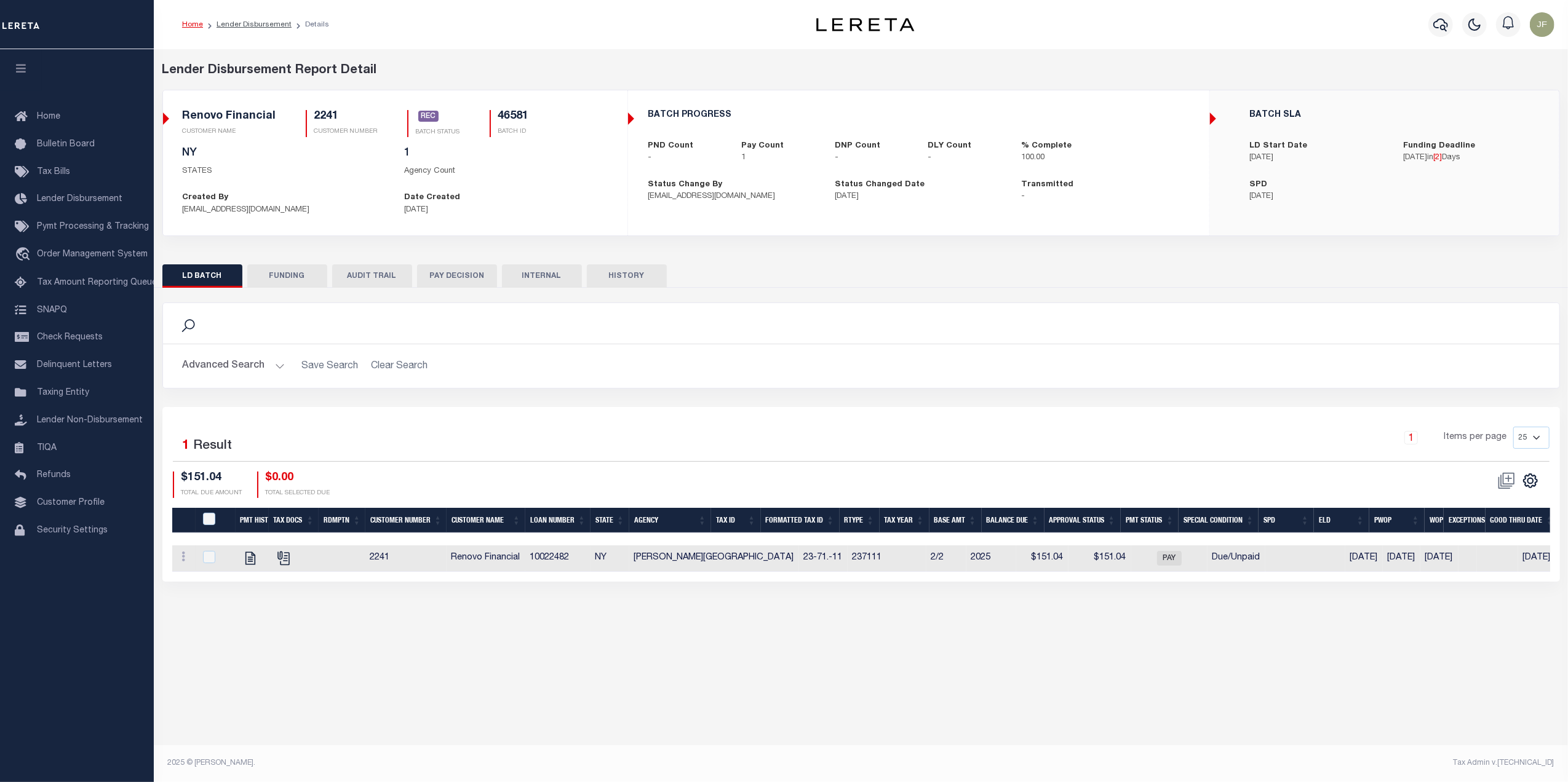
click at [289, 276] on button "FUNDING" at bounding box center [287, 276] width 80 height 24
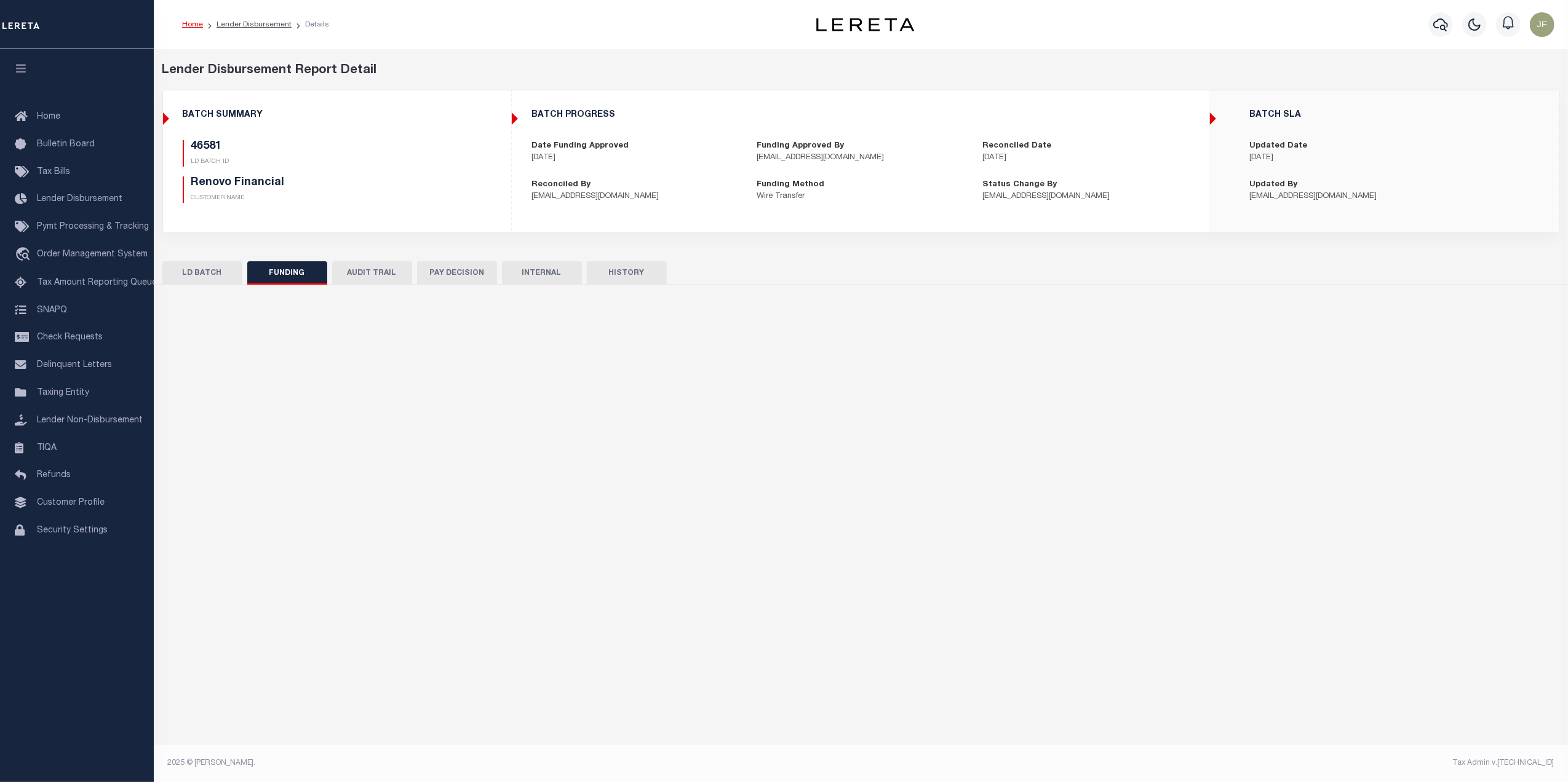
type input "$151.04"
type input "$0"
type input "[DATE]"
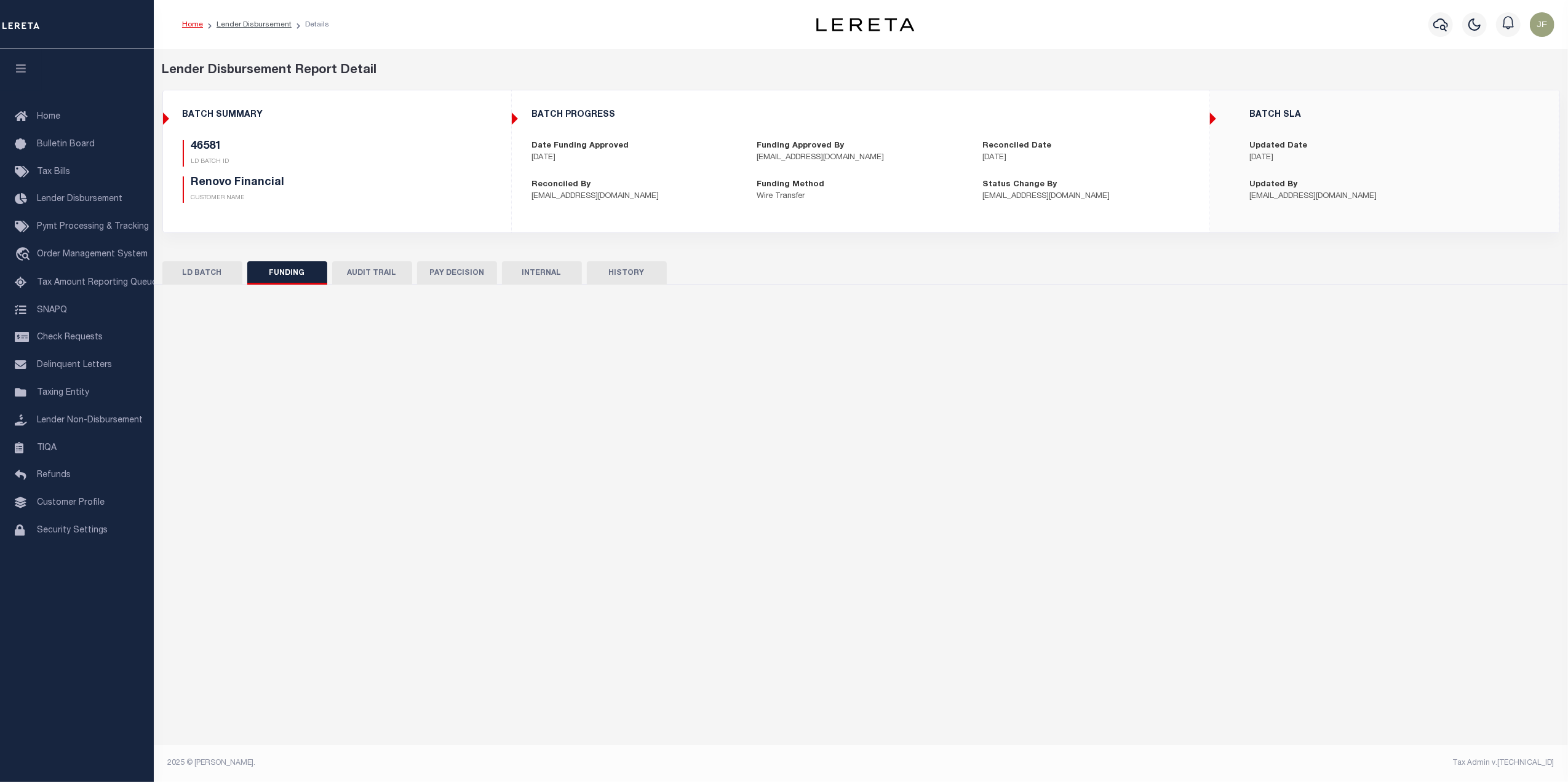
type input "20251008MMQFMP2700282810081725FT03"
type input "[DATE]"
select select "100"
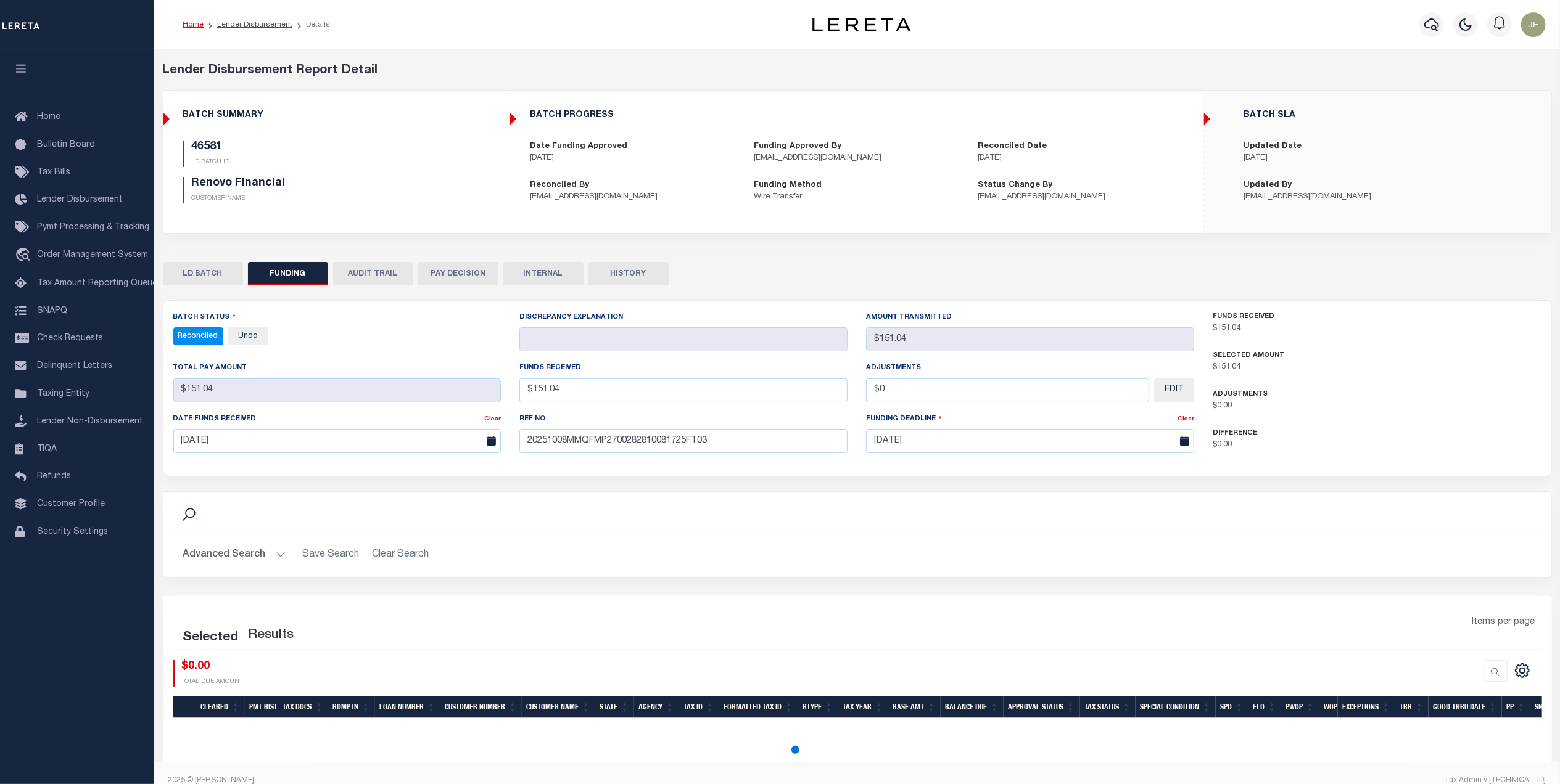
select select "100"
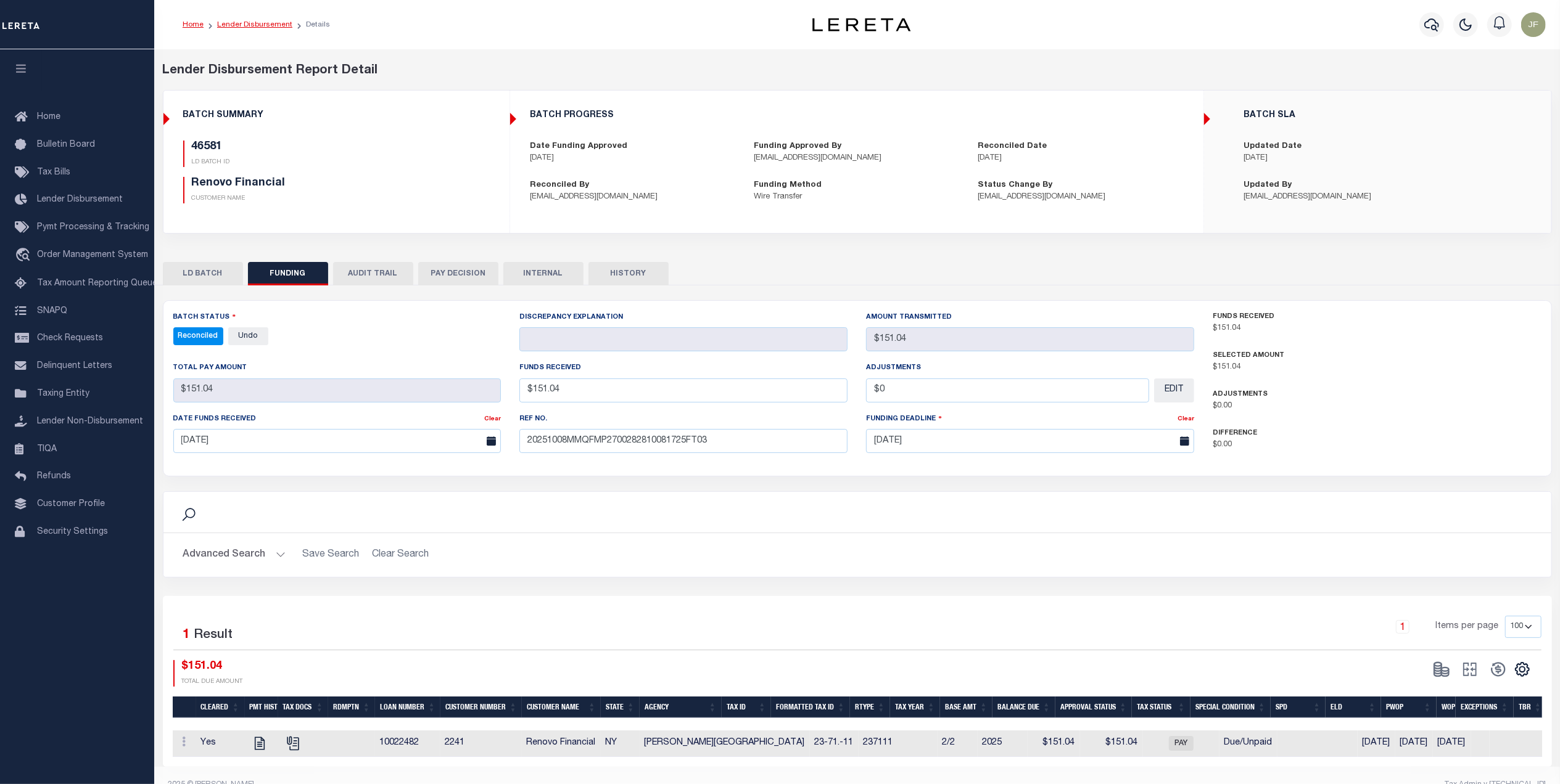
click at [248, 23] on link "Lender Disbursement" at bounding box center [255, 25] width 75 height 7
checkbox input "true"
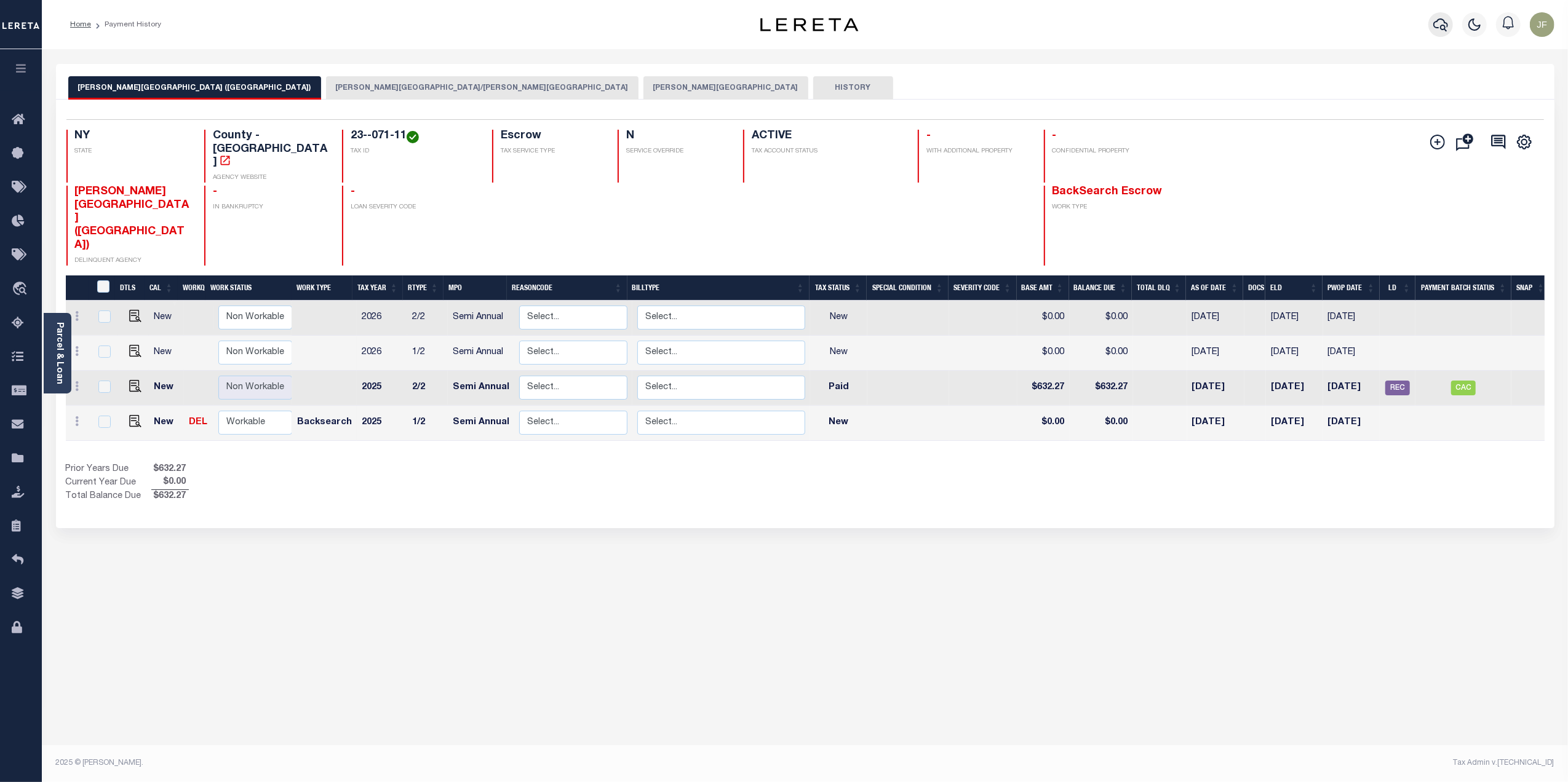
click at [1430, 23] on button "button" at bounding box center [1441, 25] width 25 height 25
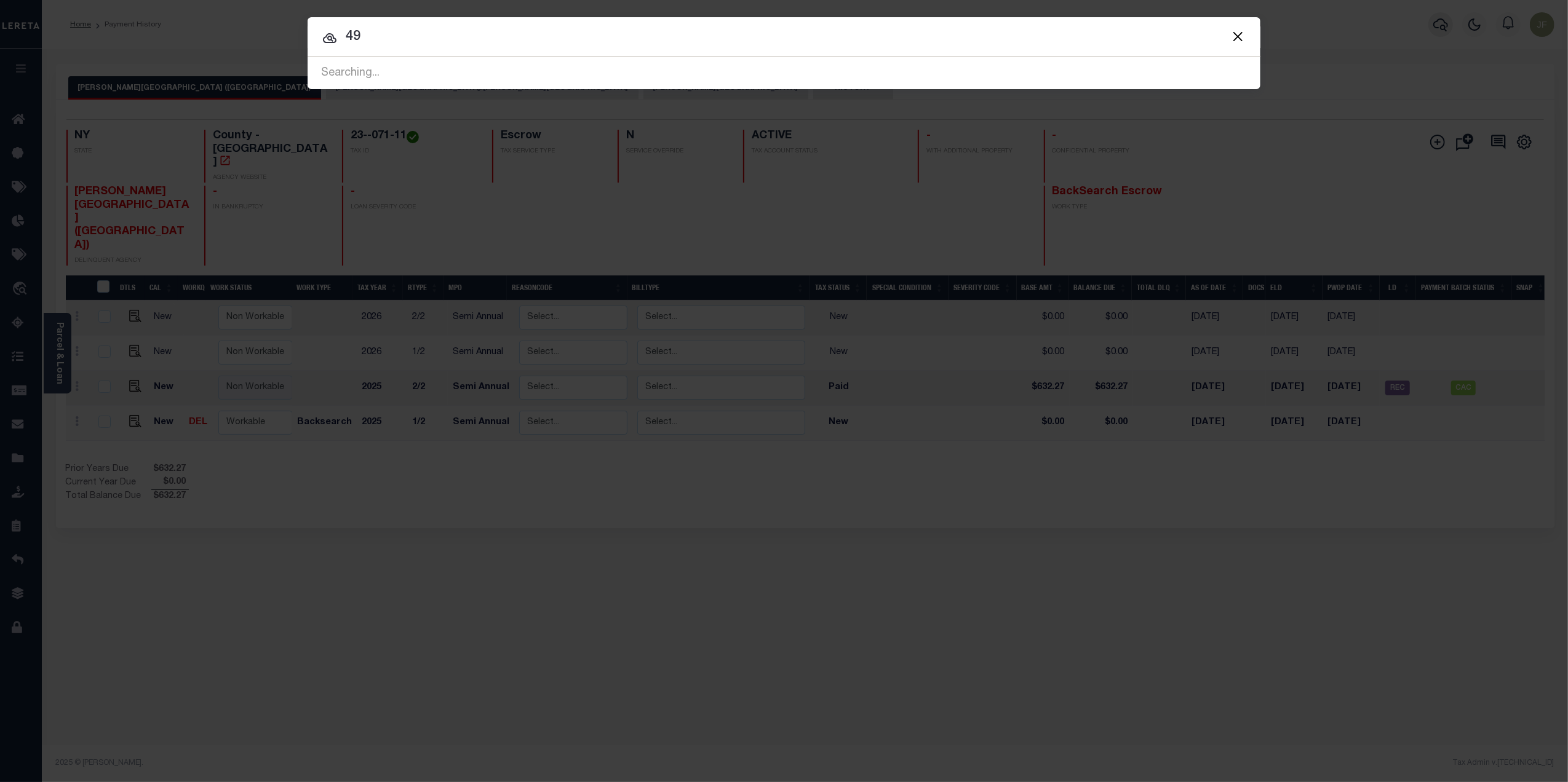
type input "4"
type input "10010437"
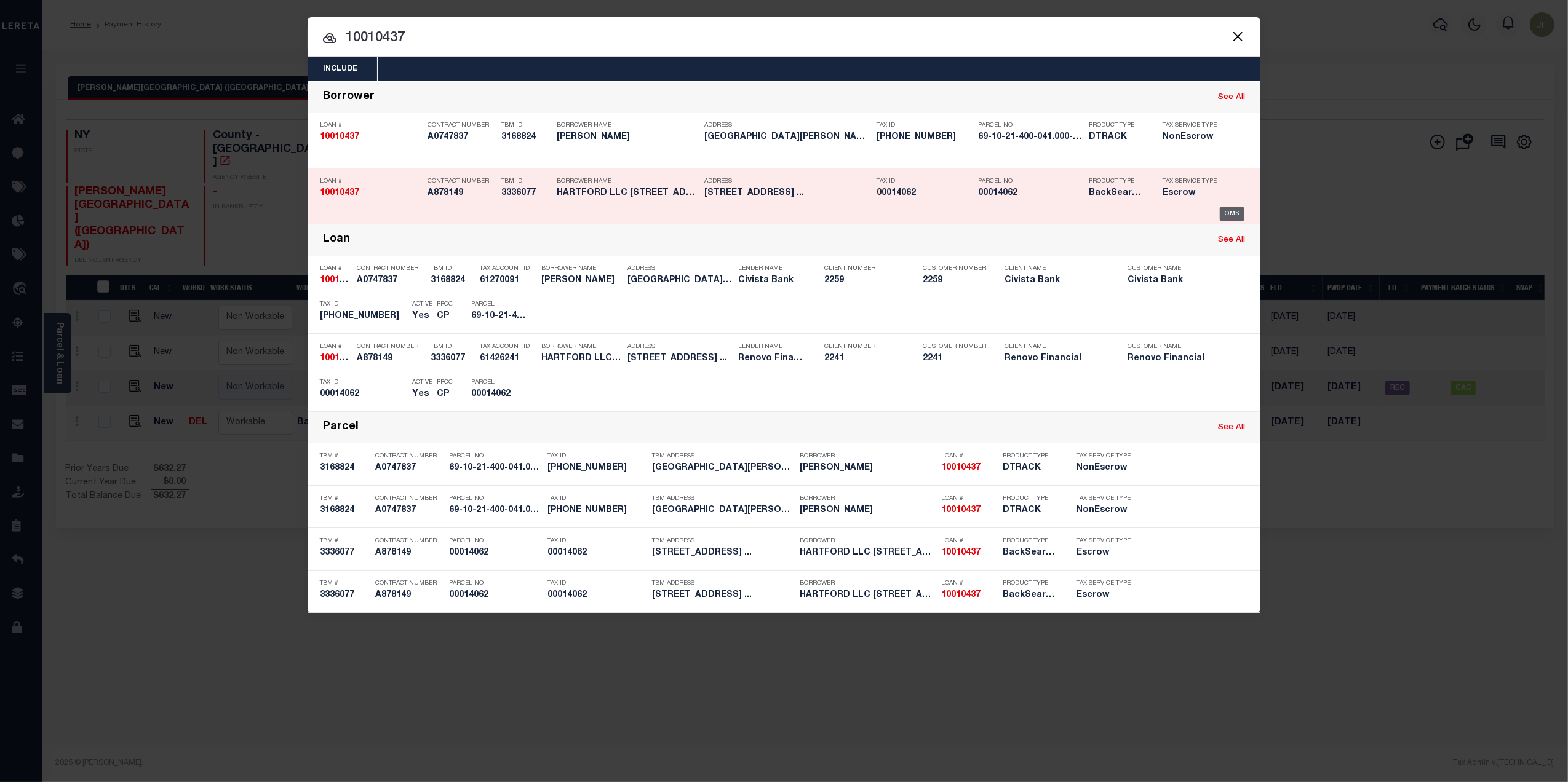
click at [1223, 214] on div "OMS" at bounding box center [1232, 214] width 25 height 14
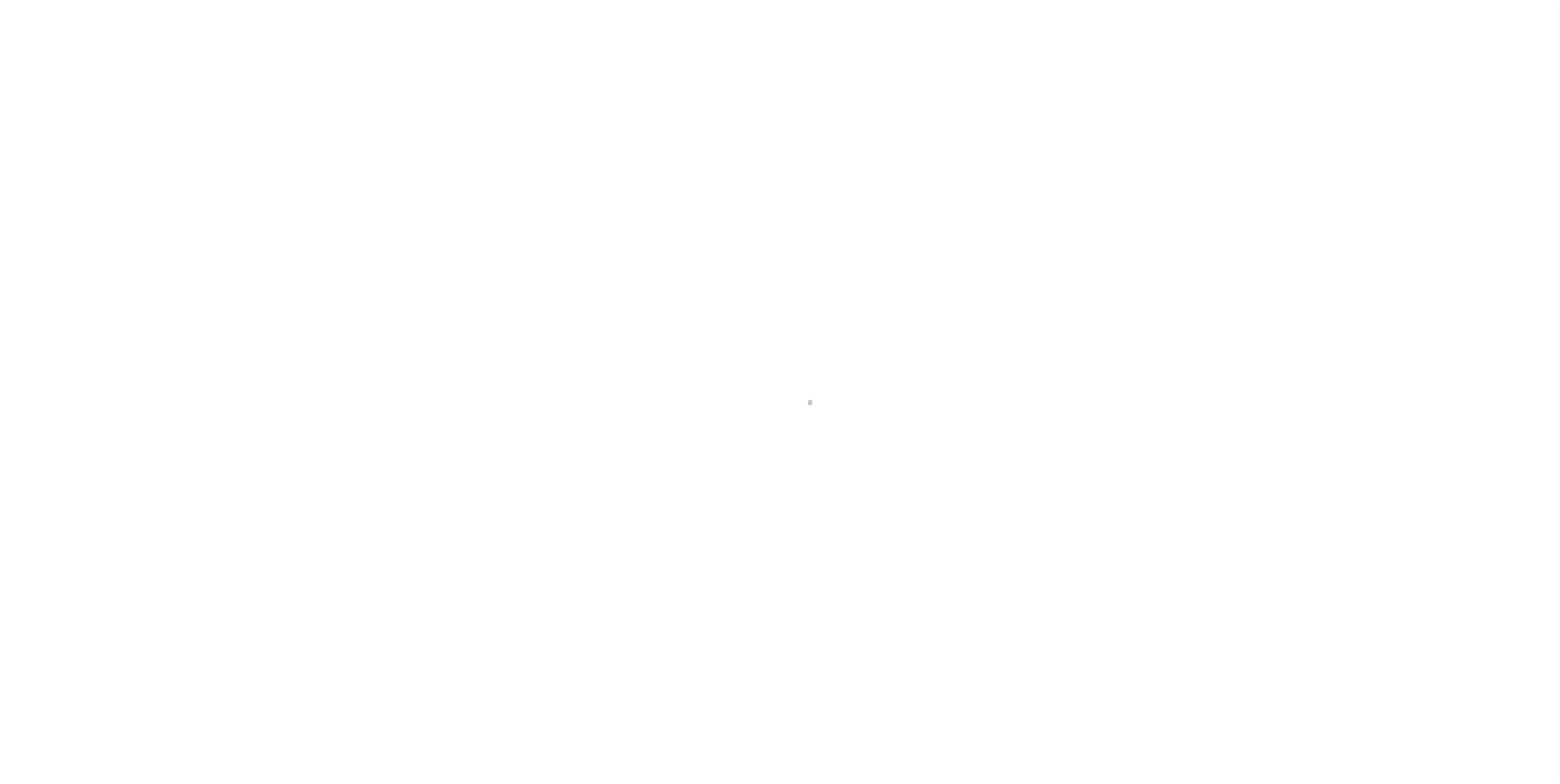
select select "10"
select select "Escrow"
select select "25067"
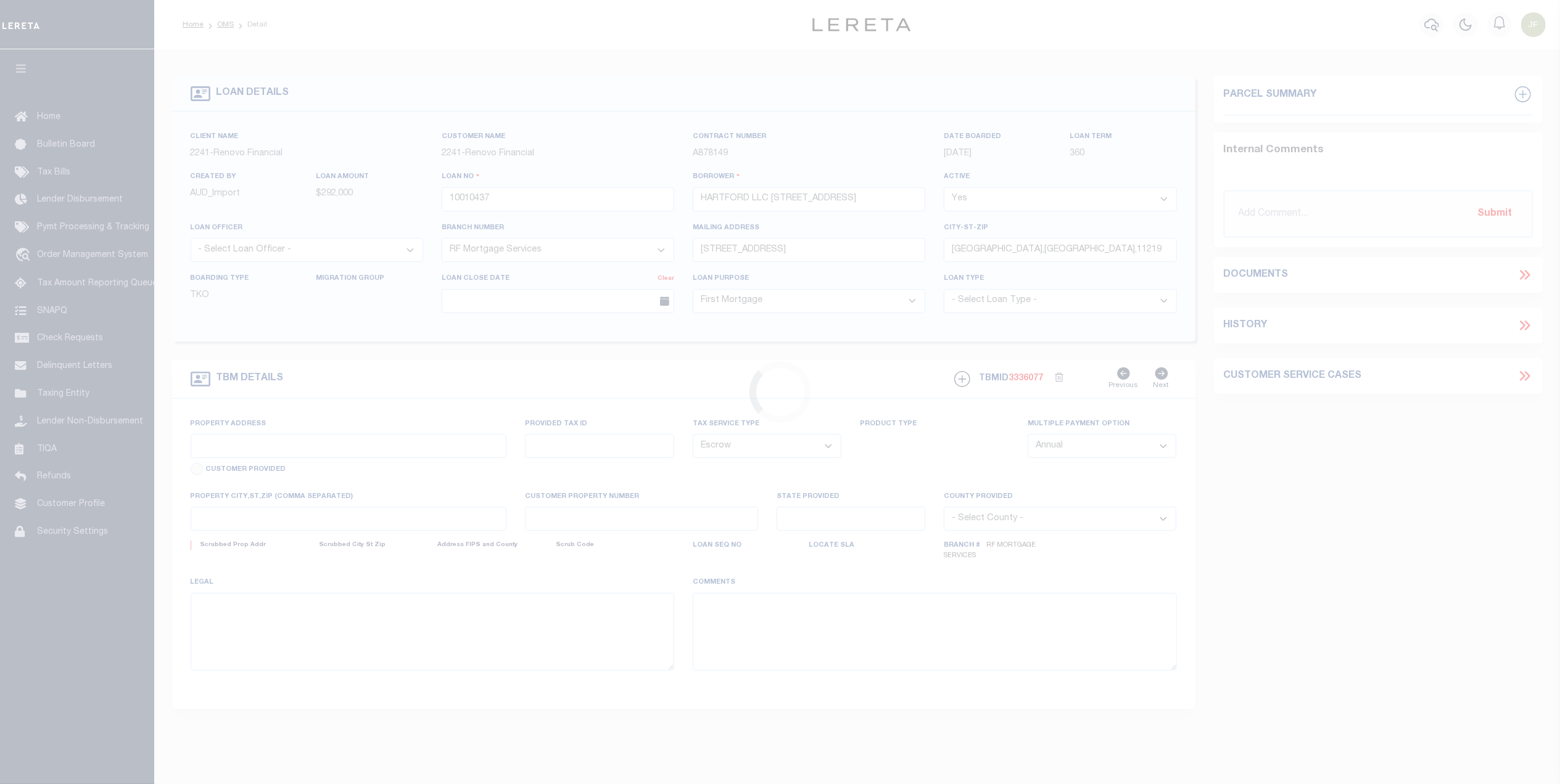
type input "[STREET_ADDRESS]"
type input "00014062"
type input "[GEOGRAPHIC_DATA] 061082431"
type input "a0kUS0000018AzJ"
type input "CT"
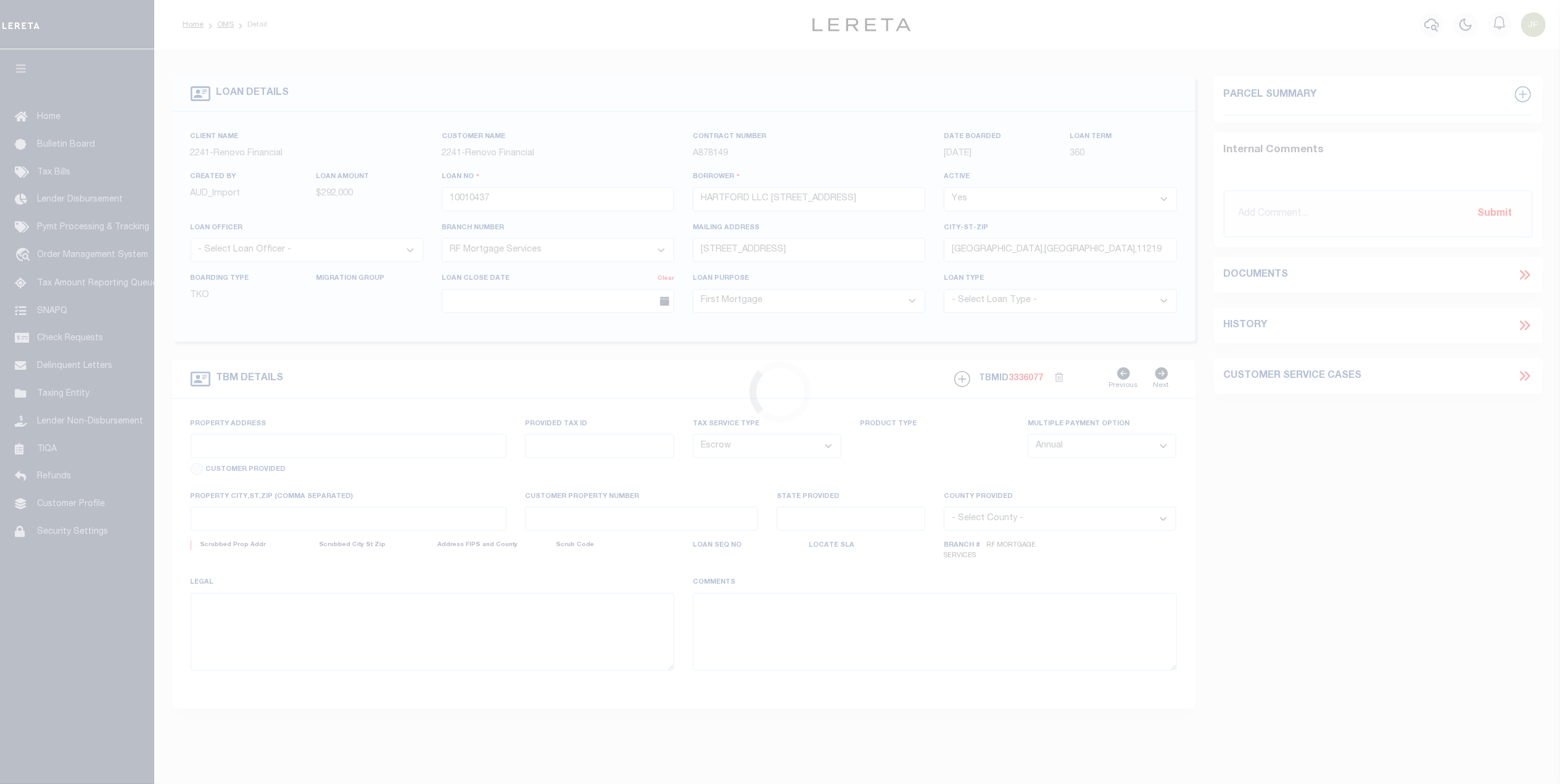
select select
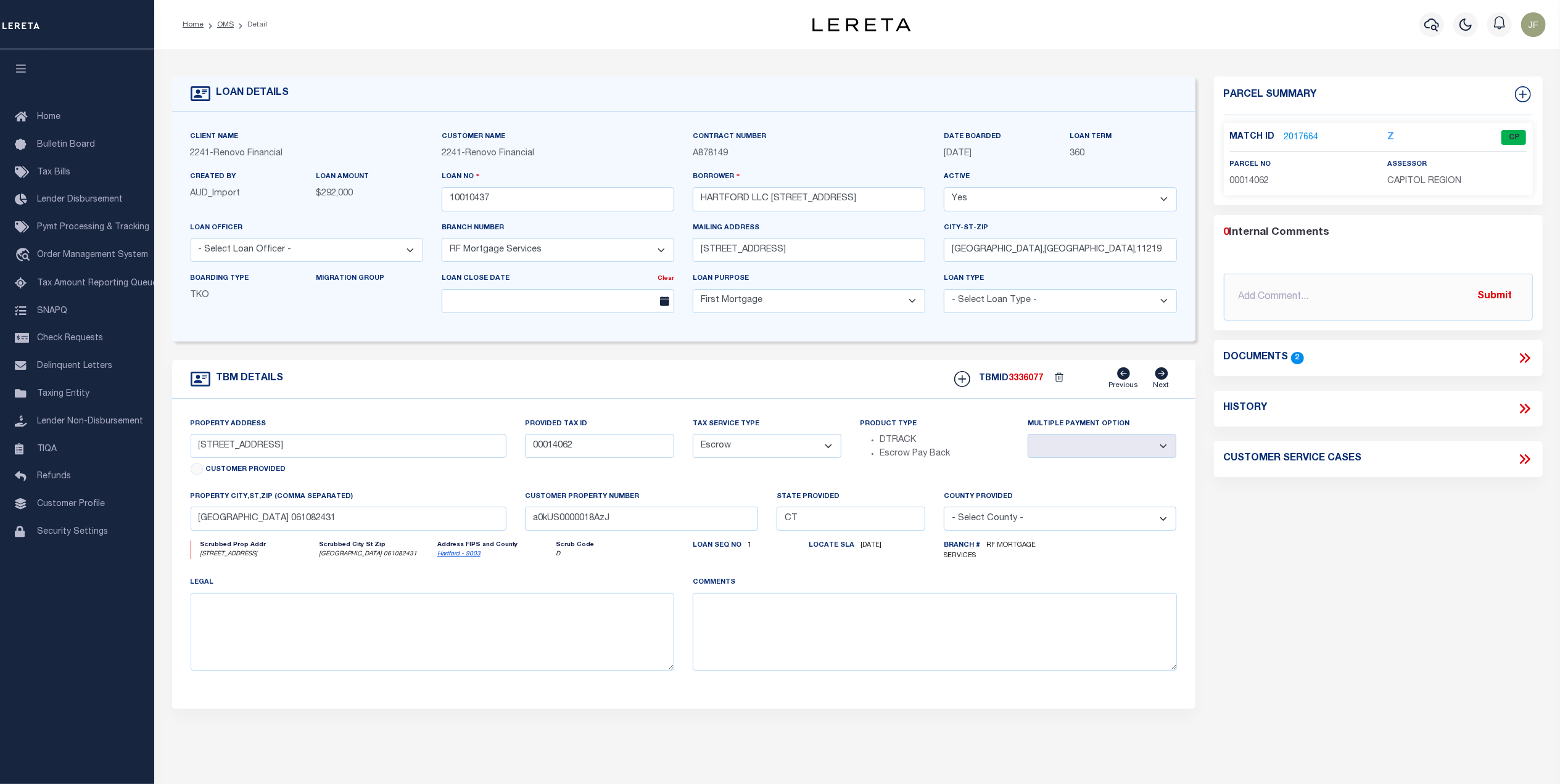
click at [1301, 131] on link "2017664" at bounding box center [1301, 138] width 34 height 13
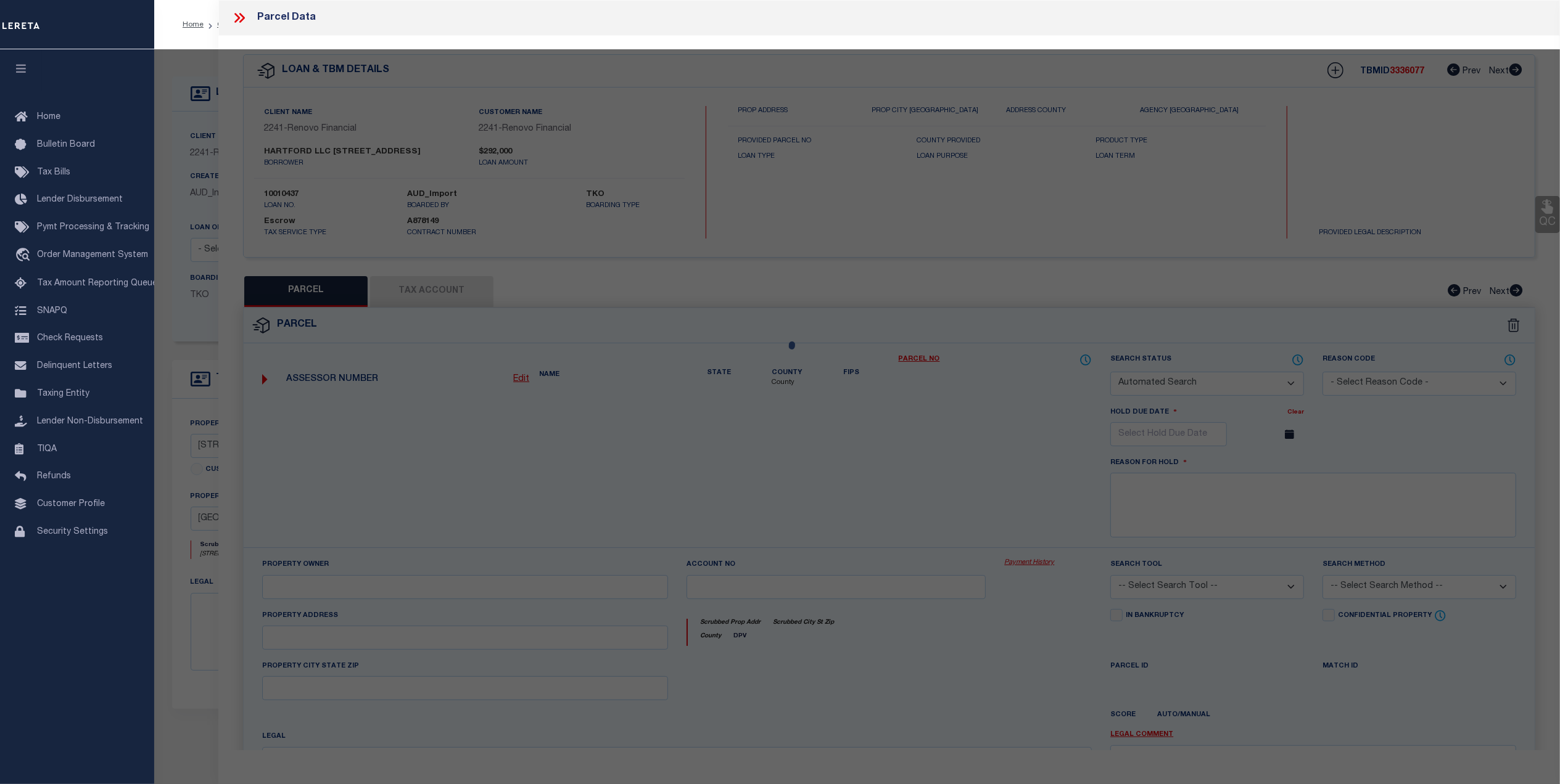
checkbox input "false"
select select "CP"
type input "294 EAST HARTFORD LLC"
select select "AGW"
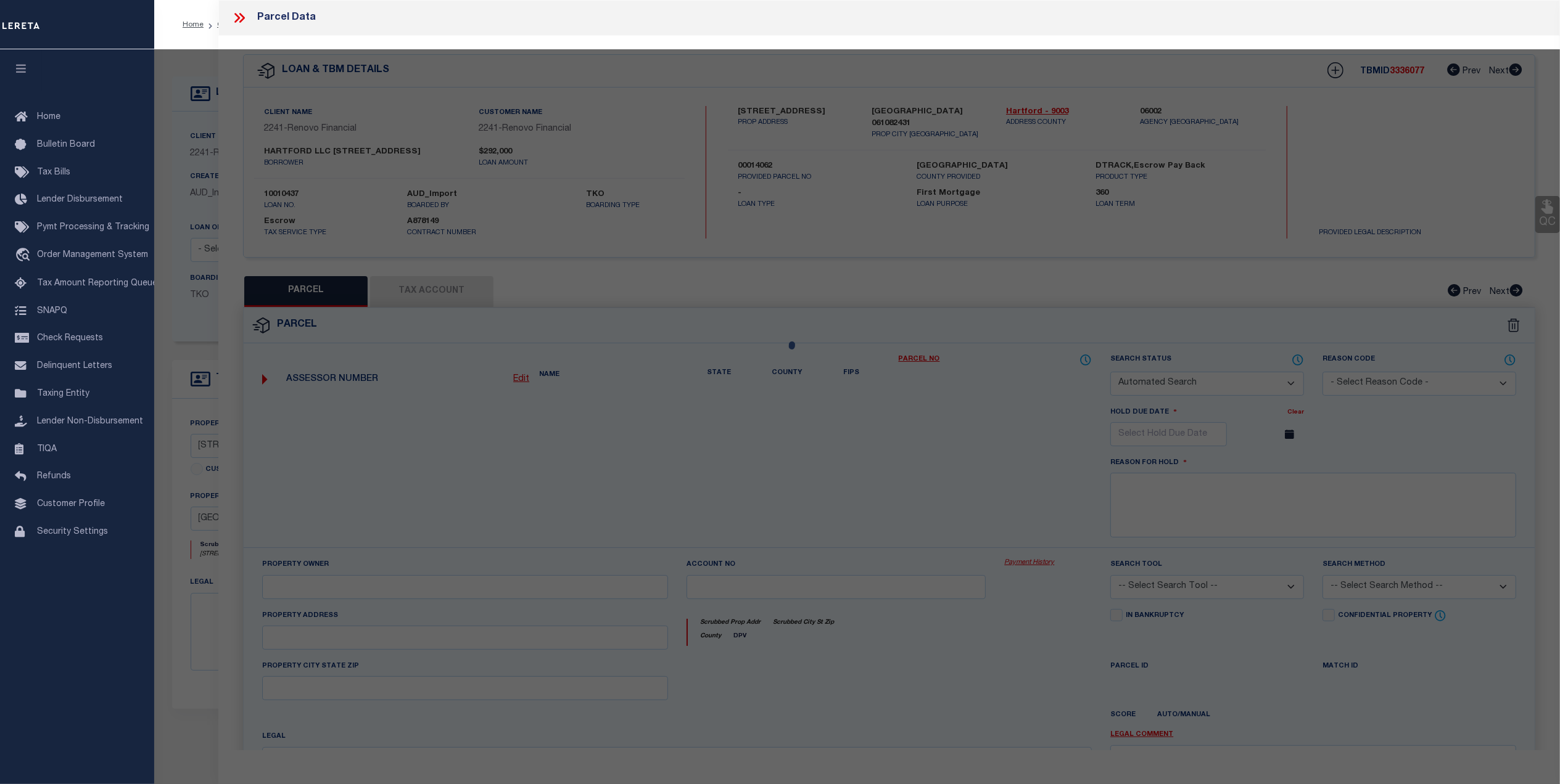
select select "ADD"
type input "[STREET_ADDRESS]"
checkbox input "false"
type input "[GEOGRAPHIC_DATA]"
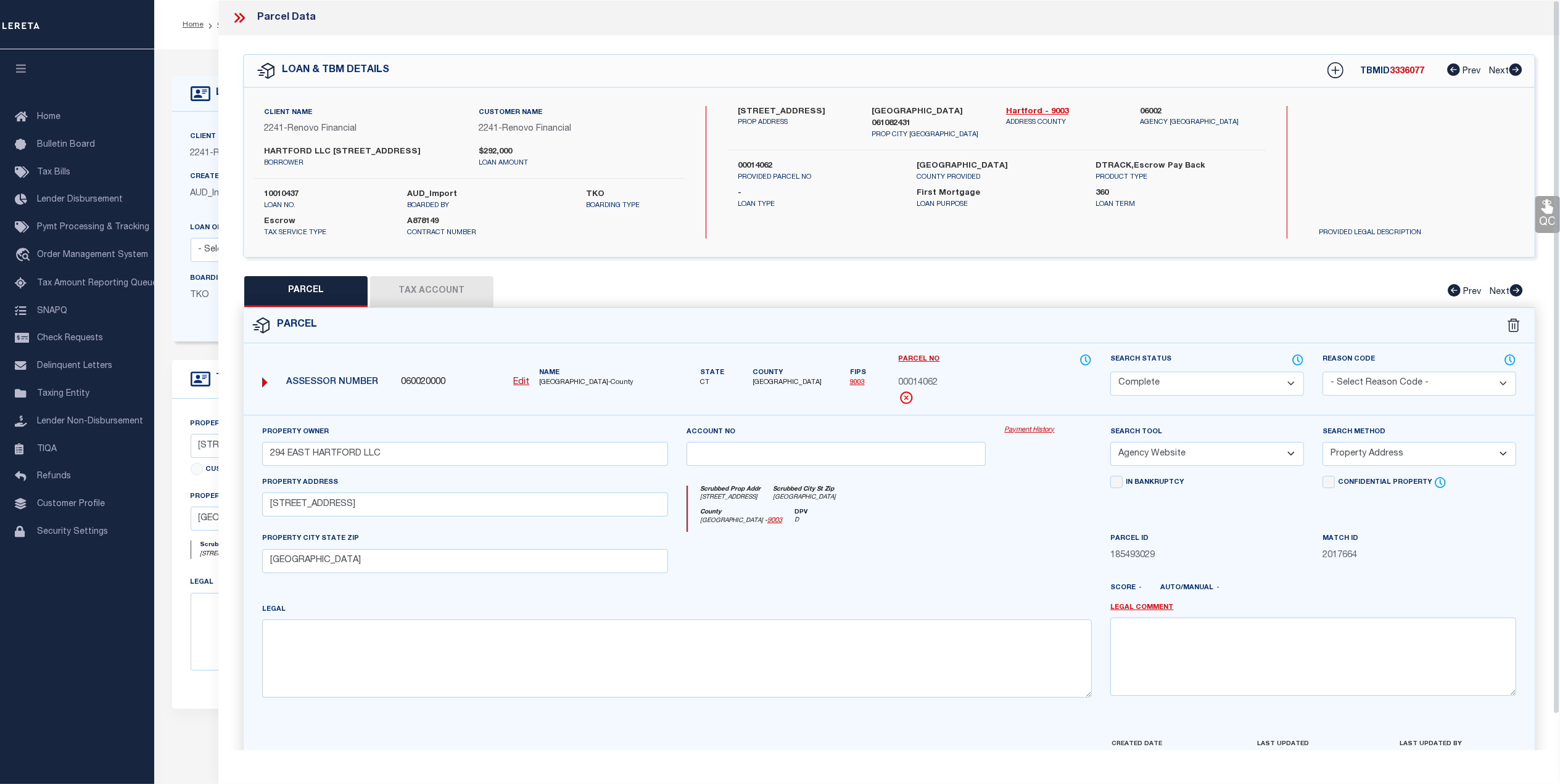
click at [1045, 430] on link "Payment History" at bounding box center [1048, 430] width 88 height 11
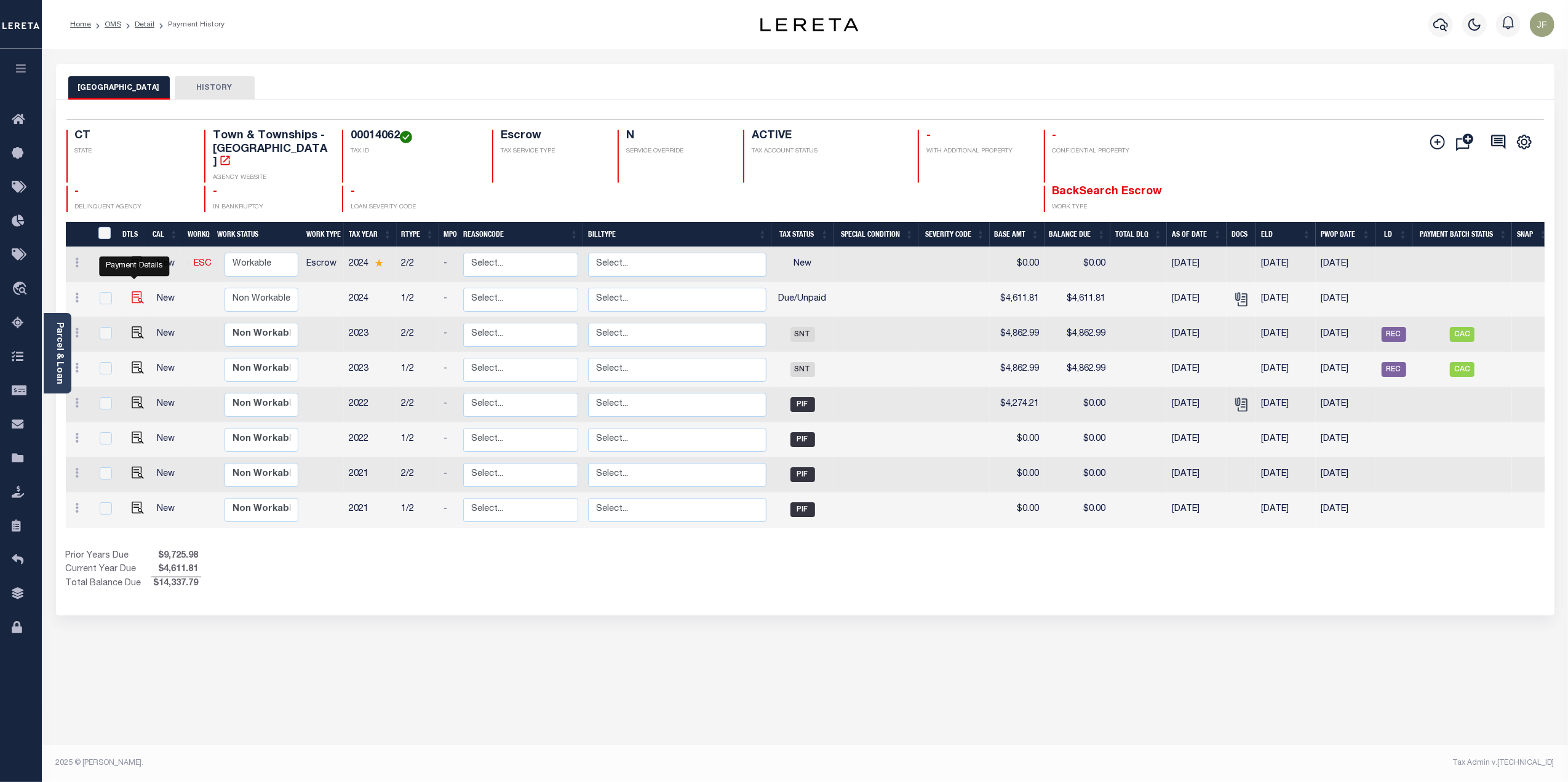
click at [135, 291] on img "" at bounding box center [138, 298] width 12 height 12
checkbox input "true"
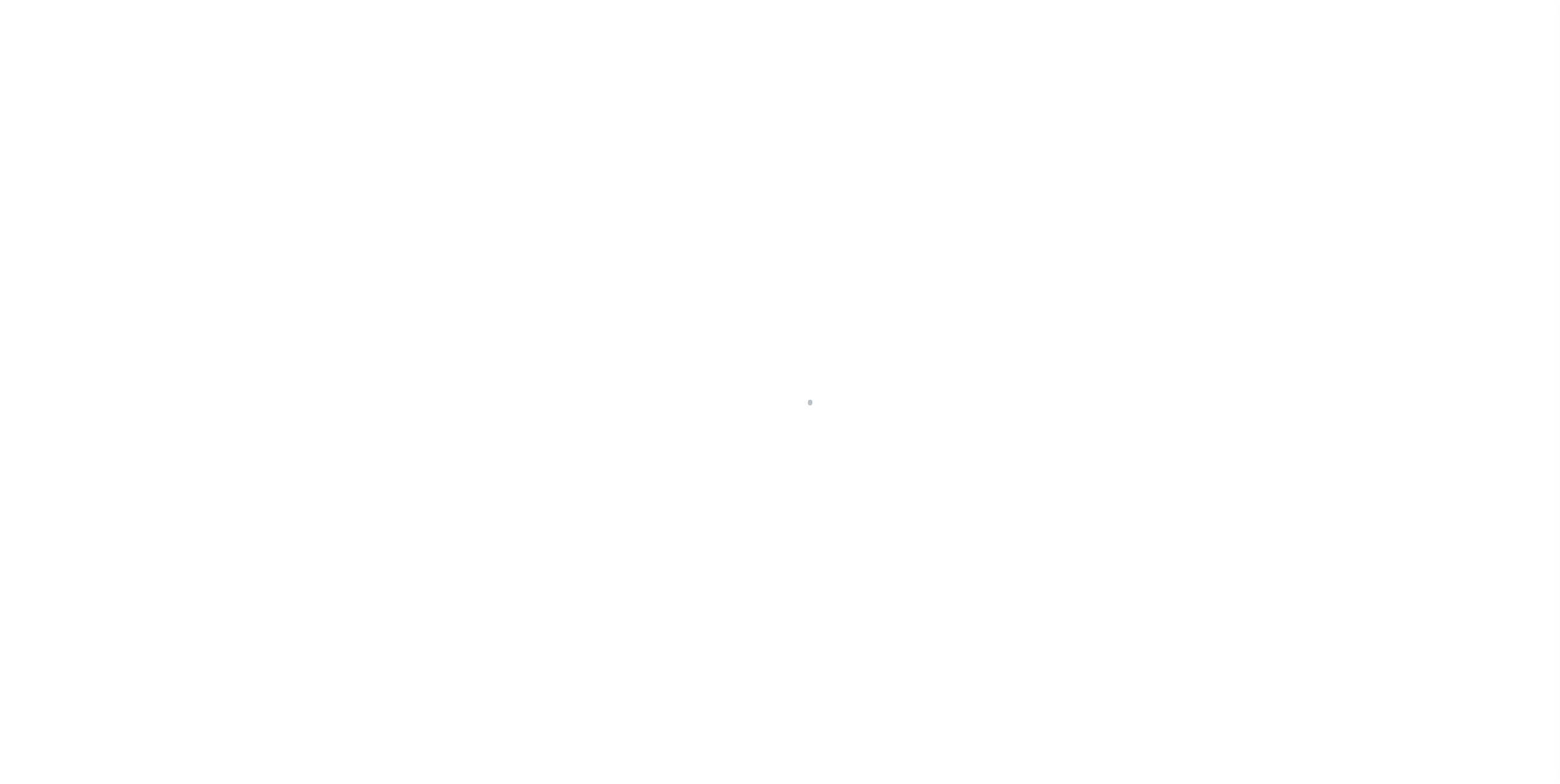
select select "DUE"
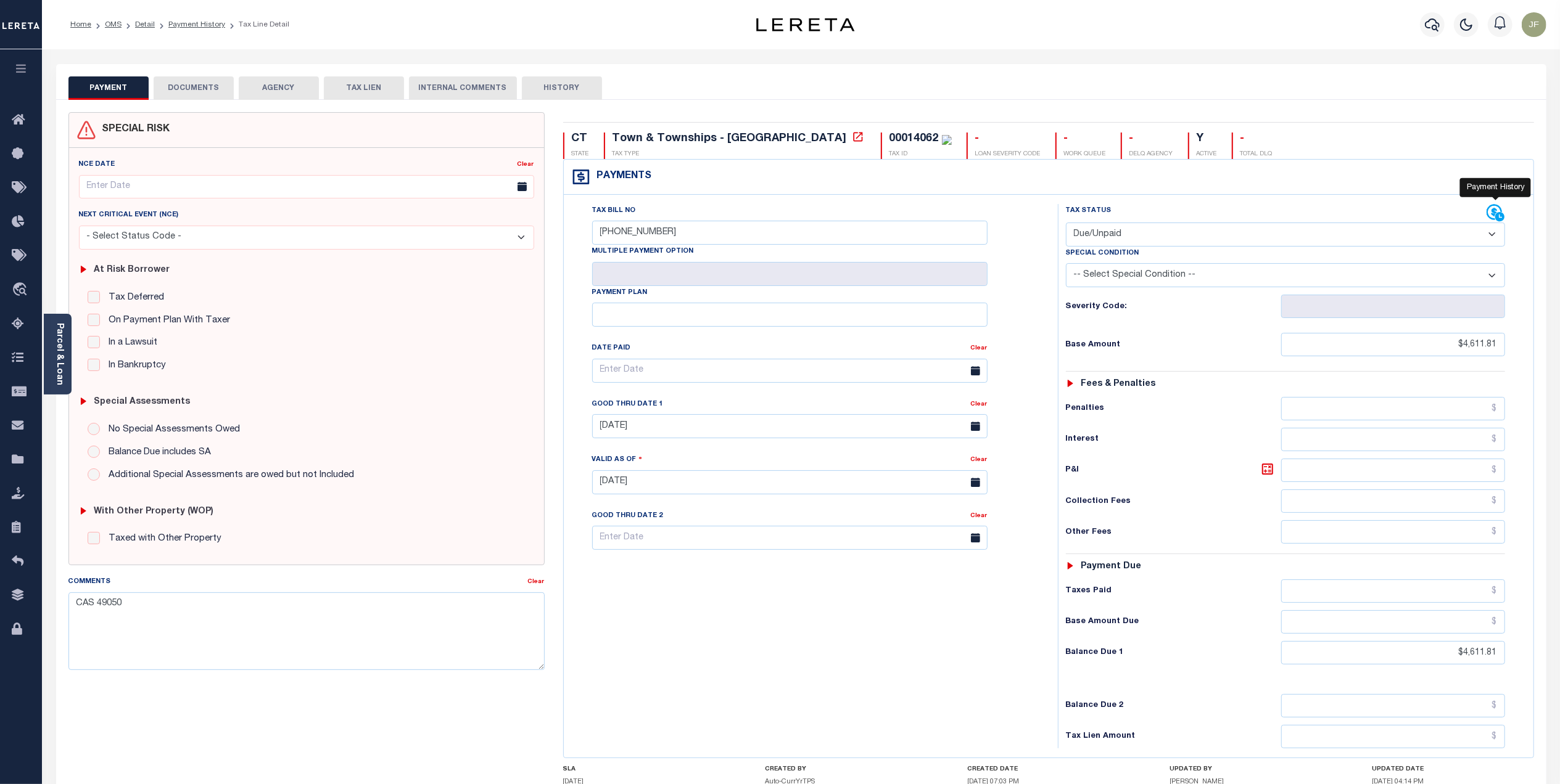
click at [1491, 211] on icon at bounding box center [1496, 214] width 19 height 19
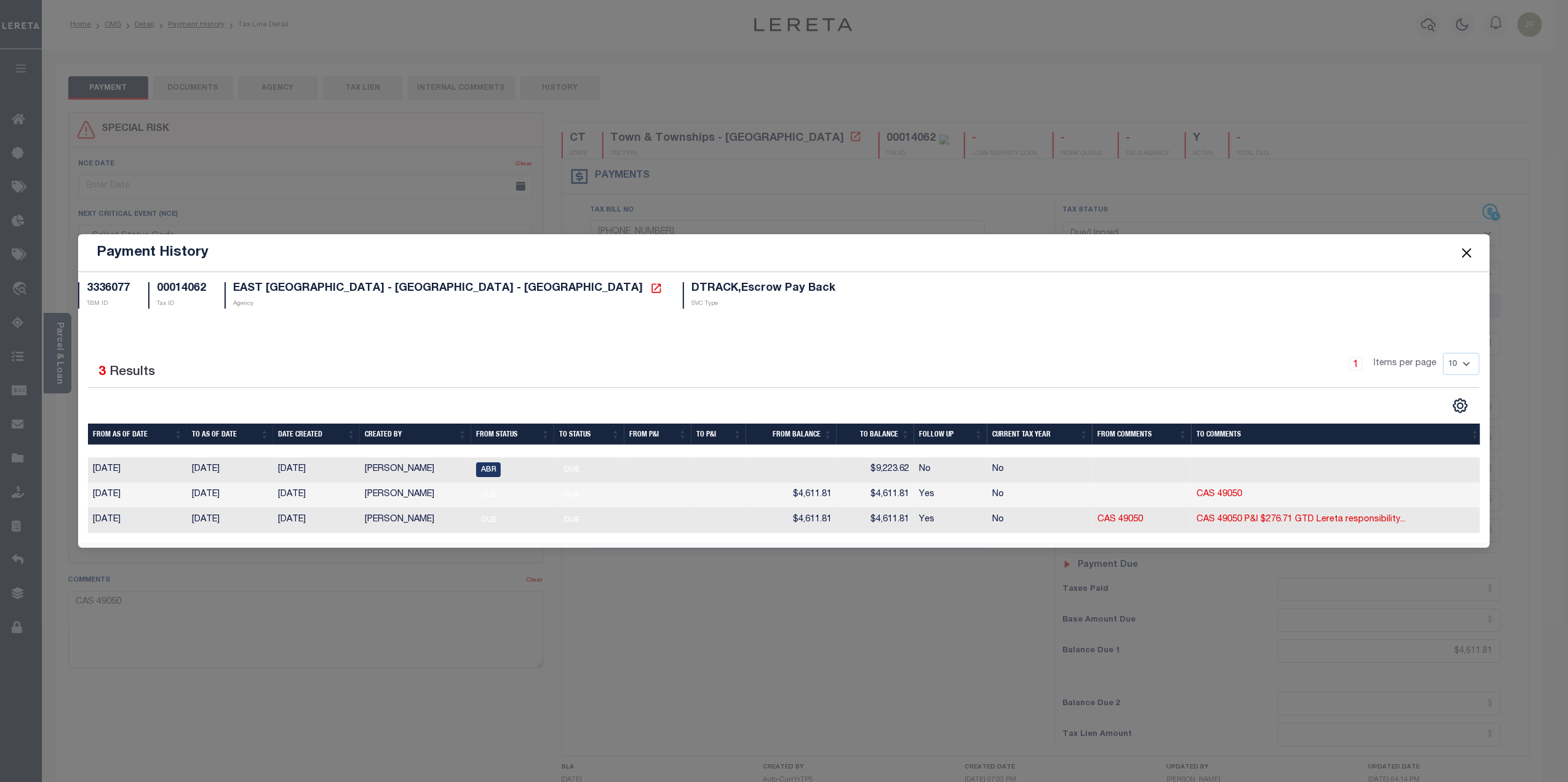
click at [1466, 246] on button "Close" at bounding box center [1466, 253] width 16 height 16
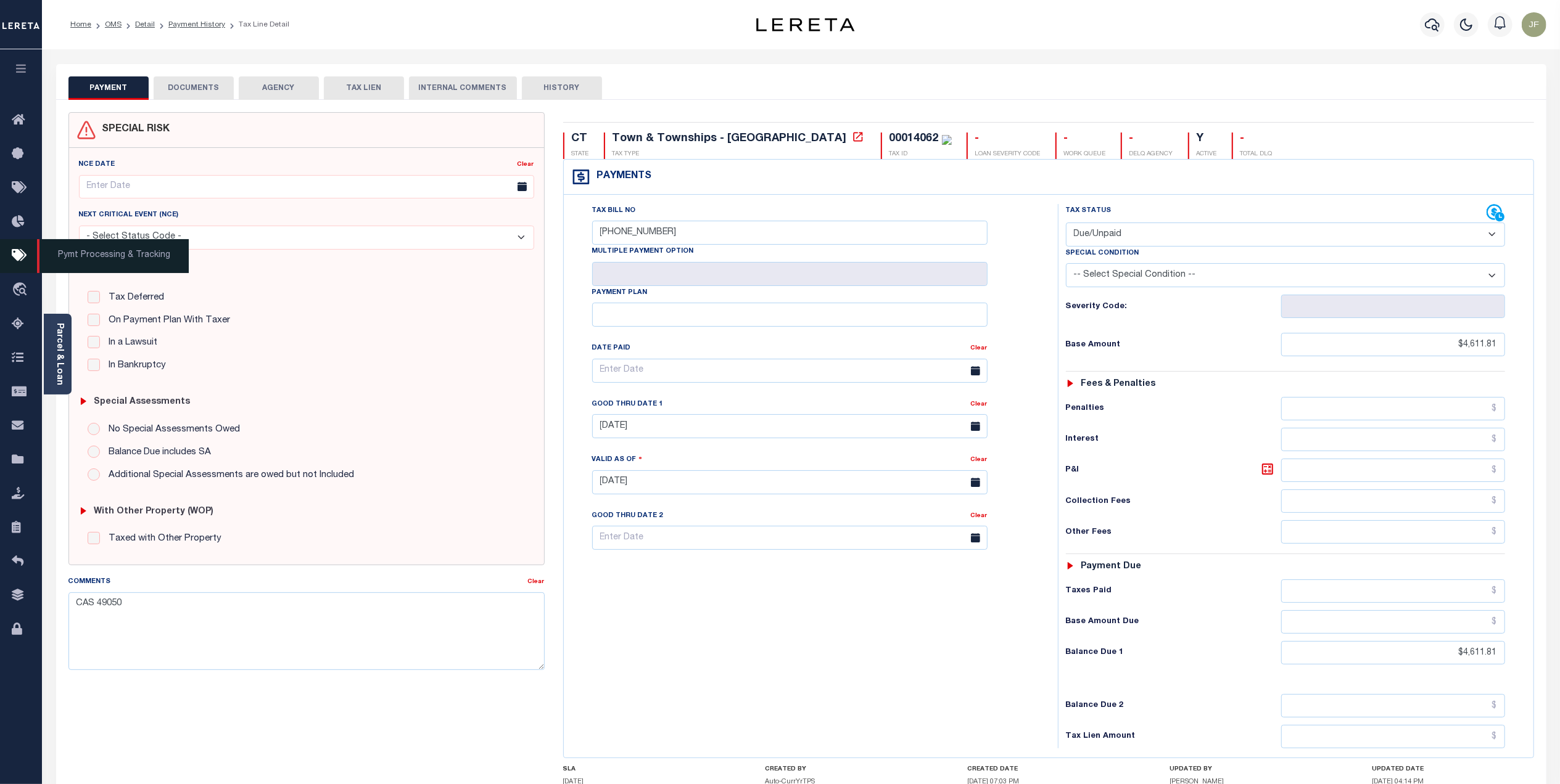
click at [21, 254] on icon at bounding box center [22, 256] width 20 height 16
